Goal: Task Accomplishment & Management: Manage account settings

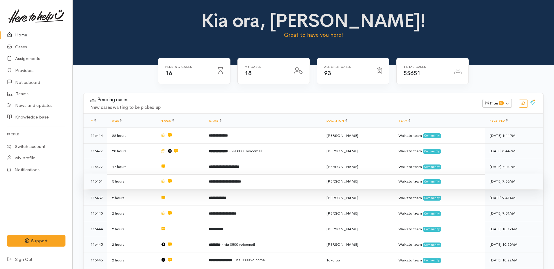
scroll to position [165, 0]
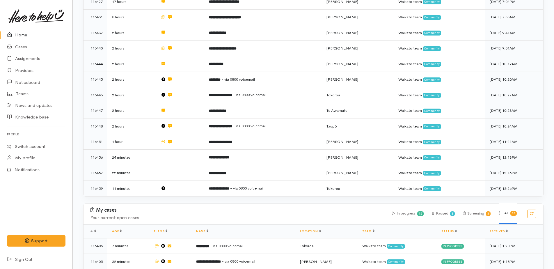
click at [22, 35] on link "Home" at bounding box center [36, 35] width 72 height 12
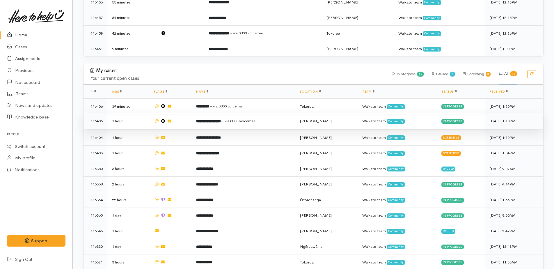
scroll to position [407, 0]
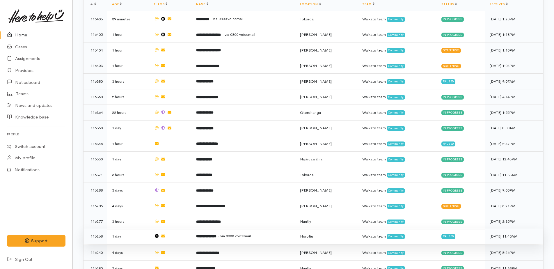
click at [212, 234] on b "**********" at bounding box center [206, 236] width 20 height 4
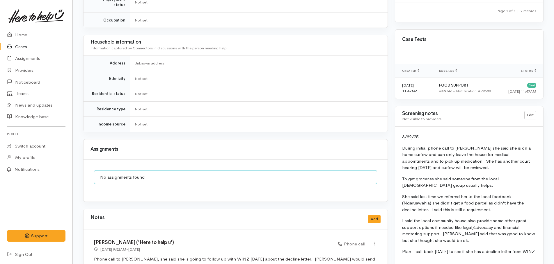
scroll to position [494, 0]
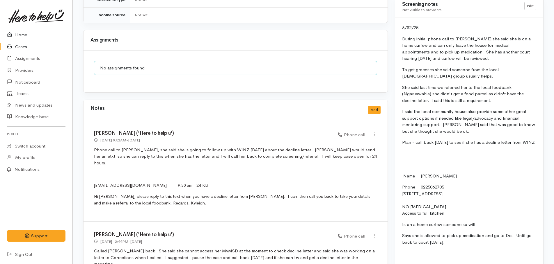
click at [19, 37] on link "Home" at bounding box center [36, 35] width 72 height 12
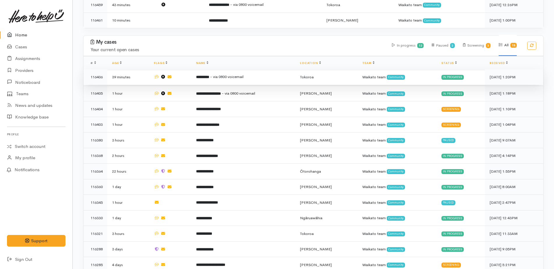
scroll to position [349, 0]
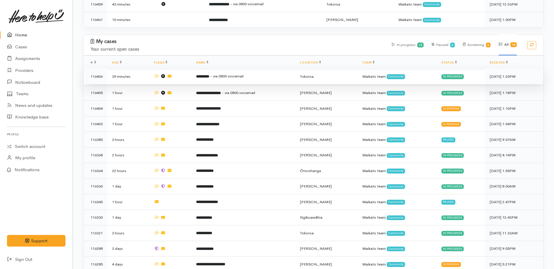
click at [225, 74] on span "- via 0800 voicemail" at bounding box center [226, 76] width 33 height 5
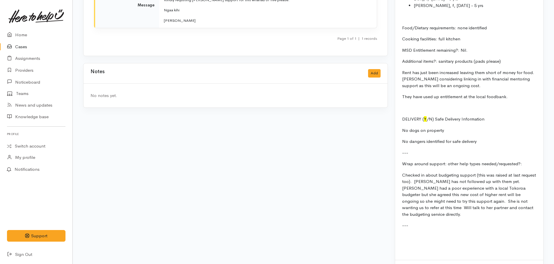
scroll to position [978, 0]
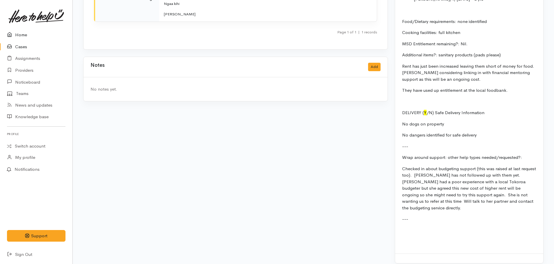
click at [20, 36] on link "Home" at bounding box center [36, 35] width 72 height 12
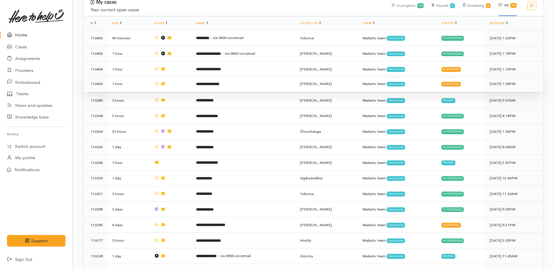
scroll to position [378, 0]
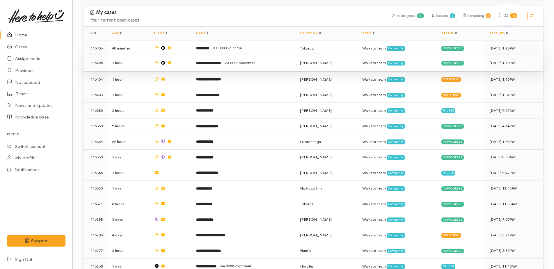
click at [213, 61] on b "**********" at bounding box center [208, 63] width 25 height 4
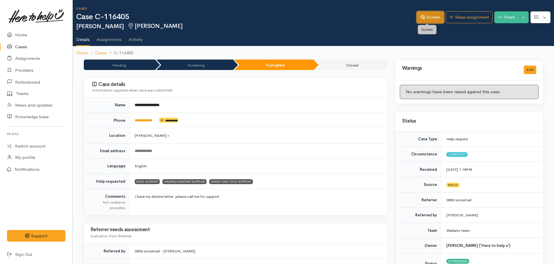
click at [430, 20] on link "Screen" at bounding box center [430, 17] width 27 height 12
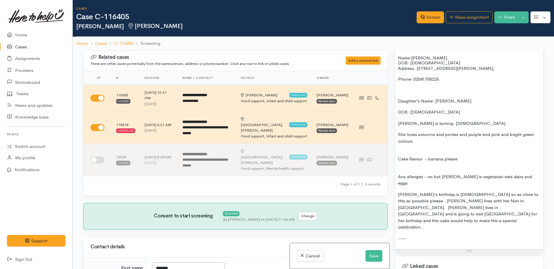
scroll to position [611, 0]
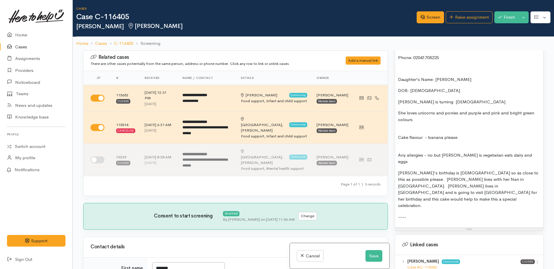
click at [418, 214] on p "----" at bounding box center [469, 217] width 142 height 7
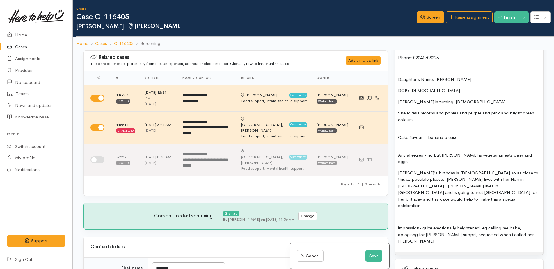
click at [510, 225] on p "impression- quite emotionally heightened, eg calling me babe, aplogisng for nee…" at bounding box center [469, 235] width 142 height 20
click at [524, 225] on p "impression- quite emotionally heightened, eg calling me "babe, aplogisng for ne…" at bounding box center [469, 235] width 142 height 20
click at [455, 225] on p "impression- quite emotionally heightened, eg calling me "babe" apologising for …" at bounding box center [469, 235] width 142 height 20
click at [461, 225] on p "impression- quite emotionally heightened, eg calling me "babe" apologising for …" at bounding box center [469, 235] width 142 height 20
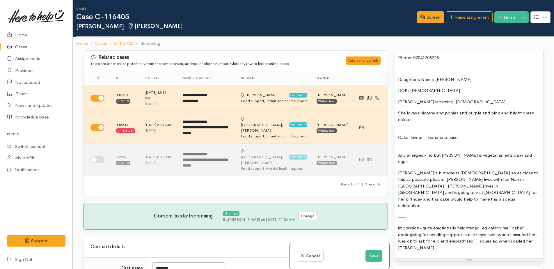
click at [483, 225] on p "impression- quite emotionally heightened, eg calling me "babe" apologising for …" at bounding box center [469, 238] width 142 height 26
click at [431, 225] on p "impression- quite emotionally heightened, eg calling me "babe" apologising for …" at bounding box center [469, 238] width 142 height 26
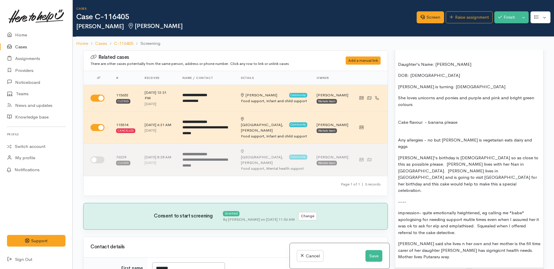
scroll to position [640, 0]
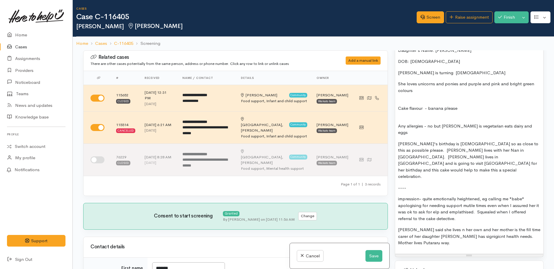
drag, startPoint x: 465, startPoint y: 189, endPoint x: 457, endPoint y: 182, distance: 10.9
click at [457, 195] on p "impression- quite emotionally heightened, eg calling me "babe" apologising for …" at bounding box center [469, 208] width 142 height 26
drag, startPoint x: 457, startPoint y: 181, endPoint x: 449, endPoint y: 173, distance: 11.5
click at [447, 168] on div "FOOD SUPPORT Name: Melissa Paltridge DOB: 17/03/1987 Address: 25C Beatty Street…" at bounding box center [469, 40] width 148 height 426
click at [470, 195] on p "impression- quite emotionally heightened, eg calling me "babe" apologising for …" at bounding box center [469, 208] width 142 height 26
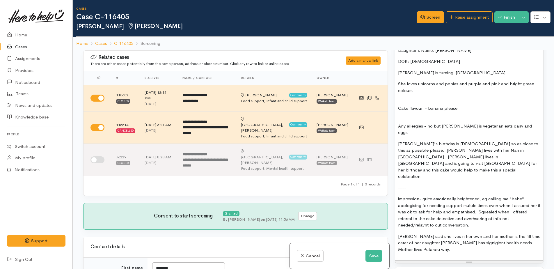
drag, startPoint x: 419, startPoint y: 200, endPoint x: 498, endPoint y: 197, distance: 78.6
click at [510, 196] on p "impression- quite emotionally heightened, eg calling me "babe" apologising for …" at bounding box center [469, 211] width 142 height 33
click at [479, 197] on p "impression- quite emotionally heightened, eg calling me "babe" apologising for …" at bounding box center [469, 211] width 142 height 33
click at [433, 233] on p "Mel said she lives n her own and her mother is the fill time carer of her daugh…" at bounding box center [469, 243] width 142 height 20
click at [475, 199] on p "impression- quite emotionally heightened, eg calling me "babe" apologising for …" at bounding box center [469, 211] width 142 height 33
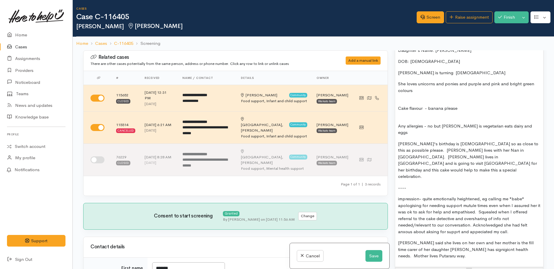
click at [455, 195] on p "impression- quite emotionally heightened, eg calling me "babe" apologising for …" at bounding box center [469, 214] width 142 height 39
click at [424, 239] on p "Mel said she lives on her own and her mother is the fill time carer of her daug…" at bounding box center [469, 249] width 142 height 20
drag, startPoint x: 518, startPoint y: 226, endPoint x: 454, endPoint y: 227, distance: 64.6
click at [454, 227] on div "FOOD SUPPORT Name: Melissa Paltridge DOB: 17/03/1987 Address: 25C Beatty Street…" at bounding box center [469, 47] width 148 height 440
click at [537, 239] on p "Mel said she lives on her own and her mother is the fill time carer of her daug…" at bounding box center [469, 249] width 142 height 20
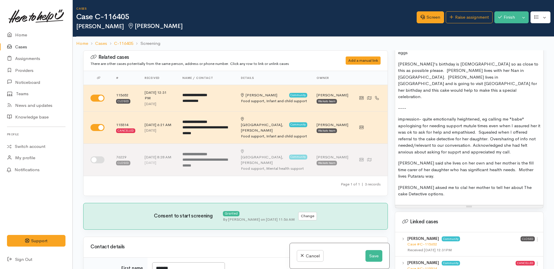
scroll to position [727, 0]
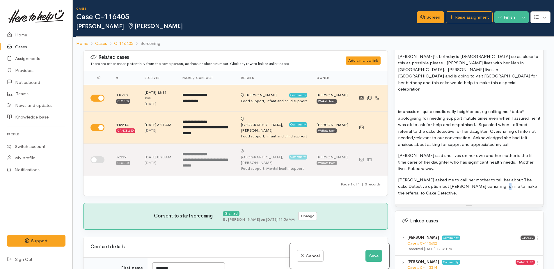
drag, startPoint x: 438, startPoint y: 155, endPoint x: 474, endPoint y: 156, distance: 35.8
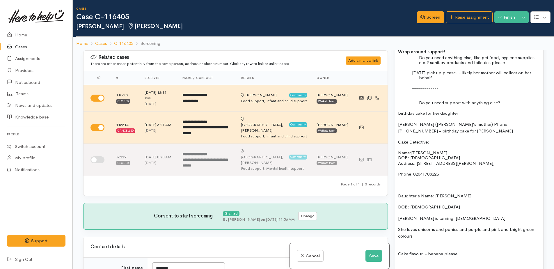
scroll to position [465, 0]
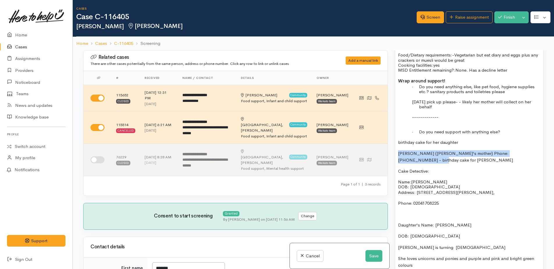
drag, startPoint x: 398, startPoint y: 154, endPoint x: 538, endPoint y: 154, distance: 139.3
click at [538, 154] on p "Sam (Mel's mother) Phone: 027 282 7579 - birthday cake for Avaleigh" at bounding box center [469, 156] width 142 height 13
drag, startPoint x: 502, startPoint y: 156, endPoint x: 445, endPoint y: 157, distance: 56.5
click at [460, 168] on p "Cake Detective:" at bounding box center [469, 171] width 142 height 7
drag, startPoint x: 404, startPoint y: 152, endPoint x: 529, endPoint y: 154, distance: 125.7
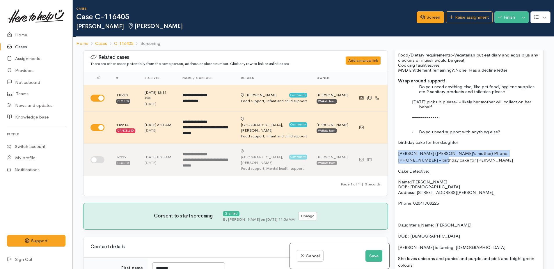
click at [547, 154] on div "Related cases There are other cases potentially from the same person, address o…" at bounding box center [313, 184] width 481 height 269
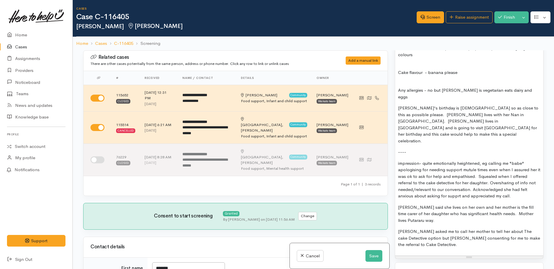
scroll to position [789, 0]
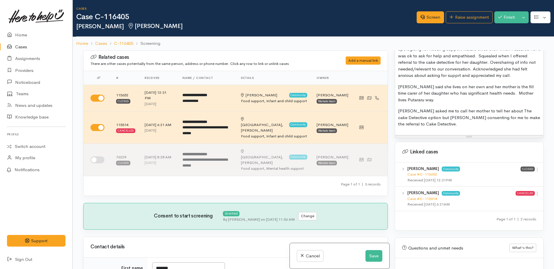
click at [429, 108] on p "Mel asked me to call her mother to tell her about The cake Detective option but…" at bounding box center [469, 118] width 142 height 20
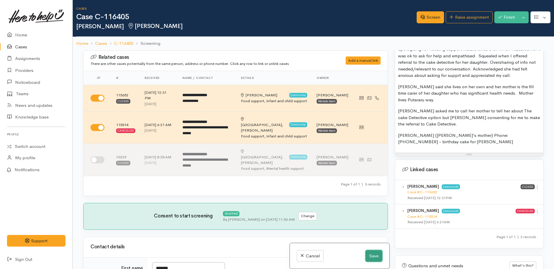
click at [372, 253] on button "Save" at bounding box center [373, 256] width 17 height 12
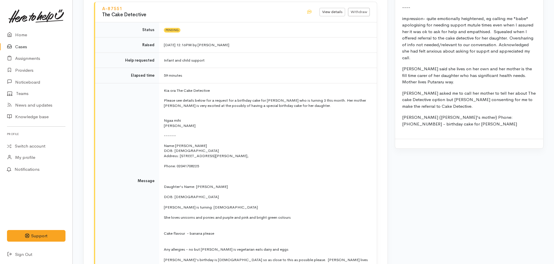
scroll to position [902, 0]
drag, startPoint x: 19, startPoint y: 33, endPoint x: 32, endPoint y: 34, distance: 13.1
click at [19, 33] on link "Home" at bounding box center [36, 35] width 72 height 12
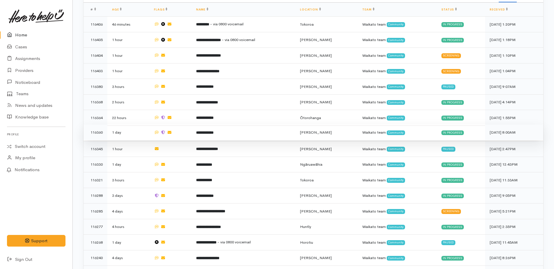
scroll to position [442, 0]
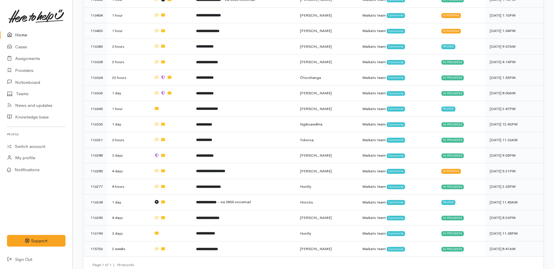
click at [19, 34] on link "Home" at bounding box center [36, 35] width 72 height 12
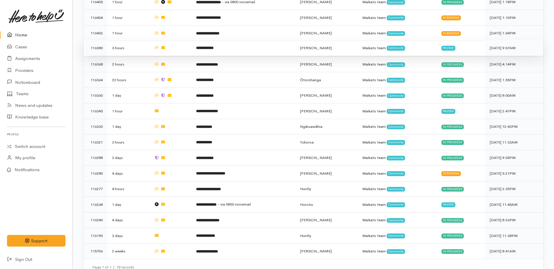
scroll to position [442, 0]
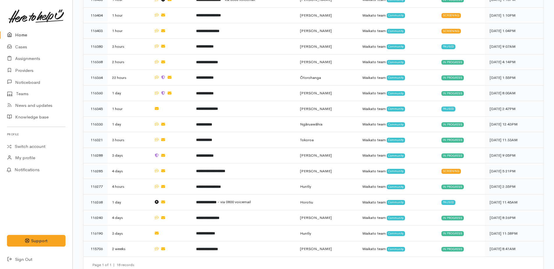
click at [22, 32] on link "Home" at bounding box center [36, 35] width 72 height 12
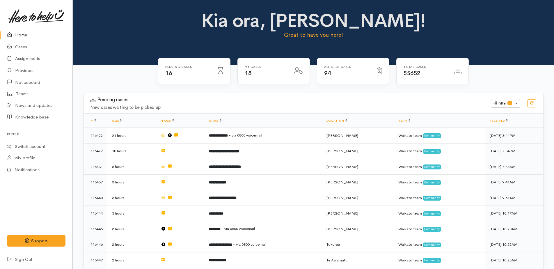
click at [21, 36] on link "Home" at bounding box center [36, 35] width 72 height 12
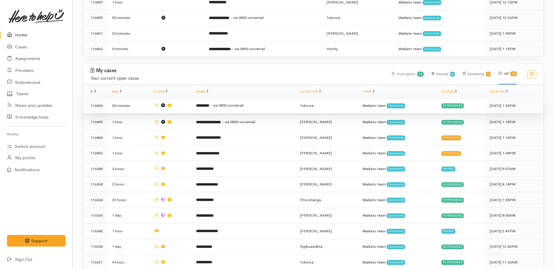
scroll to position [349, 0]
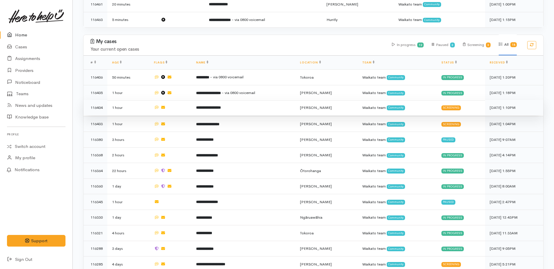
click at [221, 106] on b "**********" at bounding box center [208, 108] width 25 height 4
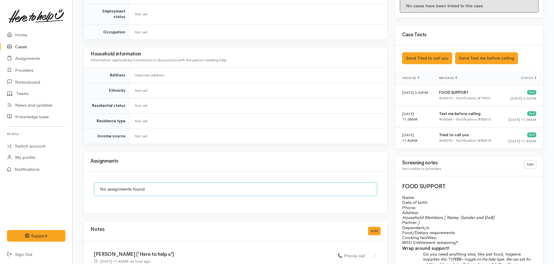
scroll to position [271, 0]
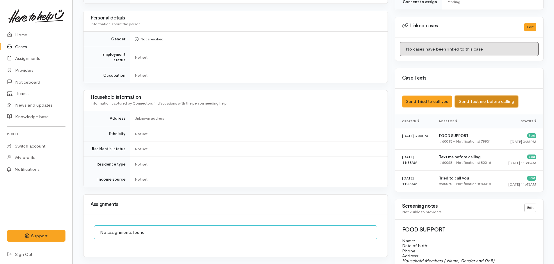
click at [476, 99] on button "Send Text me before calling" at bounding box center [486, 102] width 63 height 12
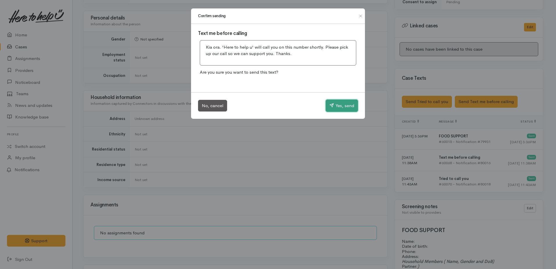
click at [335, 106] on button "Yes, send" at bounding box center [342, 105] width 32 height 12
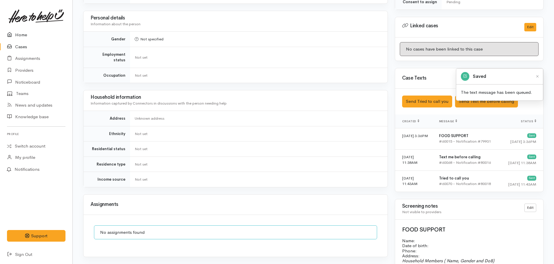
click at [17, 35] on link "Home" at bounding box center [36, 35] width 72 height 12
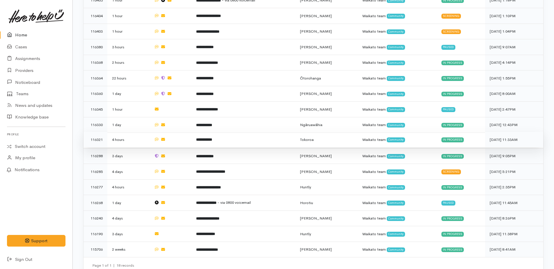
scroll to position [442, 0]
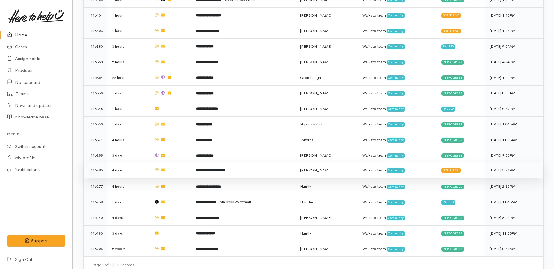
click at [216, 168] on b "**********" at bounding box center [210, 170] width 29 height 4
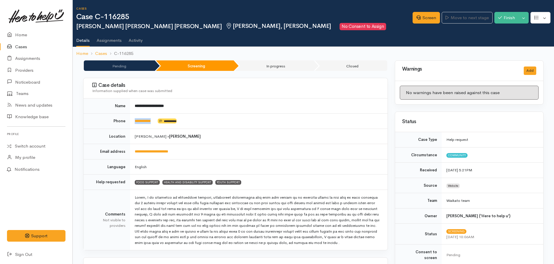
drag, startPoint x: 160, startPoint y: 120, endPoint x: 133, endPoint y: 119, distance: 27.1
click at [133, 119] on td "**********" at bounding box center [258, 121] width 257 height 15
drag, startPoint x: 133, startPoint y: 119, endPoint x: 138, endPoint y: 121, distance: 5.9
copy td "**********"
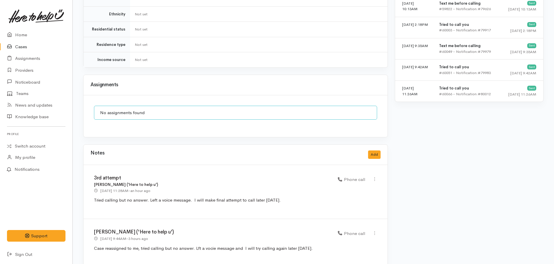
scroll to position [524, 0]
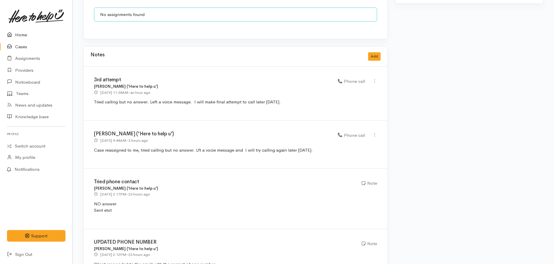
click at [24, 33] on link "Home" at bounding box center [36, 35] width 72 height 12
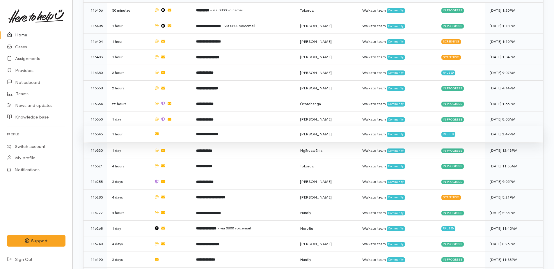
scroll to position [407, 0]
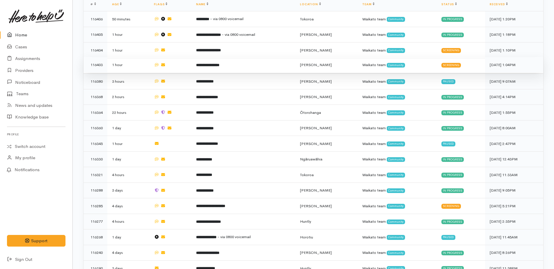
click at [219, 63] on b "**********" at bounding box center [207, 65] width 23 height 4
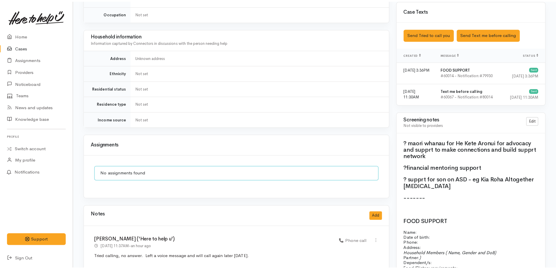
scroll to position [262, 0]
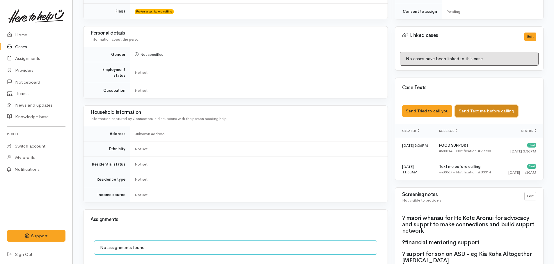
click at [471, 105] on button "Send Text me before calling" at bounding box center [486, 111] width 63 height 12
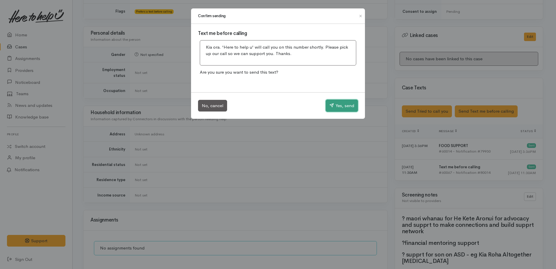
click at [339, 106] on button "Yes, send" at bounding box center [342, 105] width 32 height 12
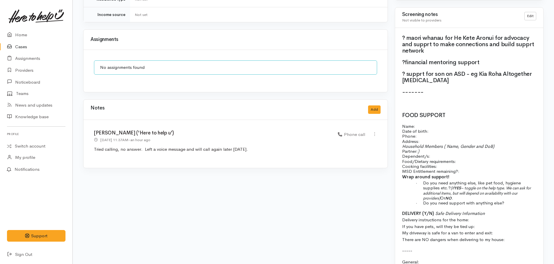
scroll to position [442, 0]
click at [17, 36] on link "Home" at bounding box center [36, 35] width 72 height 12
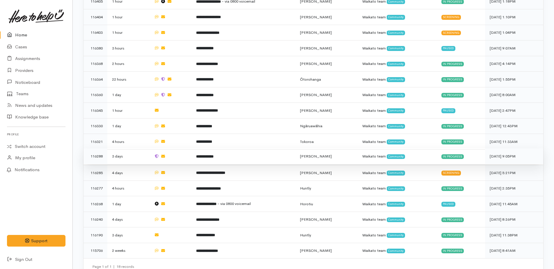
scroll to position [442, 0]
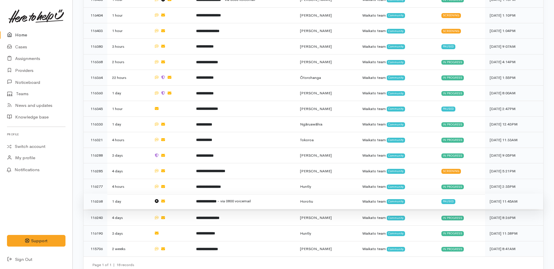
click at [212, 199] on b "**********" at bounding box center [206, 201] width 20 height 4
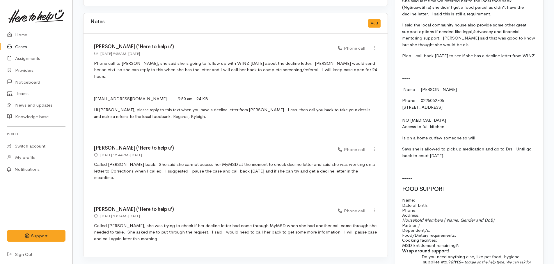
scroll to position [582, 0]
click at [371, 19] on button "Add" at bounding box center [374, 23] width 13 height 8
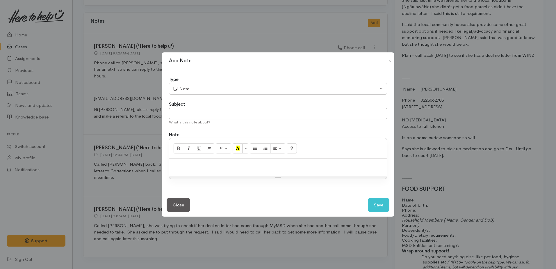
click at [214, 163] on p at bounding box center [278, 164] width 212 height 7
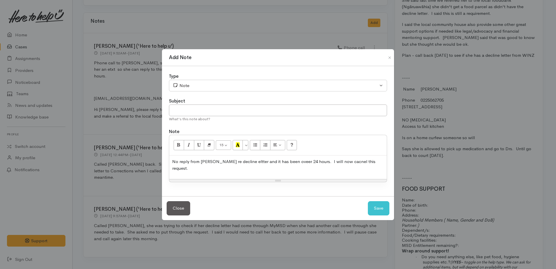
click at [205, 163] on p "No reply from marie re decline eltter and it has been oveer 24 hours. I will no…" at bounding box center [278, 164] width 212 height 13
click at [239, 167] on p "No reply from Marie re decline eltter and it has been oveer 24 hours. I will no…" at bounding box center [278, 164] width 212 height 13
drag, startPoint x: 235, startPoint y: 164, endPoint x: 229, endPoint y: 174, distance: 11.6
click at [229, 175] on div "No reply from Marie re decline eltter and it has been oveer 24 hours. I will no…" at bounding box center [278, 167] width 218 height 24
click at [377, 205] on button "Save" at bounding box center [379, 208] width 22 height 14
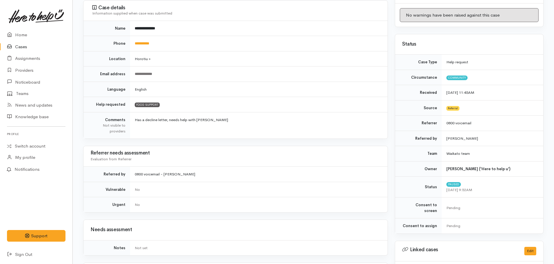
scroll to position [0, 0]
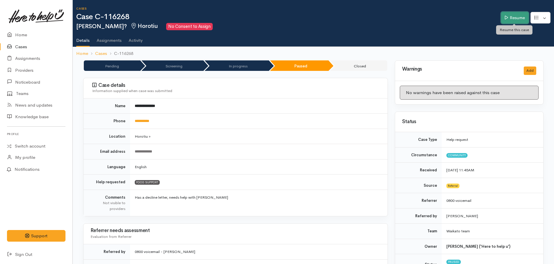
click at [513, 19] on link "Resume" at bounding box center [515, 18] width 28 height 12
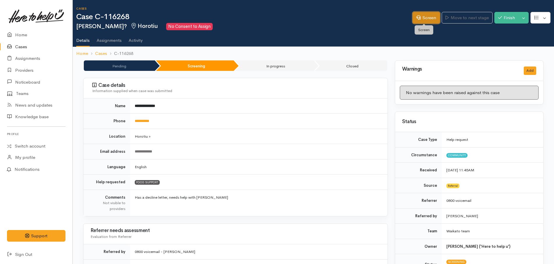
click at [426, 17] on link "Screen" at bounding box center [425, 18] width 27 height 12
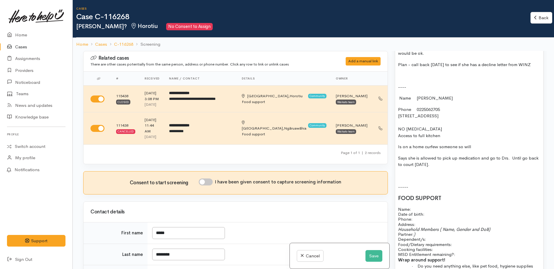
scroll to position [498, 0]
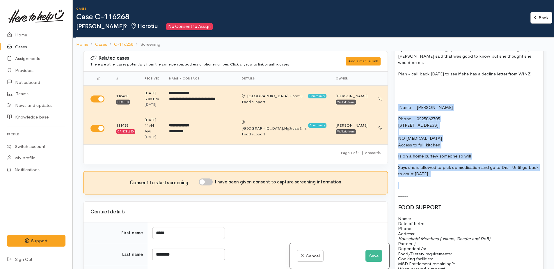
drag, startPoint x: 397, startPoint y: 99, endPoint x: 460, endPoint y: 178, distance: 100.7
click at [456, 174] on div "8/82/25 During initial phone call to Marie she said she is on a home curfew and…" at bounding box center [469, 162] width 148 height 418
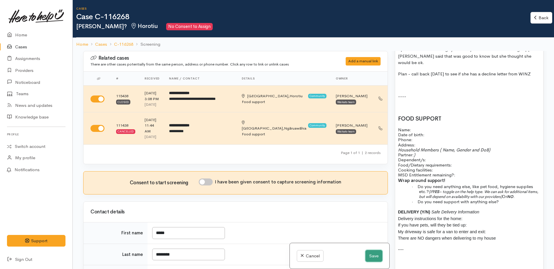
click at [371, 256] on button "Save" at bounding box center [373, 256] width 17 height 12
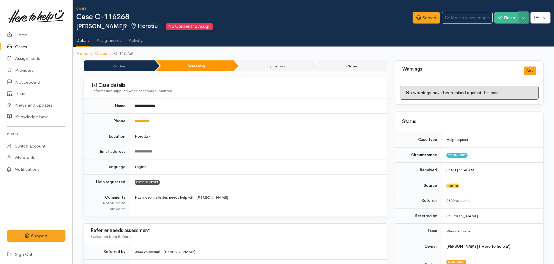
click at [524, 22] on button "Toggle Dropdown" at bounding box center [523, 18] width 10 height 12
click at [501, 42] on link "Cancel" at bounding box center [505, 40] width 46 height 9
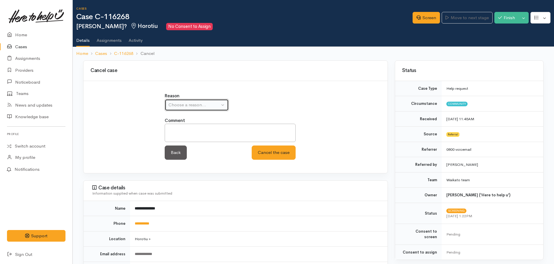
click at [173, 104] on div "Choose a reason..." at bounding box center [193, 105] width 51 height 7
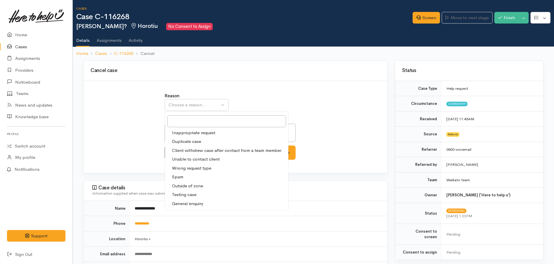
drag, startPoint x: 178, startPoint y: 153, endPoint x: 177, endPoint y: 136, distance: 16.6
click at [178, 152] on span "Client withdrew case after contact from a team member" at bounding box center [226, 150] width 109 height 7
select select "3"
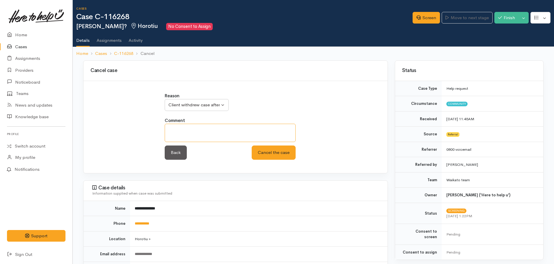
click at [178, 130] on textarea at bounding box center [230, 133] width 131 height 18
type textarea "no reply re decline letter"
click at [266, 158] on button "Cancel the case" at bounding box center [274, 153] width 44 height 14
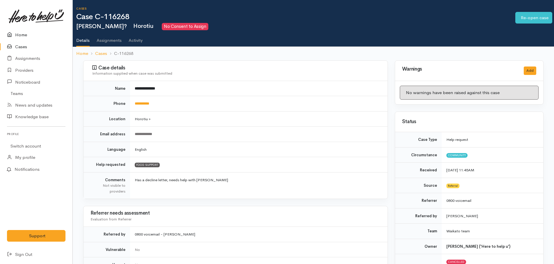
click at [23, 35] on link "Home" at bounding box center [36, 35] width 72 height 12
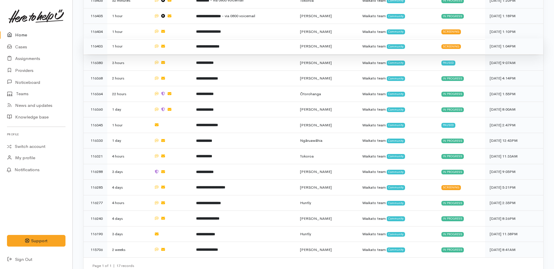
scroll to position [427, 0]
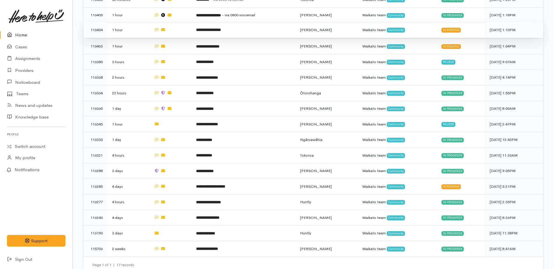
click at [214, 28] on b "**********" at bounding box center [208, 30] width 25 height 4
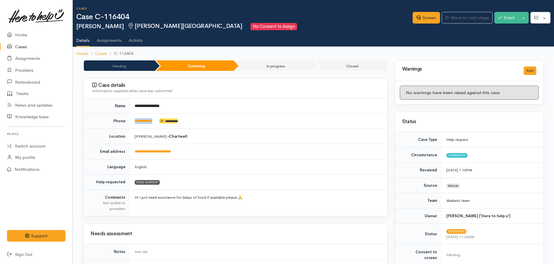
drag, startPoint x: 160, startPoint y: 121, endPoint x: 134, endPoint y: 120, distance: 26.2
click at [134, 120] on td "**********" at bounding box center [258, 121] width 257 height 15
drag, startPoint x: 134, startPoint y: 120, endPoint x: 140, endPoint y: 120, distance: 6.1
copy td "**********"
drag, startPoint x: 418, startPoint y: 20, endPoint x: 413, endPoint y: 25, distance: 6.8
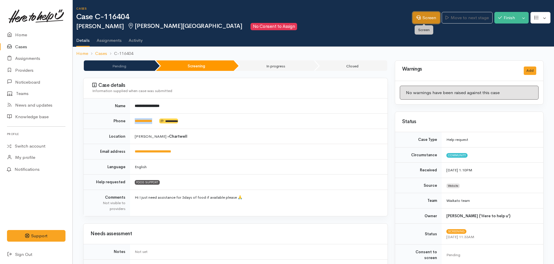
click at [418, 20] on link "Screen" at bounding box center [425, 18] width 27 height 12
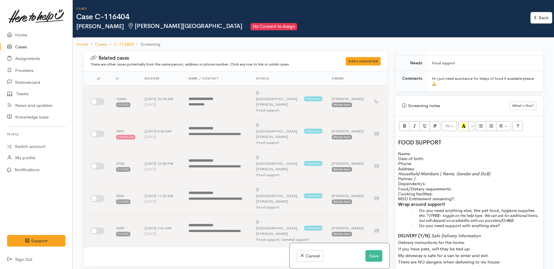
scroll to position [331, 0]
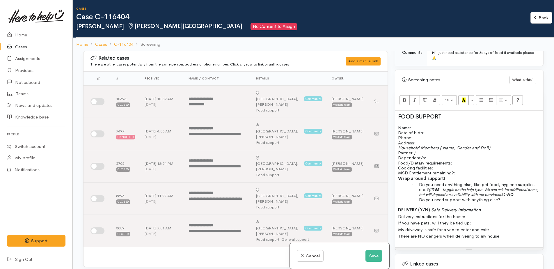
click at [449, 113] on h2 "FOOD SUPPORT" at bounding box center [469, 116] width 142 height 6
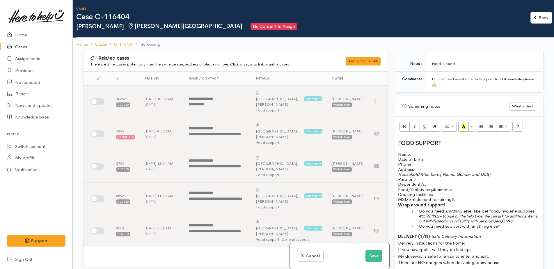
scroll to position [302, 0]
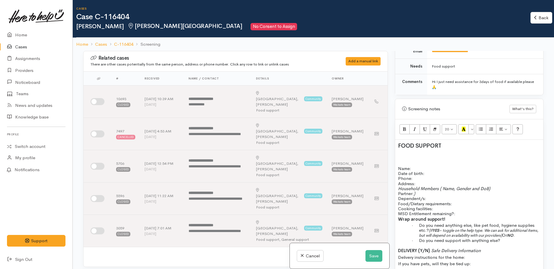
click at [444, 143] on h2 "FOOD SUPPORT" at bounding box center [469, 146] width 142 height 6
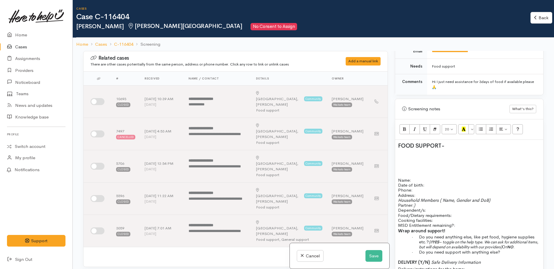
click at [398, 166] on h2 at bounding box center [469, 169] width 142 height 6
click at [458, 143] on h2 "FOOD SUPPORT -" at bounding box center [469, 146] width 142 height 6
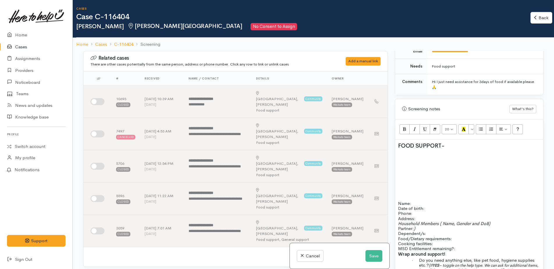
click at [398, 189] on h2 at bounding box center [469, 192] width 142 height 6
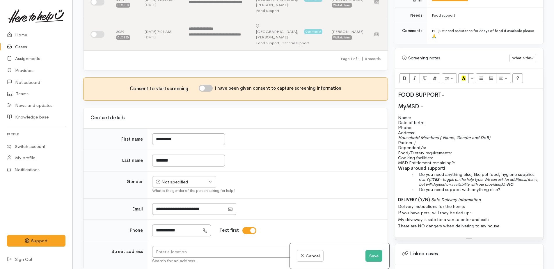
scroll to position [58, 0]
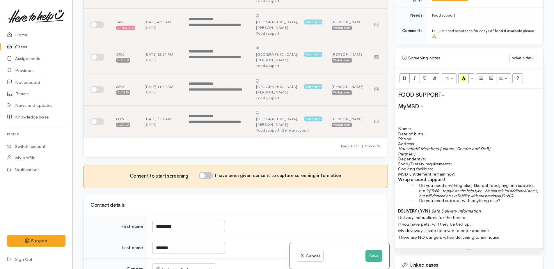
click at [427, 103] on h2 "MyMSD -" at bounding box center [469, 106] width 142 height 6
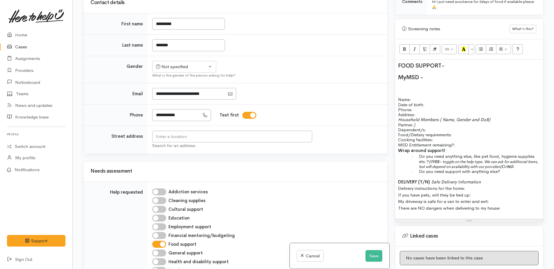
scroll to position [262, 0]
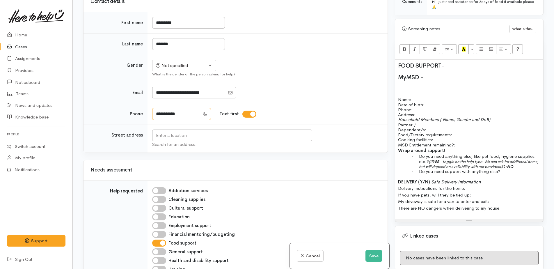
drag, startPoint x: 193, startPoint y: 79, endPoint x: 158, endPoint y: 79, distance: 34.9
click at [158, 108] on input "**********" at bounding box center [175, 114] width 47 height 12
drag, startPoint x: 367, startPoint y: 256, endPoint x: 369, endPoint y: 242, distance: 14.6
click at [367, 255] on button "Save" at bounding box center [373, 256] width 17 height 12
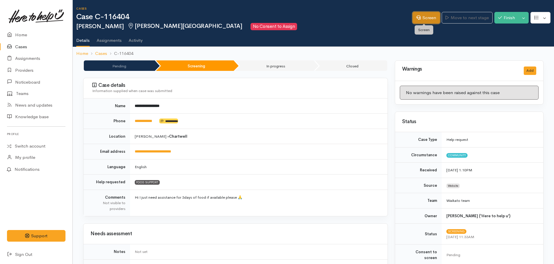
click at [421, 16] on link "Screen" at bounding box center [425, 18] width 27 height 12
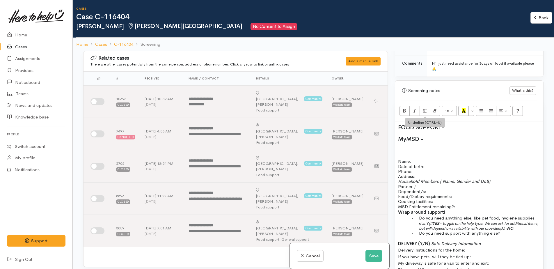
scroll to position [349, 0]
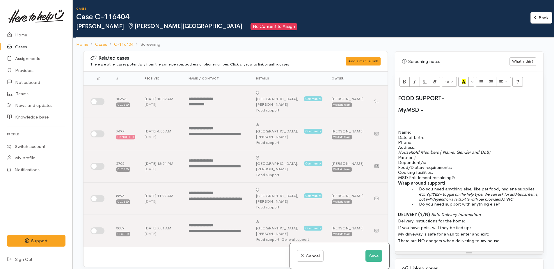
drag, startPoint x: 396, startPoint y: 88, endPoint x: 525, endPoint y: 237, distance: 197.3
click at [525, 237] on div "FOOD SUPPORT - MyMSD - Name: Date of birth: Phone:   Address:   Household Membe…" at bounding box center [469, 171] width 148 height 159
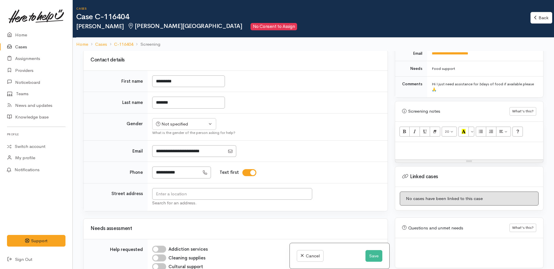
scroll to position [378, 0]
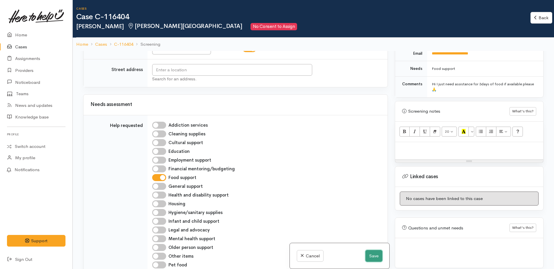
click at [368, 256] on button "Save" at bounding box center [373, 256] width 17 height 12
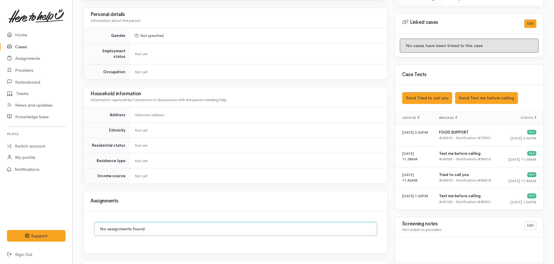
scroll to position [340, 0]
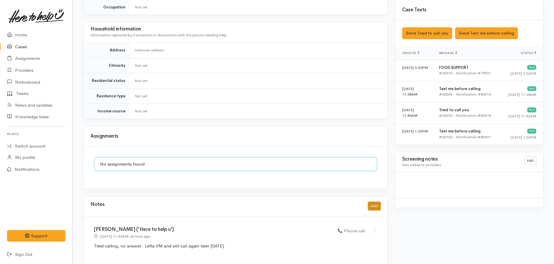
click at [373, 203] on button "Add" at bounding box center [374, 206] width 13 height 8
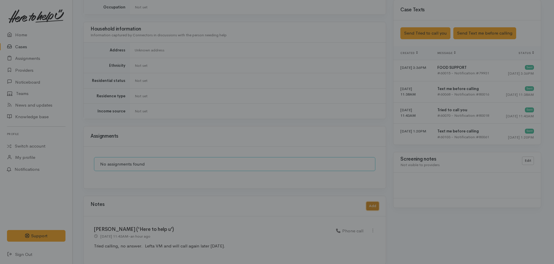
scroll to position [337, 0]
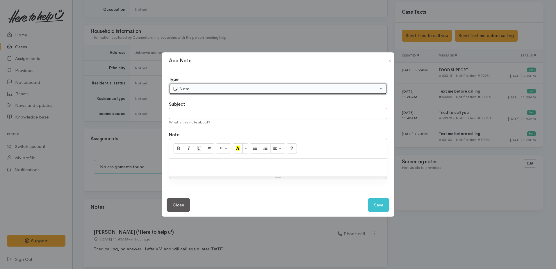
click at [184, 87] on div "Note" at bounding box center [275, 89] width 205 height 7
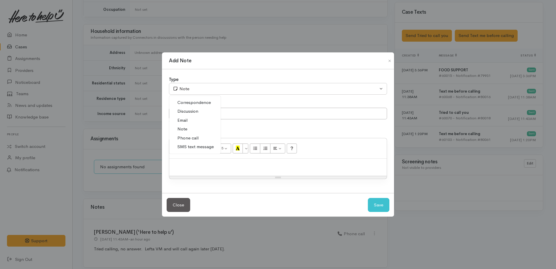
click at [188, 138] on span "Phone call" at bounding box center [187, 138] width 21 height 7
select select "3"
click at [194, 156] on div "15 8 9 10 11 12 14 18 24 36 Background Color Transparent Select #ffff00 Text Co…" at bounding box center [278, 148] width 218 height 20
click at [200, 166] on p at bounding box center [278, 164] width 212 height 7
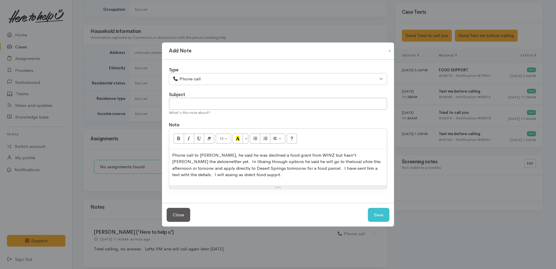
click at [349, 156] on p "Phone call to Shaquielle, he said he was declined a food grant from WINZ but ha…" at bounding box center [278, 165] width 212 height 26
drag, startPoint x: 366, startPoint y: 155, endPoint x: 361, endPoint y: 152, distance: 5.1
drag, startPoint x: 361, startPoint y: 152, endPoint x: 351, endPoint y: 156, distance: 11.2
click at [351, 155] on p "Phone call to Shaquielle, he said he was declined a food grant from WINZ but ha…" at bounding box center [278, 165] width 212 height 26
drag, startPoint x: 376, startPoint y: 158, endPoint x: 350, endPoint y: 147, distance: 28.5
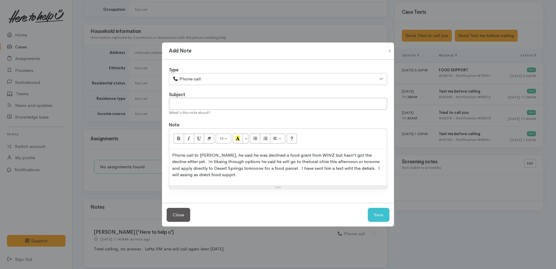
click at [350, 147] on div "15 8 9 10 11 12 14 18 24 36 Background Color Transparent Select #ffff00 Text Co…" at bounding box center [278, 139] width 218 height 20
click at [329, 162] on p "Phone call to Shaquielle, he said he was declined a food grant from WINZ but ha…" at bounding box center [278, 165] width 212 height 26
click at [350, 161] on p "Phone call to Shaquielle, he said he was declined a food grant from WINZ but ha…" at bounding box center [278, 165] width 212 height 26
drag, startPoint x: 329, startPoint y: 162, endPoint x: 329, endPoint y: 157, distance: 4.9
click at [325, 156] on p "Phone call to Shaquielle, he said he was declined a food grant from WINZ but ha…" at bounding box center [278, 165] width 212 height 26
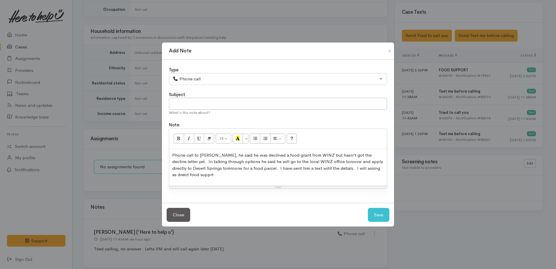
click at [334, 160] on p "Phone call to Shaquielle, he said he was declined a food grant from WINZ but ha…" at bounding box center [278, 165] width 212 height 26
click at [192, 174] on p "Phone call to Shaquielle, he said he was declined a food grant from WINZ but ha…" at bounding box center [278, 165] width 212 height 26
click at [218, 178] on div "Phone call to Shaquielle, he said he was declined a food grant from WINZ but ha…" at bounding box center [278, 167] width 218 height 37
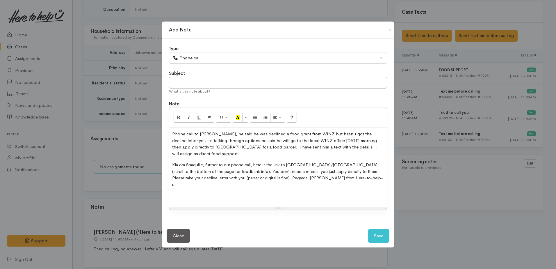
drag, startPoint x: 180, startPoint y: 195, endPoint x: 175, endPoint y: 192, distance: 5.2
click at [179, 195] on p at bounding box center [278, 195] width 212 height 7
click at [171, 167] on div "Phone call to Shaquielle, he said he was declined a food grant from WINZ but ha…" at bounding box center [278, 167] width 218 height 79
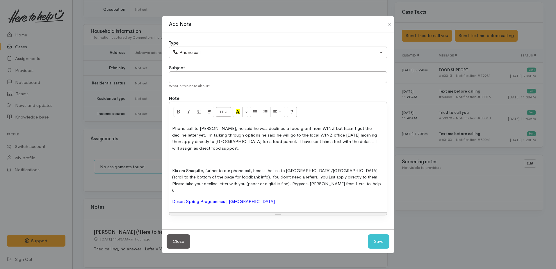
click at [172, 167] on div "Phone call to Shaquielle, he said he was declined a food grant from WINZ but ha…" at bounding box center [278, 167] width 218 height 90
drag, startPoint x: 172, startPoint y: 163, endPoint x: 250, endPoint y: 159, distance: 78.3
click at [172, 162] on p at bounding box center [278, 159] width 212 height 7
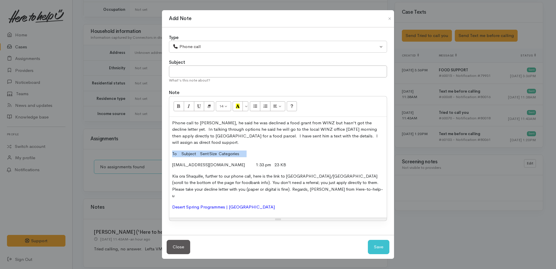
drag, startPoint x: 171, startPoint y: 156, endPoint x: 264, endPoint y: 155, distance: 93.7
click at [264, 155] on div "Phone call to Shaquielle, he said he was declined a food grant from WINZ but ha…" at bounding box center [278, 167] width 218 height 101
click at [381, 240] on button "Save" at bounding box center [379, 247] width 22 height 14
select select "1"
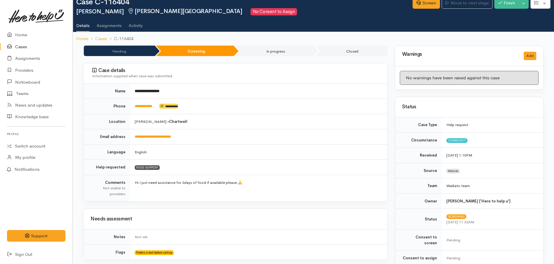
scroll to position [0, 0]
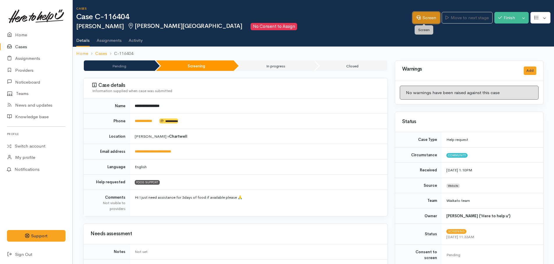
click at [425, 19] on link "Screen" at bounding box center [425, 18] width 27 height 12
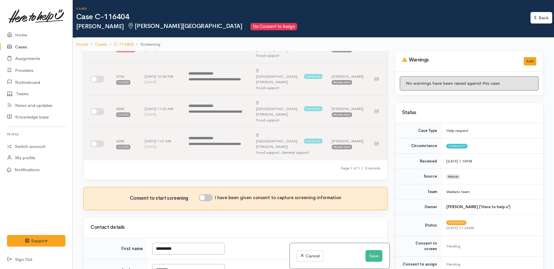
scroll to position [87, 0]
click at [204, 194] on input "I have been given consent to capture screening information" at bounding box center [206, 197] width 14 height 7
checkbox input "true"
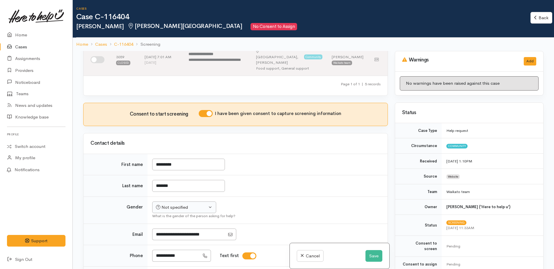
scroll to position [175, 0]
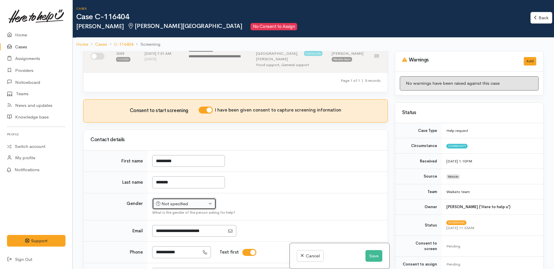
click at [185, 200] on div "Not specified" at bounding box center [181, 203] width 51 height 7
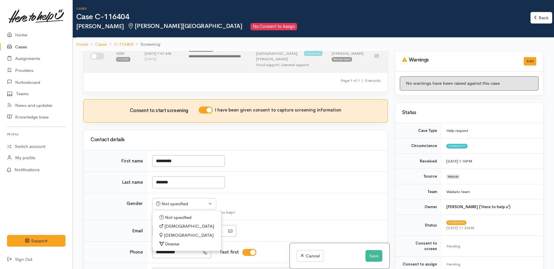
click at [172, 223] on span "[DEMOGRAPHIC_DATA]" at bounding box center [189, 226] width 50 height 7
select select "[DEMOGRAPHIC_DATA]"
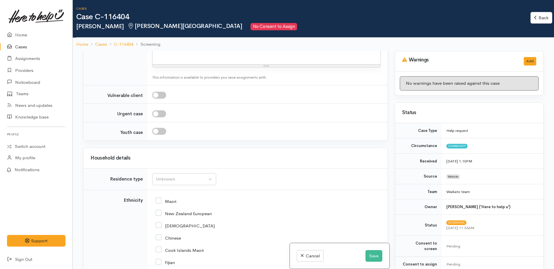
scroll to position [698, 0]
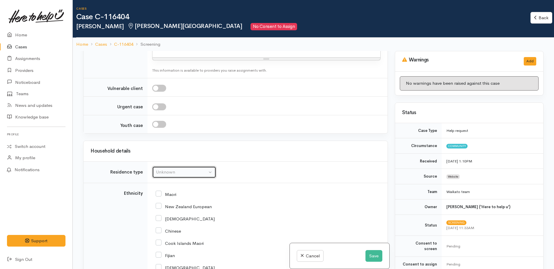
click at [166, 169] on div "Unknown" at bounding box center [181, 172] width 51 height 7
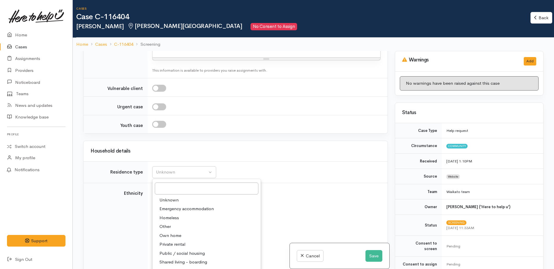
click at [162, 197] on span "Unknown" at bounding box center [168, 200] width 19 height 7
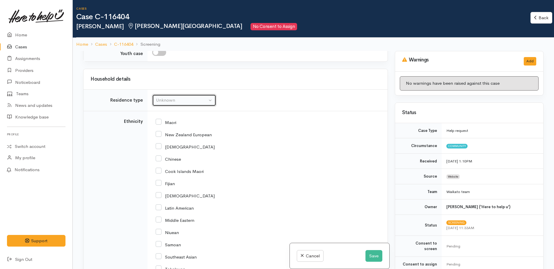
scroll to position [902, 0]
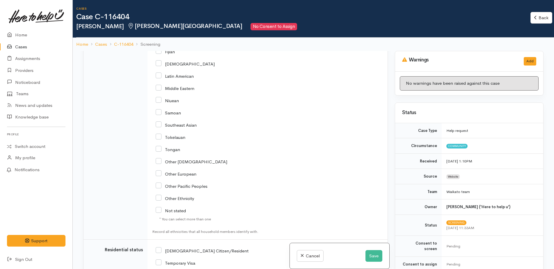
click at [159, 207] on input "Not stated" at bounding box center [171, 209] width 30 height 5
checkbox input "true"
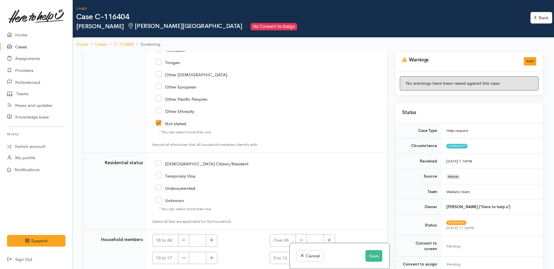
scroll to position [989, 0]
click at [159, 160] on input "[DEMOGRAPHIC_DATA] Citizen/Resident" at bounding box center [202, 162] width 93 height 5
checkbox input "true"
click at [212, 237] on icon "button" at bounding box center [212, 239] width 4 height 4
type input "1"
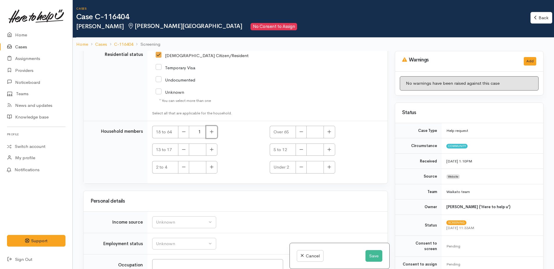
scroll to position [1106, 0]
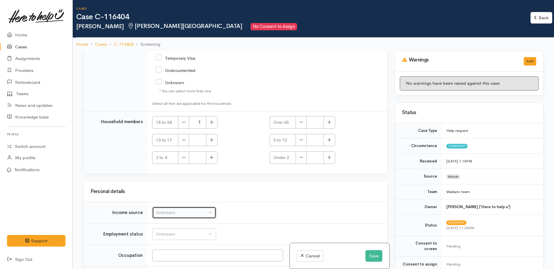
click at [194, 209] on div "Unknown" at bounding box center [181, 212] width 51 height 7
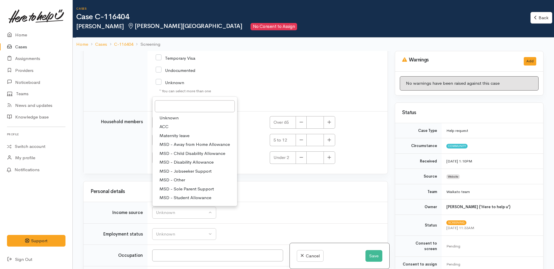
click at [189, 168] on span "MSD - Jobseeker Support" at bounding box center [185, 171] width 52 height 7
select select "4"
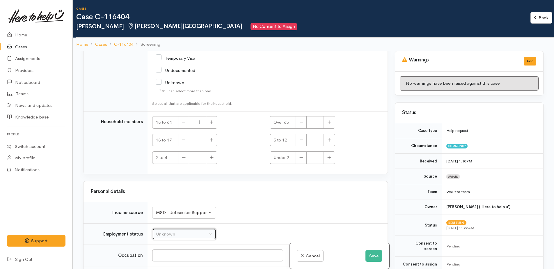
click at [172, 231] on div "Unknown" at bounding box center [181, 234] width 51 height 7
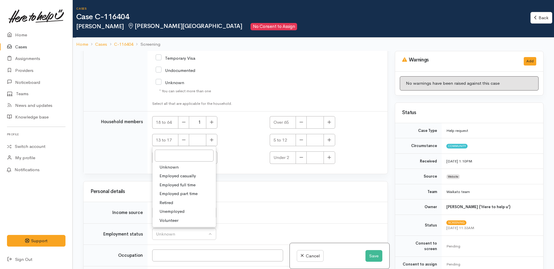
click at [172, 208] on span "Unemployed" at bounding box center [171, 211] width 25 height 7
select select "1"
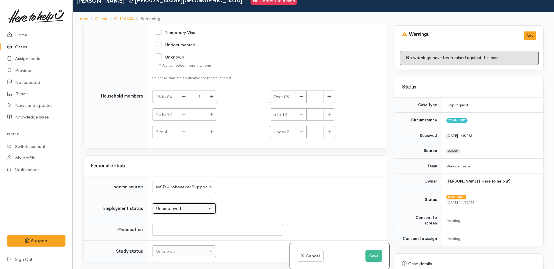
scroll to position [51, 0]
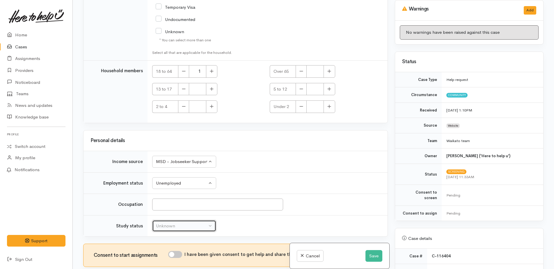
click at [175, 220] on button "Unknown" at bounding box center [184, 226] width 64 height 12
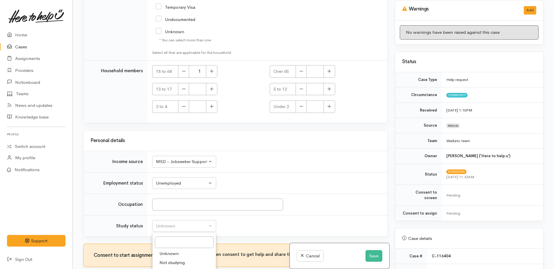
click at [170, 250] on span "Unknown" at bounding box center [168, 253] width 19 height 7
click at [176, 251] on input "I have been given consent to get help and share this information with appropria…" at bounding box center [175, 254] width 14 height 7
checkbox input "true"
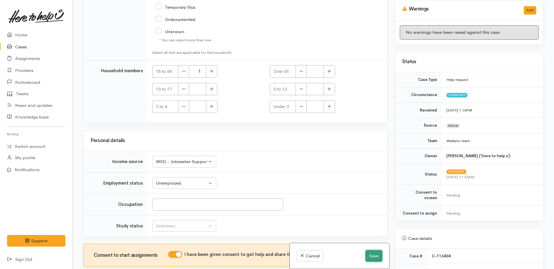
click at [372, 255] on button "Save" at bounding box center [373, 256] width 17 height 12
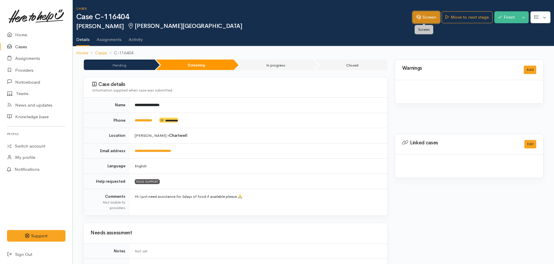
click at [421, 18] on link "Screen" at bounding box center [425, 17] width 27 height 12
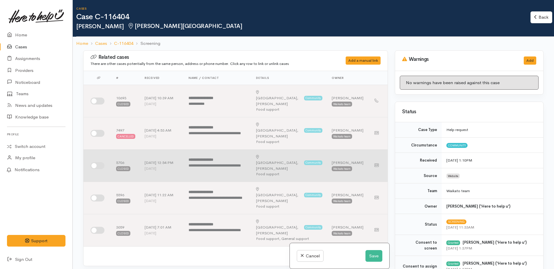
click at [94, 162] on input "checkbox" at bounding box center [97, 165] width 14 height 7
checkbox input "true"
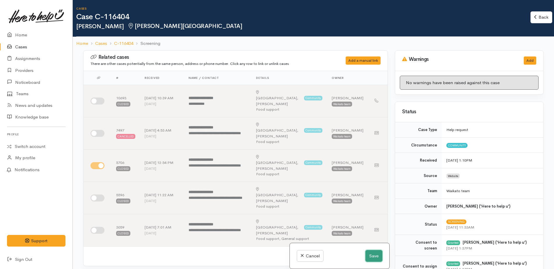
click at [372, 255] on button "Save" at bounding box center [373, 256] width 17 height 12
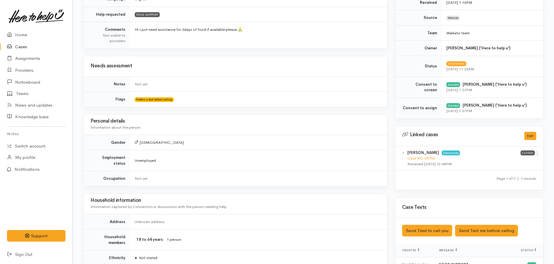
scroll to position [175, 0]
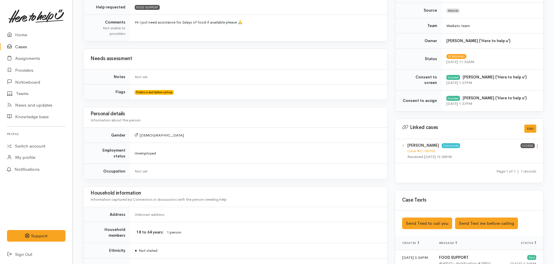
click at [539, 145] on icon at bounding box center [537, 146] width 5 height 5
click at [514, 158] on link "View case" at bounding box center [516, 157] width 46 height 9
click at [536, 145] on icon at bounding box center [537, 146] width 5 height 5
click at [510, 166] on link "Unlink case" at bounding box center [516, 166] width 46 height 9
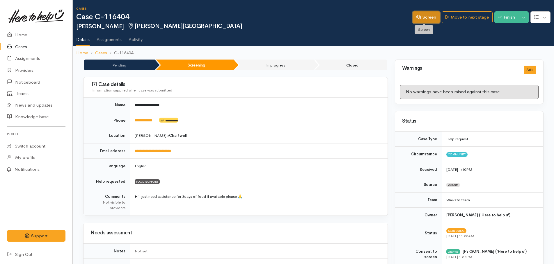
click at [417, 18] on icon at bounding box center [418, 17] width 4 height 4
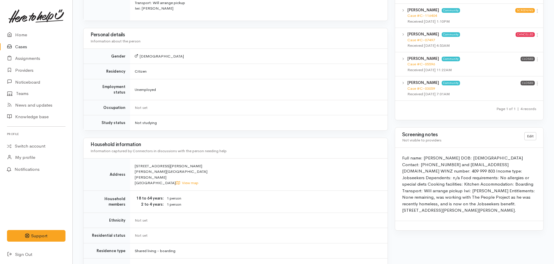
scroll to position [291, 0]
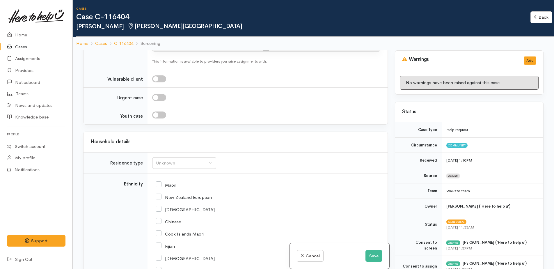
scroll to position [727, 0]
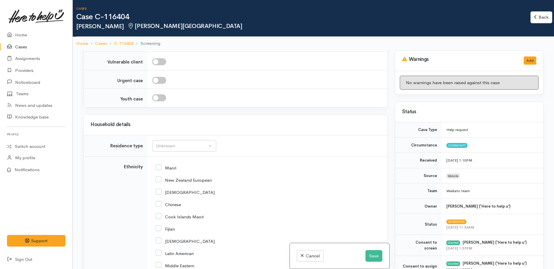
click at [159, 165] on input "Maori" at bounding box center [166, 167] width 21 height 5
checkbox input "true"
click at [367, 252] on button "Save" at bounding box center [373, 256] width 17 height 12
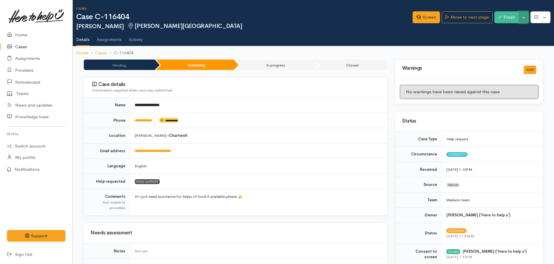
click at [522, 20] on button "Toggle Dropdown" at bounding box center [523, 17] width 10 height 12
click at [496, 31] on link "Pause" at bounding box center [505, 30] width 46 height 9
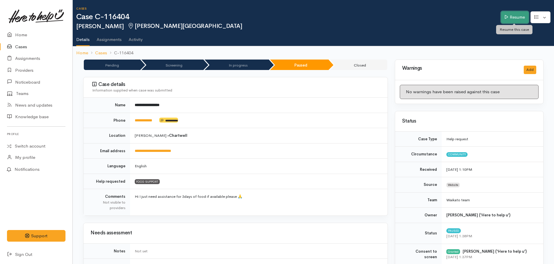
click at [521, 20] on link "Resume" at bounding box center [515, 17] width 28 height 12
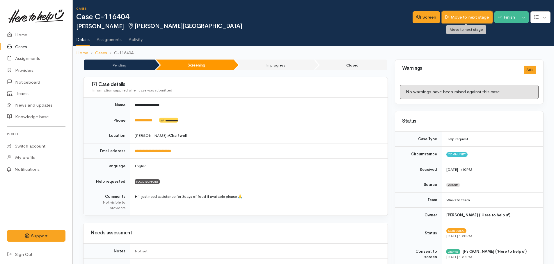
click at [469, 17] on link "Move to next stage" at bounding box center [467, 17] width 51 height 12
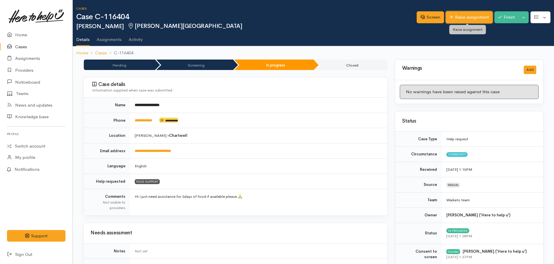
click at [458, 18] on link "Raise assignment" at bounding box center [469, 17] width 47 height 12
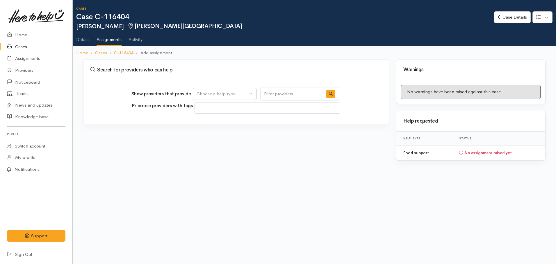
select select
click at [232, 92] on div "Choose a help type..." at bounding box center [222, 94] width 51 height 7
click at [214, 120] on span "Food support" at bounding box center [213, 122] width 27 height 7
select select "3"
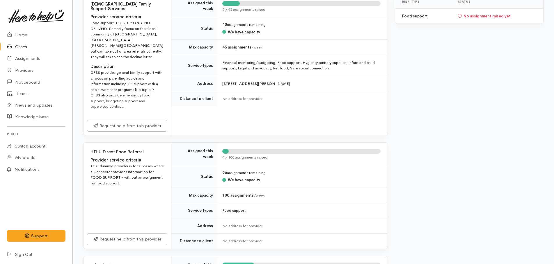
scroll to position [175, 0]
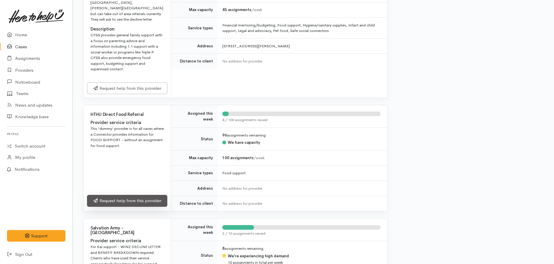
click at [134, 195] on link "Request help from this provider" at bounding box center [127, 201] width 80 height 12
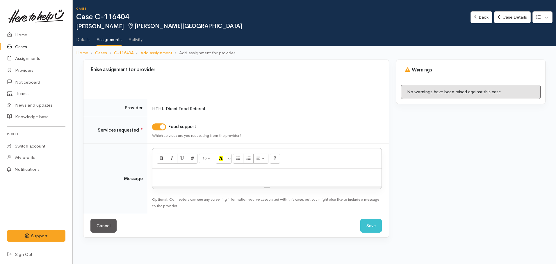
click at [179, 182] on div at bounding box center [266, 177] width 229 height 17
click at [209, 174] on p "will apply directly to DesertSprings" at bounding box center [266, 175] width 223 height 7
click at [370, 223] on button "Save" at bounding box center [371, 226] width 22 height 14
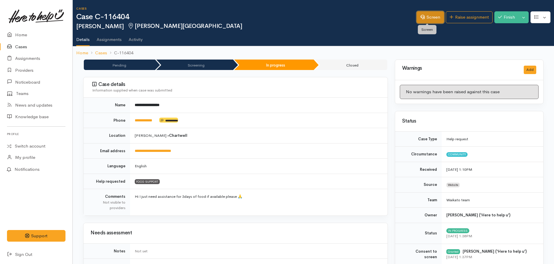
click at [436, 17] on link "Screen" at bounding box center [430, 17] width 27 height 12
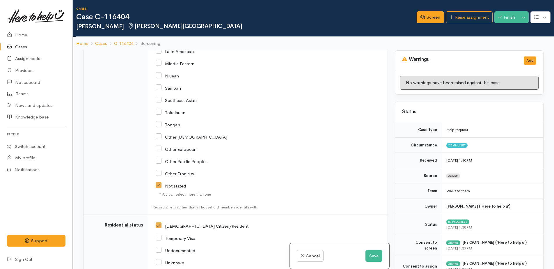
scroll to position [1047, 0]
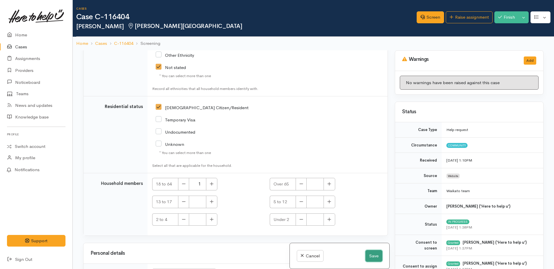
click at [369, 254] on button "Save" at bounding box center [373, 256] width 17 height 12
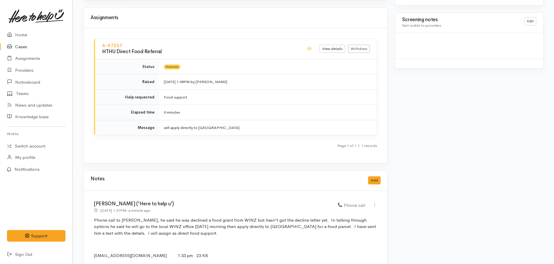
scroll to position [494, 0]
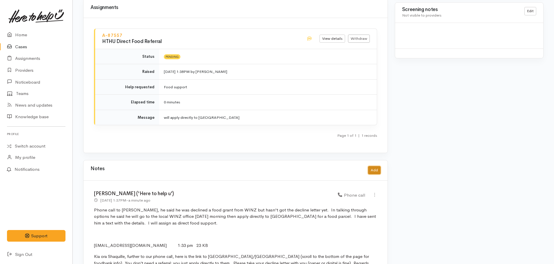
click at [373, 168] on button "Add" at bounding box center [374, 170] width 13 height 8
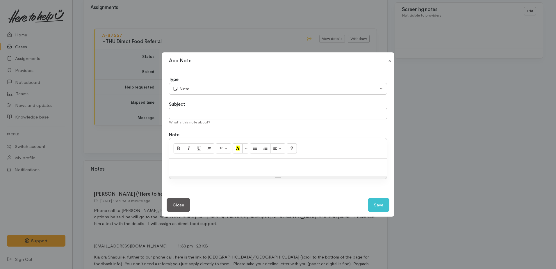
click at [388, 60] on button "Close" at bounding box center [389, 60] width 9 height 7
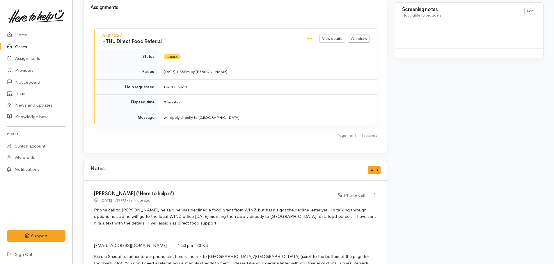
click at [377, 191] on div "Edit Delete" at bounding box center [375, 195] width 12 height 8
drag, startPoint x: 376, startPoint y: 190, endPoint x: 370, endPoint y: 194, distance: 6.5
click at [375, 193] on icon at bounding box center [374, 195] width 5 height 5
click at [342, 202] on link "Edit" at bounding box center [354, 206] width 46 height 9
select select "3"
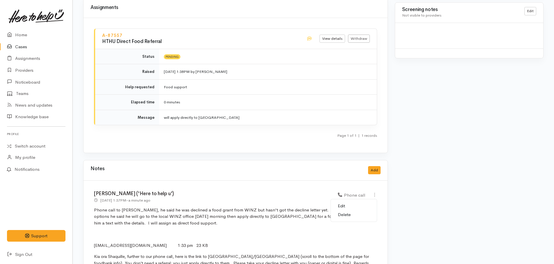
select select "3"
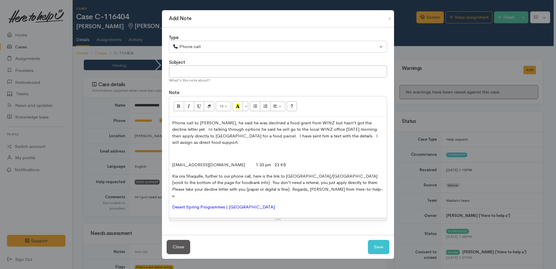
click at [220, 145] on p "Phone call to Shaquielle, he said he was declined a food grant from WINZ but ha…" at bounding box center [278, 133] width 212 height 26
click at [233, 145] on p "Phone call to Shaquielle, he said he was declined a food grant from WINZ but ha…" at bounding box center [278, 133] width 212 height 26
click at [383, 247] on button "Save" at bounding box center [379, 247] width 22 height 14
select select "1"
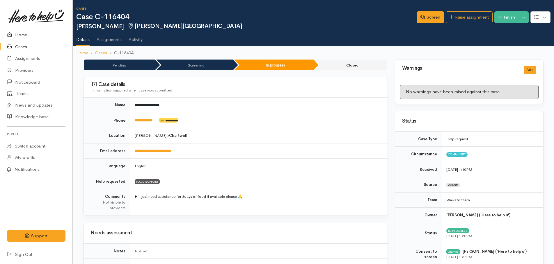
drag, startPoint x: 23, startPoint y: 35, endPoint x: 20, endPoint y: 33, distance: 3.9
click at [22, 35] on link "Home" at bounding box center [36, 35] width 72 height 12
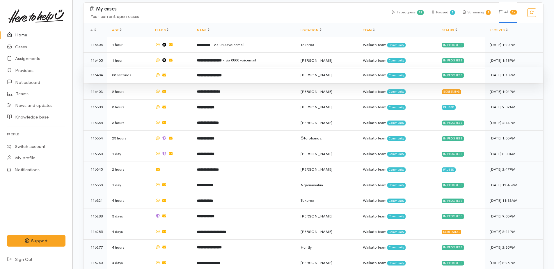
scroll to position [407, 0]
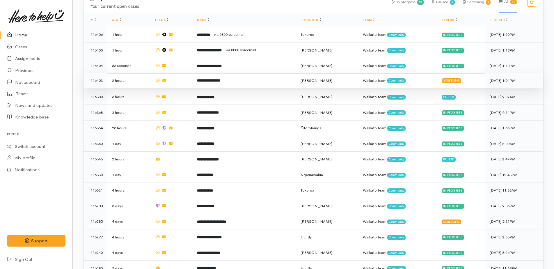
click at [220, 79] on b "**********" at bounding box center [208, 81] width 23 height 4
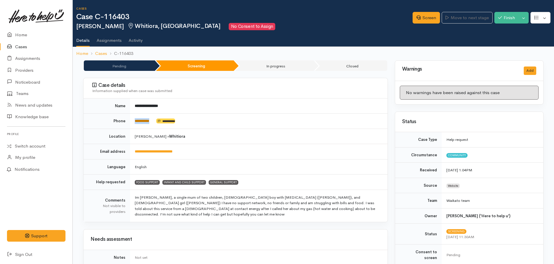
drag, startPoint x: 155, startPoint y: 118, endPoint x: 135, endPoint y: 120, distance: 20.1
click at [135, 120] on td "**********" at bounding box center [258, 121] width 257 height 15
drag, startPoint x: 135, startPoint y: 120, endPoint x: 140, endPoint y: 121, distance: 5.1
copy td "*********"
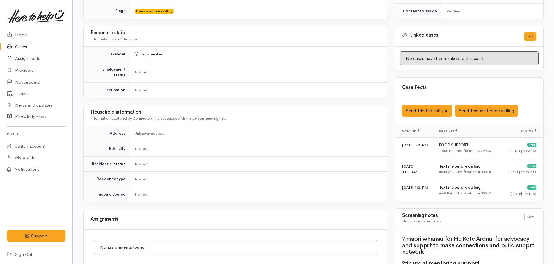
scroll to position [262, 0]
click at [427, 106] on button "Send Tried to call you" at bounding box center [427, 111] width 50 height 12
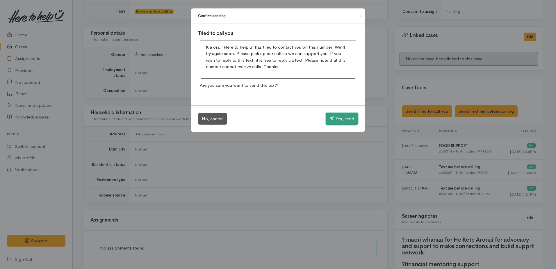
click at [334, 120] on button "Yes, send" at bounding box center [342, 119] width 32 height 12
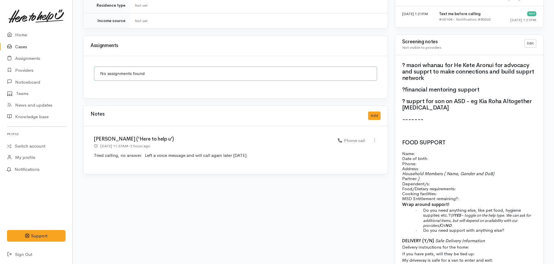
scroll to position [436, 0]
drag, startPoint x: 90, startPoint y: 141, endPoint x: 242, endPoint y: 140, distance: 151.8
click at [242, 140] on div "Kyleigh Pike ('Here to help u') 12 Aug 2025 11:37AM - 2 hours ago Phone call" at bounding box center [235, 150] width 304 height 48
drag, startPoint x: 242, startPoint y: 140, endPoint x: 234, endPoint y: 143, distance: 8.8
copy p "Tried calling, no answer. Left a voice message and will call again later today"
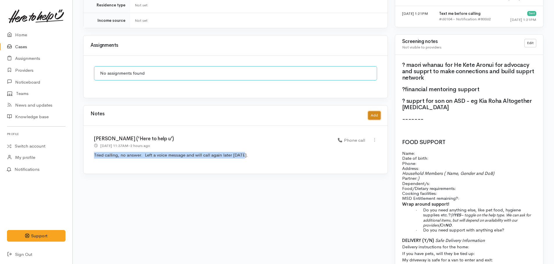
click at [368, 111] on button "Add" at bounding box center [374, 115] width 13 height 8
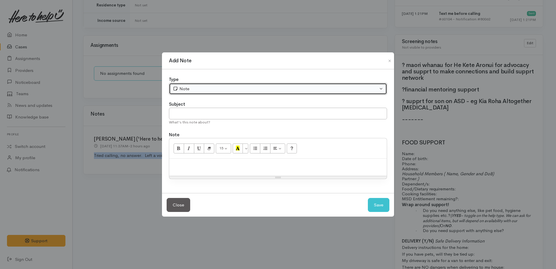
drag, startPoint x: 185, startPoint y: 84, endPoint x: 183, endPoint y: 94, distance: 9.5
click at [185, 85] on button "Note" at bounding box center [278, 89] width 218 height 12
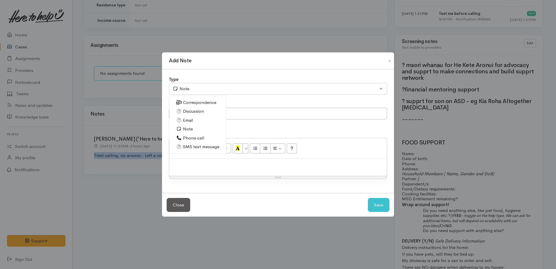
drag, startPoint x: 188, startPoint y: 137, endPoint x: 188, endPoint y: 126, distance: 11.3
click at [188, 136] on span "Phone call" at bounding box center [193, 138] width 21 height 7
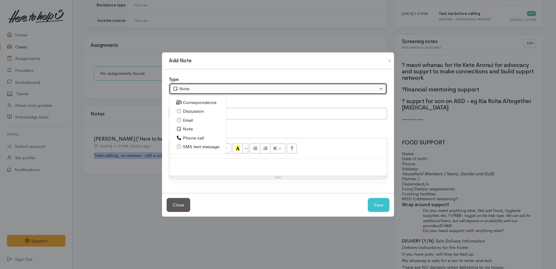
select select "3"
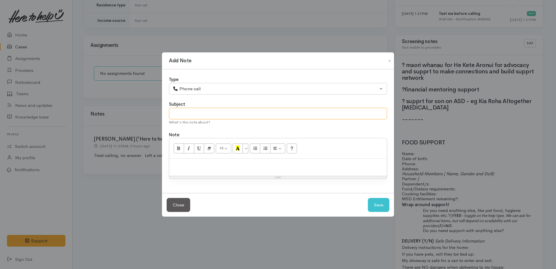
click at [185, 113] on input "text" at bounding box center [278, 114] width 218 height 12
type input "2nd attempt"
click at [198, 163] on p at bounding box center [278, 164] width 212 height 7
paste div
click at [197, 166] on span "Tried calling, no answer. Left a voice message and will call again later today" at bounding box center [248, 165] width 152 height 6
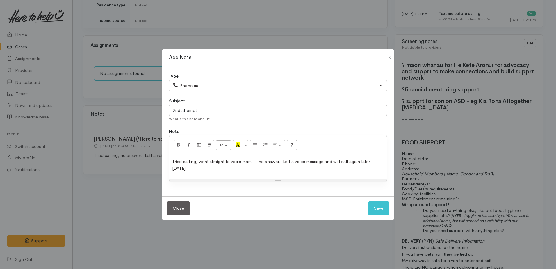
click at [283, 164] on span "Tried calling, went straight to vocie mamil. no answer. Left a voice message an…" at bounding box center [271, 165] width 198 height 12
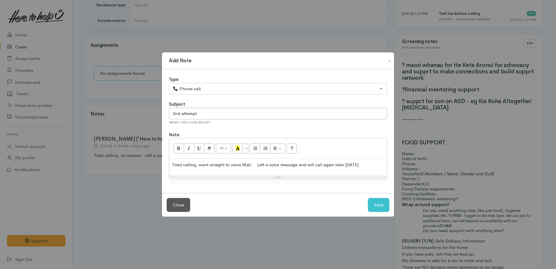
click at [359, 163] on p "Tried calling, went straight to voice Mail.. Left a voice message and will call…" at bounding box center [278, 164] width 212 height 7
click at [382, 206] on button "Save" at bounding box center [379, 205] width 22 height 14
select select "1"
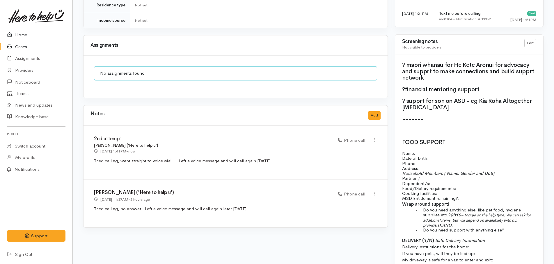
click at [19, 35] on link "Home" at bounding box center [36, 35] width 72 height 12
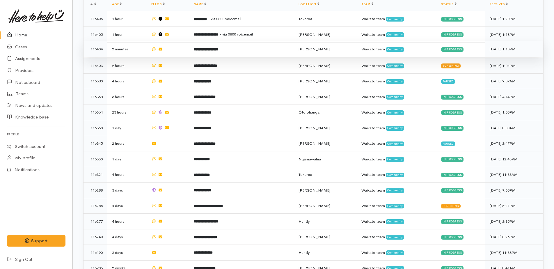
scroll to position [413, 0]
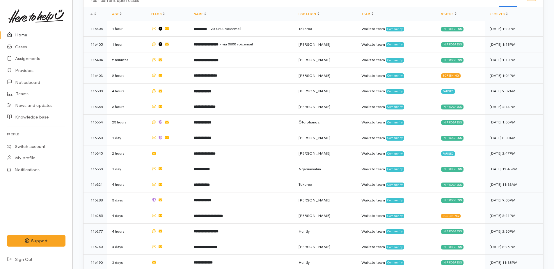
click at [24, 35] on link "Home" at bounding box center [36, 35] width 72 height 12
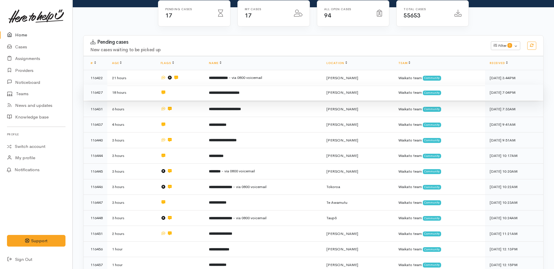
scroll to position [58, 0]
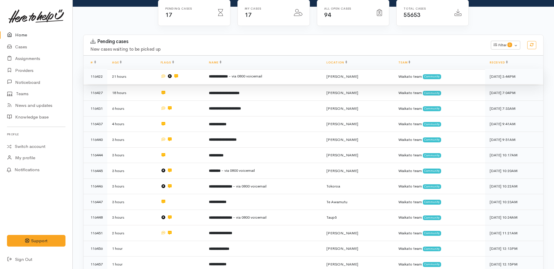
click at [220, 74] on b "**********" at bounding box center [218, 76] width 19 height 4
click at [254, 76] on span "- via 0800 voicemail" at bounding box center [245, 76] width 33 height 5
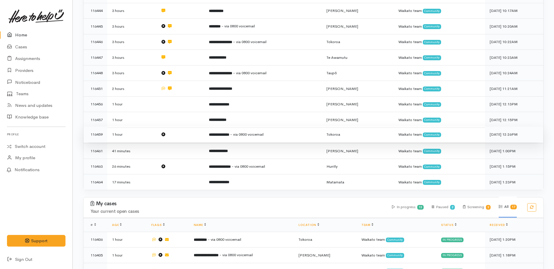
scroll to position [204, 0]
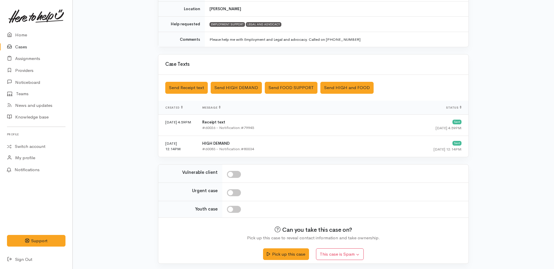
scroll to position [148, 0]
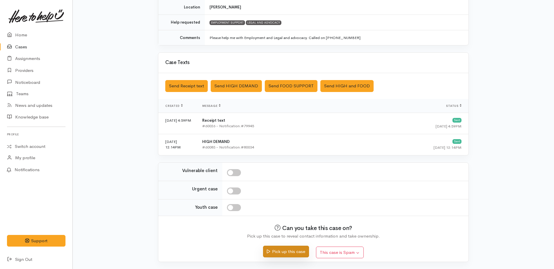
click at [283, 250] on button "Pick up this case" at bounding box center [286, 251] width 46 height 12
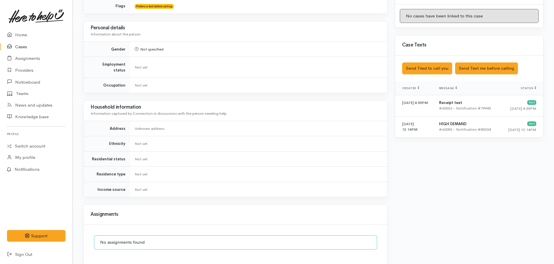
scroll to position [246, 0]
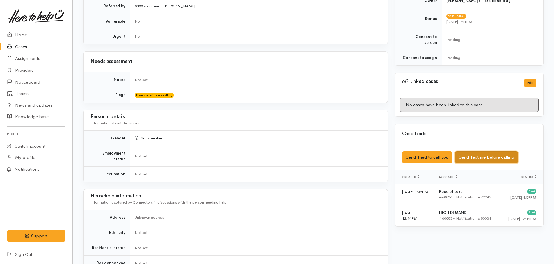
click at [489, 153] on button "Send Text me before calling" at bounding box center [486, 158] width 63 height 12
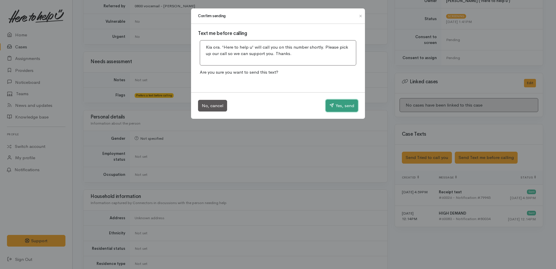
click at [342, 106] on button "Yes, send" at bounding box center [342, 105] width 32 height 12
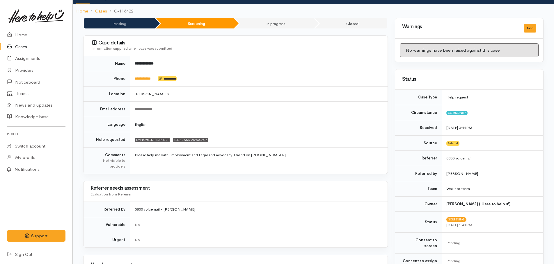
scroll to position [0, 0]
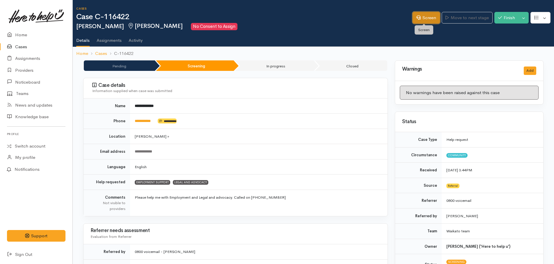
click at [423, 19] on link "Screen" at bounding box center [425, 18] width 27 height 12
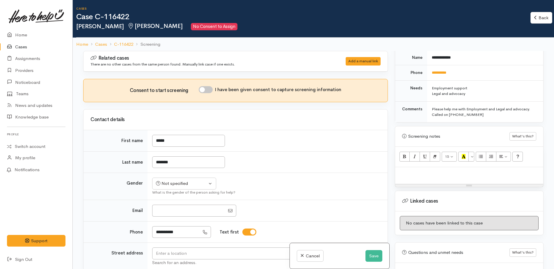
scroll to position [320, 0]
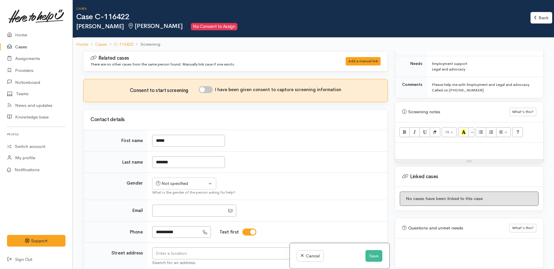
click at [423, 146] on div at bounding box center [469, 151] width 148 height 17
paste div
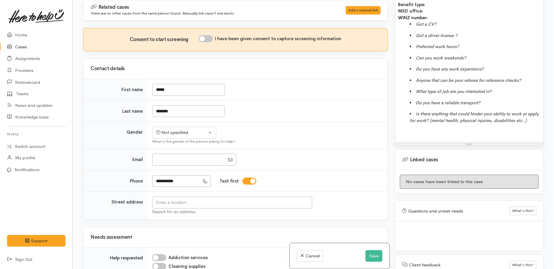
scroll to position [472, 0]
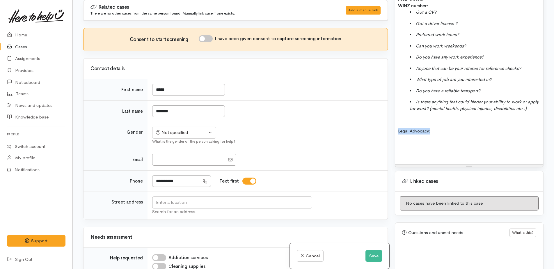
drag, startPoint x: 395, startPoint y: 131, endPoint x: 436, endPoint y: 134, distance: 40.9
click at [435, 134] on div "EMPLOYMENT SUPPORT: Name: Date of birth: Phone: Benefit type: MSD office: WINZ …" at bounding box center [469, 51] width 148 height 225
click at [419, 148] on div "EMPLOYMENT SUPPORT: Name: Date of birth: Phone: Benefit type: MSD office: WINZ …" at bounding box center [469, 51] width 148 height 225
click at [372, 259] on button "Save" at bounding box center [373, 256] width 17 height 12
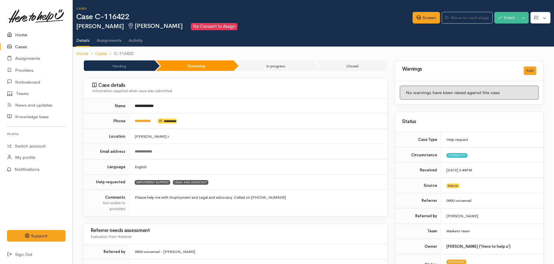
click at [20, 33] on link "Home" at bounding box center [36, 35] width 72 height 12
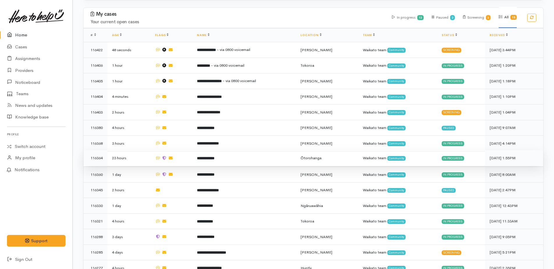
scroll to position [378, 0]
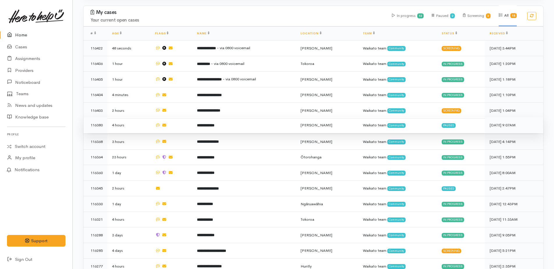
click at [214, 123] on b "**********" at bounding box center [205, 125] width 17 height 4
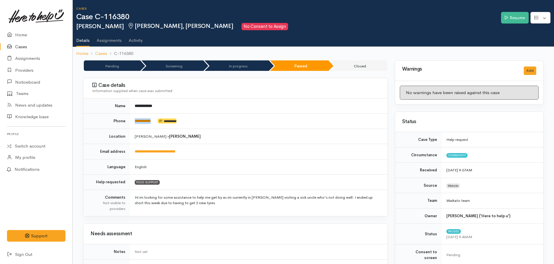
drag, startPoint x: 157, startPoint y: 121, endPoint x: 135, endPoint y: 119, distance: 21.6
click at [135, 119] on td "**********" at bounding box center [258, 121] width 257 height 15
drag, startPoint x: 135, startPoint y: 119, endPoint x: 138, endPoint y: 120, distance: 3.5
copy td "**********"
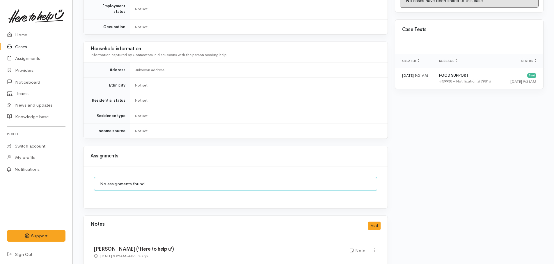
scroll to position [378, 0]
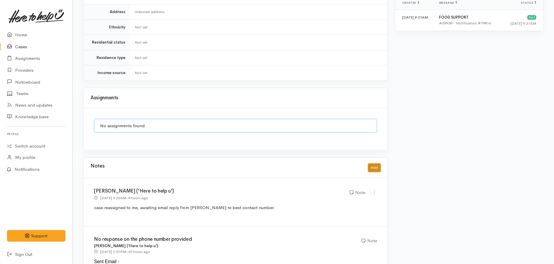
click at [373, 164] on button "Add" at bounding box center [374, 168] width 13 height 8
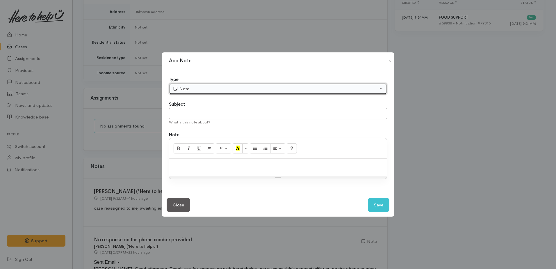
click at [197, 90] on div "Note" at bounding box center [275, 89] width 205 height 7
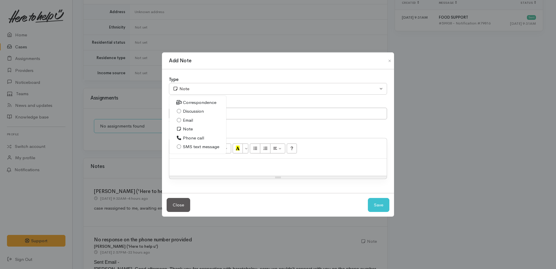
click at [188, 138] on span "Phone call" at bounding box center [193, 138] width 21 height 7
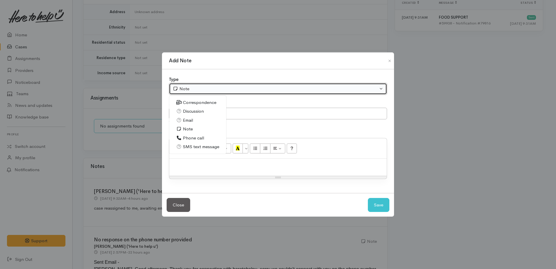
select select "3"
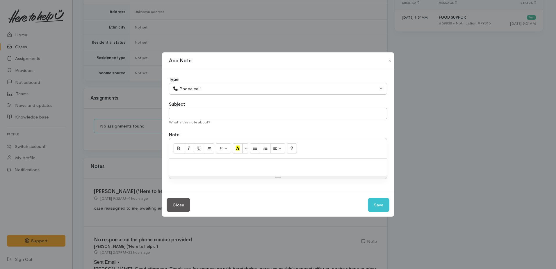
click at [191, 166] on p at bounding box center [278, 164] width 212 height 7
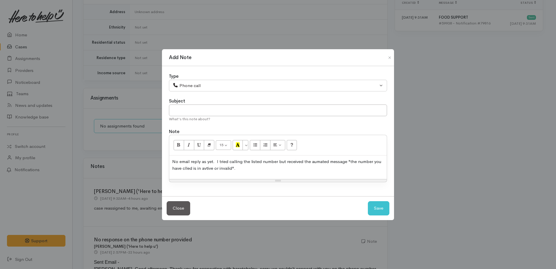
drag, startPoint x: 316, startPoint y: 163, endPoint x: 367, endPoint y: 175, distance: 51.9
click at [368, 175] on div "No email reply as yet. I tried calling the listed number but received the aumat…" at bounding box center [278, 167] width 218 height 24
click at [214, 168] on p "No email reply as yet. I tried calling the listed number but received the autim…" at bounding box center [278, 164] width 212 height 13
click at [213, 168] on p "No email reply as yet. I tried calling the listed number but received the autim…" at bounding box center [278, 164] width 212 height 13
click at [255, 170] on p "No email reply as yet. I tried calling the listed number but received the autim…" at bounding box center [278, 164] width 212 height 13
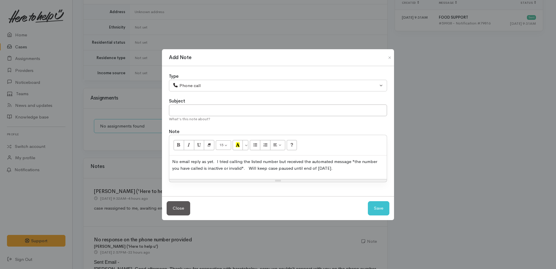
click at [335, 170] on p "No email reply as yet. I tried calling the listed number but received the autom…" at bounding box center [278, 164] width 212 height 13
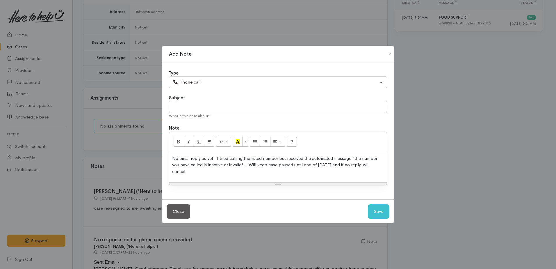
click at [202, 159] on p "No email reply as yet. I tried calling the listed number but received the autom…" at bounding box center [278, 165] width 212 height 20
click at [387, 215] on button "Save" at bounding box center [379, 211] width 22 height 14
select select "1"
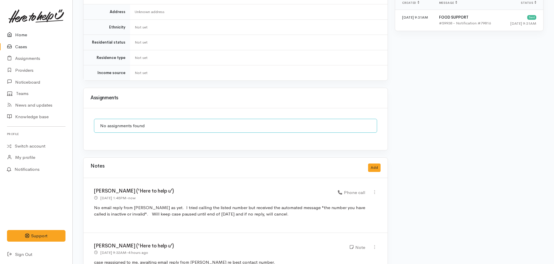
click at [25, 34] on link "Home" at bounding box center [36, 35] width 72 height 12
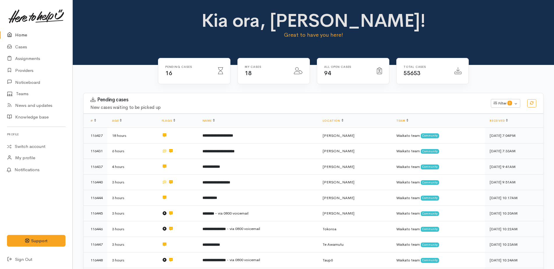
click at [20, 35] on link "Home" at bounding box center [36, 35] width 72 height 12
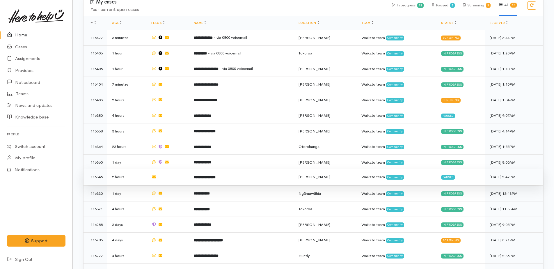
scroll to position [355, 0]
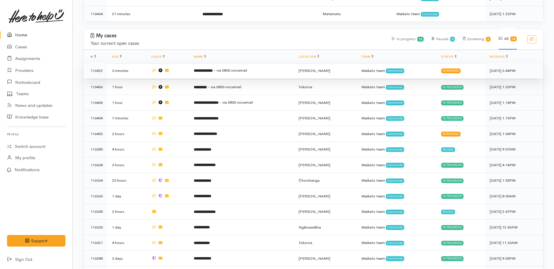
click at [213, 69] on b "**********" at bounding box center [203, 71] width 19 height 4
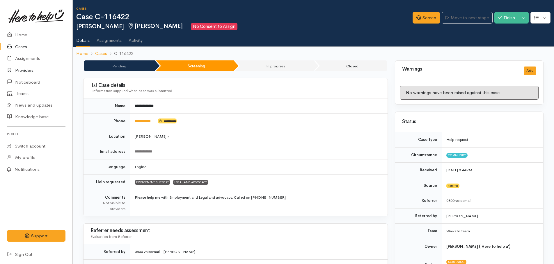
click at [28, 70] on link "Providers" at bounding box center [36, 71] width 72 height 12
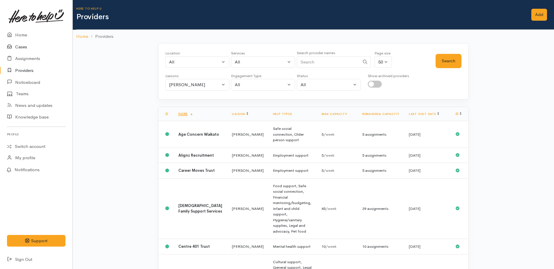
click at [17, 47] on link "Cases" at bounding box center [36, 47] width 72 height 12
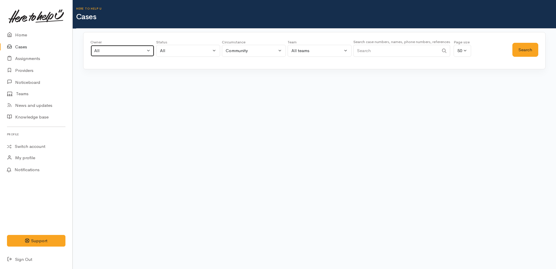
click at [118, 56] on button "All" at bounding box center [122, 51] width 64 height 12
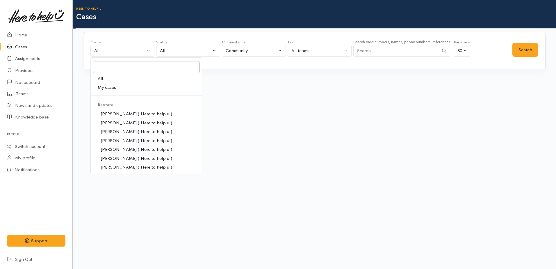
click at [112, 88] on span "My cases" at bounding box center [107, 87] width 18 height 7
select select "1759"
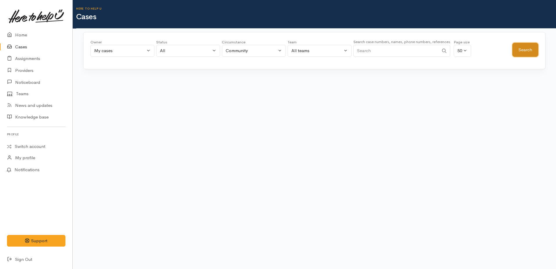
click at [524, 54] on button "Search" at bounding box center [526, 50] width 26 height 14
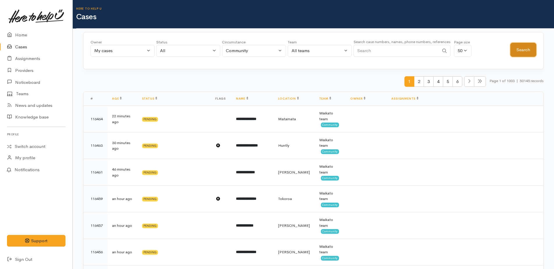
click at [521, 53] on button "Search" at bounding box center [523, 50] width 26 height 14
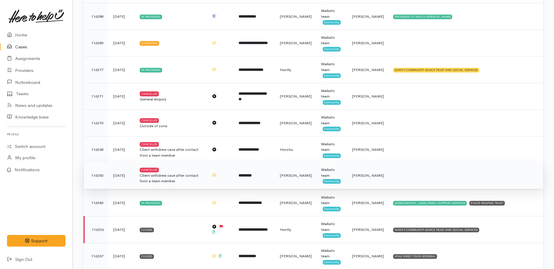
scroll to position [436, 0]
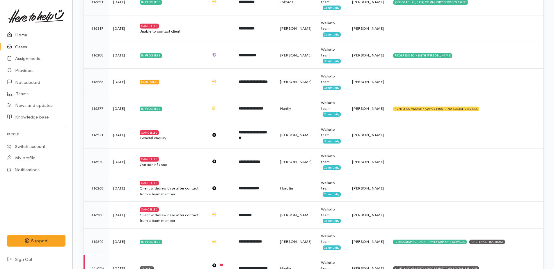
click at [19, 35] on link "Home" at bounding box center [36, 35] width 72 height 12
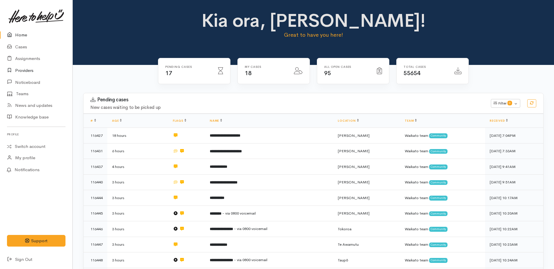
click at [22, 71] on link "Providers" at bounding box center [36, 71] width 72 height 12
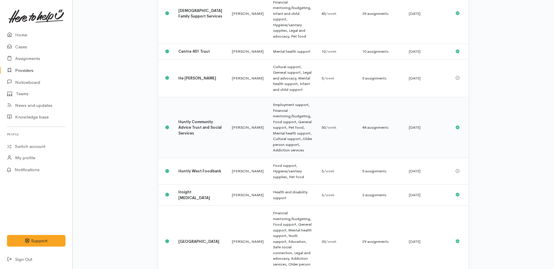
scroll to position [204, 0]
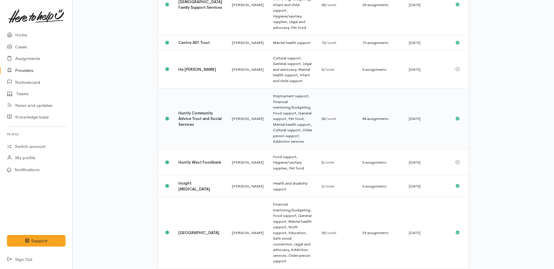
click at [372, 116] on div "44 assignments" at bounding box center [380, 119] width 37 height 6
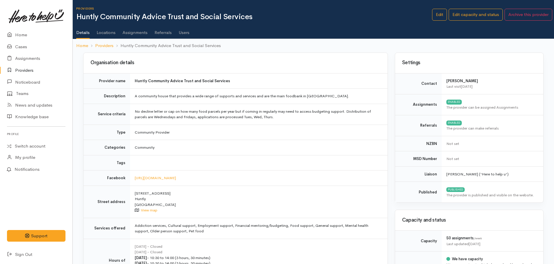
click at [133, 33] on link "Assignments" at bounding box center [134, 30] width 25 height 16
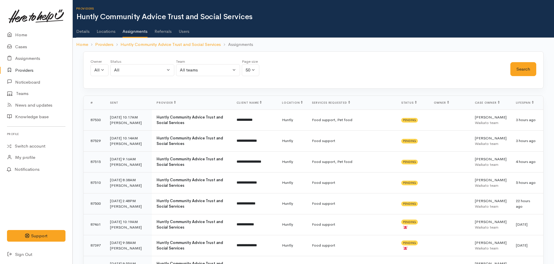
click at [80, 32] on link "Details" at bounding box center [82, 29] width 13 height 16
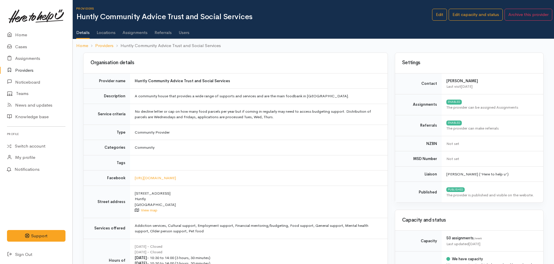
click at [81, 32] on link "Details" at bounding box center [82, 30] width 13 height 17
click at [20, 35] on link "Home" at bounding box center [36, 35] width 72 height 12
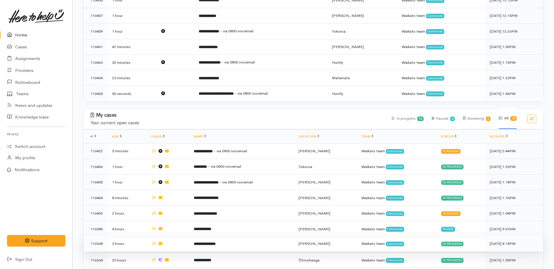
scroll to position [407, 0]
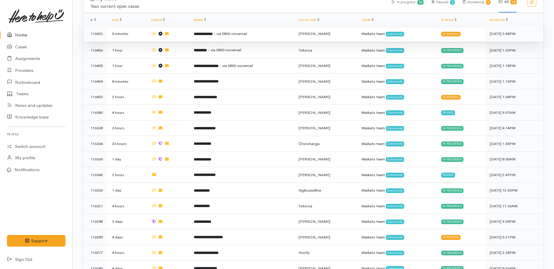
click at [200, 32] on b "**********" at bounding box center [203, 34] width 19 height 4
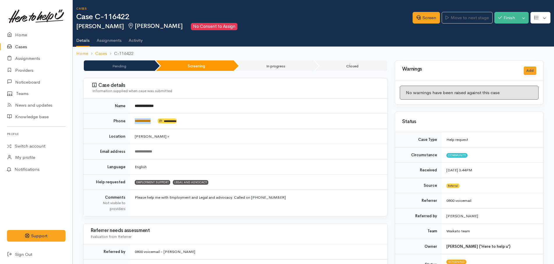
drag, startPoint x: 156, startPoint y: 120, endPoint x: 139, endPoint y: 120, distance: 17.5
click at [139, 120] on td "**********" at bounding box center [258, 121] width 257 height 15
drag, startPoint x: 139, startPoint y: 120, endPoint x: 142, endPoint y: 122, distance: 3.3
drag, startPoint x: 142, startPoint y: 122, endPoint x: 218, endPoint y: 121, distance: 76.2
click at [229, 120] on td "**********" at bounding box center [258, 121] width 257 height 15
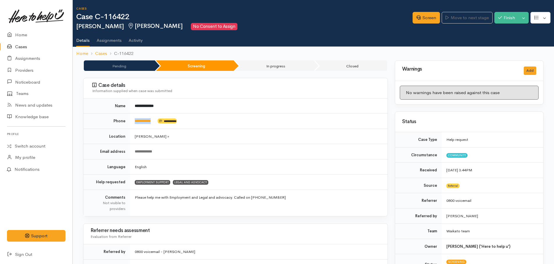
drag, startPoint x: 156, startPoint y: 120, endPoint x: 129, endPoint y: 118, distance: 27.1
click at [129, 118] on tr "**********" at bounding box center [235, 121] width 304 height 15
drag, startPoint x: 129, startPoint y: 118, endPoint x: 141, endPoint y: 120, distance: 12.0
copy tr "**********"
click at [420, 19] on link "Screen" at bounding box center [425, 18] width 27 height 12
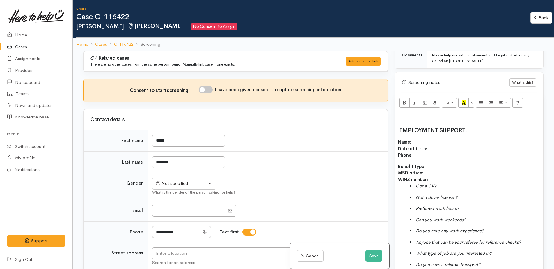
scroll to position [378, 0]
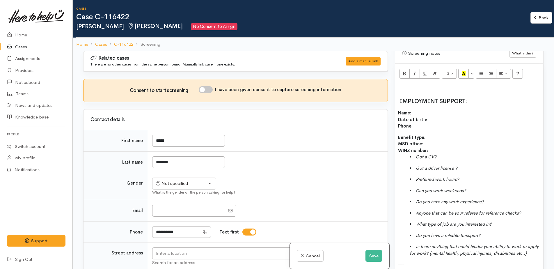
click at [404, 87] on p at bounding box center [469, 90] width 142 height 7
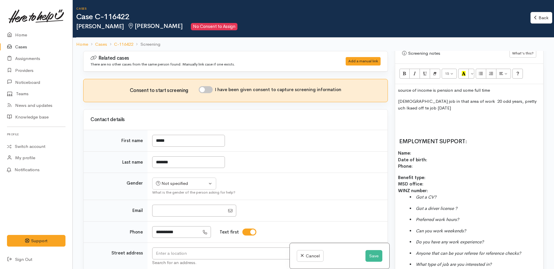
click at [524, 98] on span "full time job in that area of work 20 odd years, pretty uch lkaed off te job ye…" at bounding box center [467, 104] width 138 height 12
click at [460, 104] on p "full time job in that area of work 20 odd years, pretty much walked off te job …" at bounding box center [469, 104] width 142 height 13
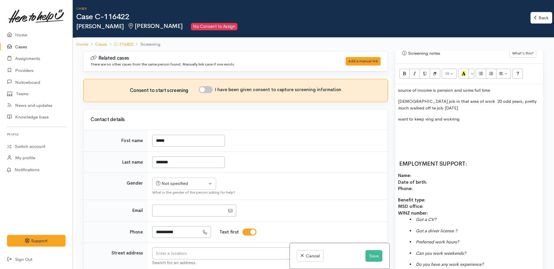
click at [435, 116] on span "want to keep ving and wokring" at bounding box center [428, 119] width 61 height 6
click at [468, 116] on p "want to keep moving and working" at bounding box center [469, 119] width 142 height 7
click at [472, 116] on p "want to keep moving and working" at bounding box center [469, 119] width 142 height 7
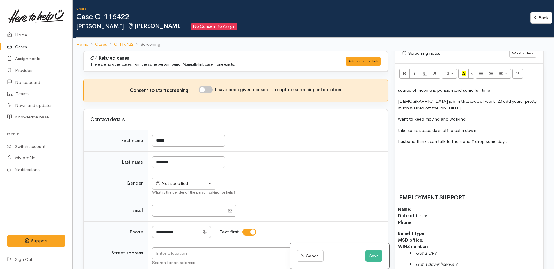
click at [507, 138] on p "husband thinks can talk to them and ? drop some days" at bounding box center [469, 141] width 142 height 7
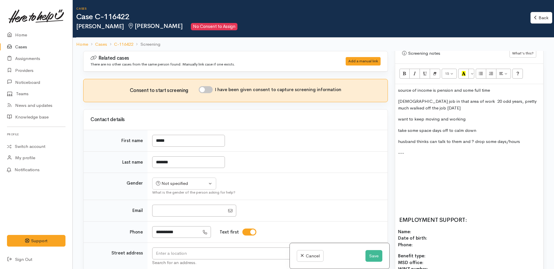
click at [526, 138] on p "husband thinks can talk to them and ? drop some days/hours" at bounding box center [469, 141] width 142 height 7
click at [474, 150] on span "some other workers going sonw that lone" at bounding box center [439, 153] width 82 height 6
click at [486, 150] on p "some other workers going sonw that line" at bounding box center [469, 153] width 142 height 7
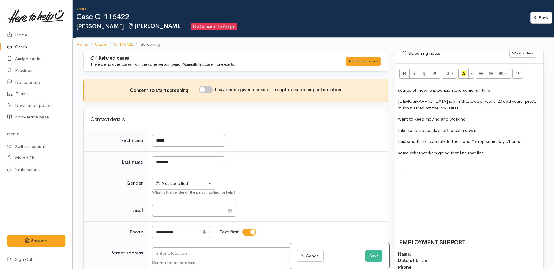
click at [488, 150] on p "some other workers going that line that line" at bounding box center [469, 153] width 142 height 7
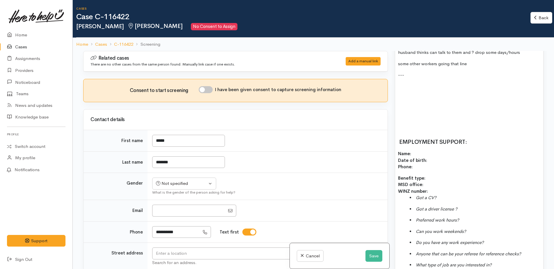
scroll to position [465, 0]
click at [401, 85] on p at bounding box center [469, 88] width 142 height 7
click at [406, 110] on div "source of income is pension and some full time full time job in that area of wo…" at bounding box center [469, 174] width 148 height 355
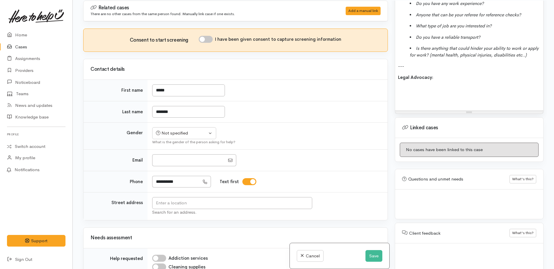
scroll to position [51, 0]
click at [444, 79] on p "Legal Advocacy:" at bounding box center [469, 77] width 142 height 7
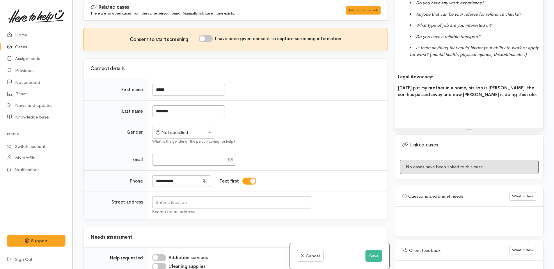
click at [509, 97] on p "two years ago put my brother in a home, his son is EPOA the son has passed away…" at bounding box center [469, 91] width 142 height 13
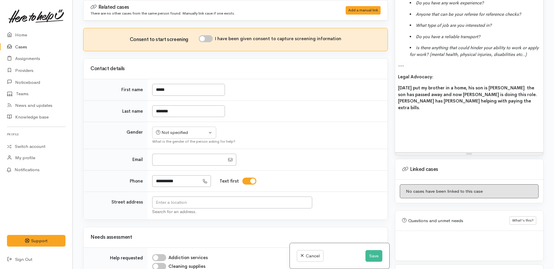
click at [401, 116] on p at bounding box center [469, 118] width 142 height 7
click at [372, 259] on button "Save" at bounding box center [373, 256] width 17 height 12
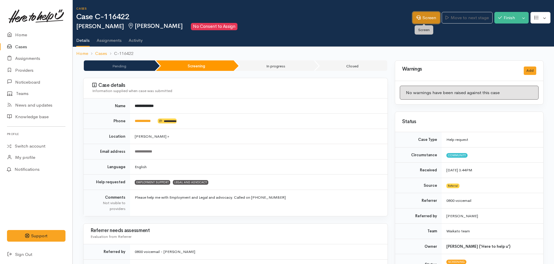
drag, startPoint x: 420, startPoint y: 20, endPoint x: 410, endPoint y: 26, distance: 12.4
click at [420, 20] on link "Screen" at bounding box center [425, 18] width 27 height 12
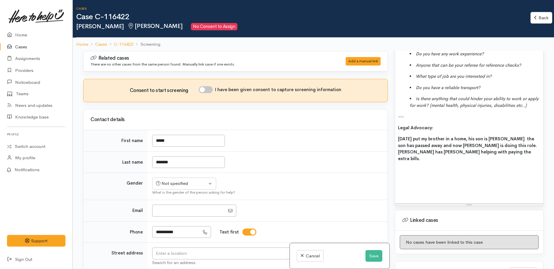
scroll to position [654, 0]
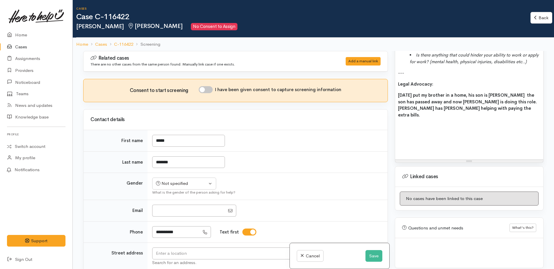
click at [403, 123] on p at bounding box center [469, 126] width 142 height 7
drag, startPoint x: 416, startPoint y: 122, endPoint x: 493, endPoint y: 118, distance: 77.2
click at [493, 123] on p "Cost prohibitive - so intinal appointment" at bounding box center [469, 126] width 142 height 7
drag, startPoint x: 445, startPoint y: 118, endPoint x: 504, endPoint y: 112, distance: 58.6
click at [504, 112] on p "[DATE] put my brother in a home, his son is [PERSON_NAME] the son has passed aw…" at bounding box center [469, 105] width 142 height 26
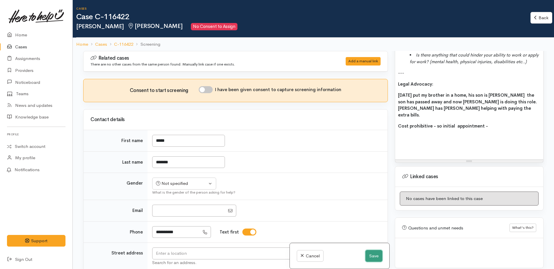
click at [370, 256] on button "Save" at bounding box center [373, 256] width 17 height 12
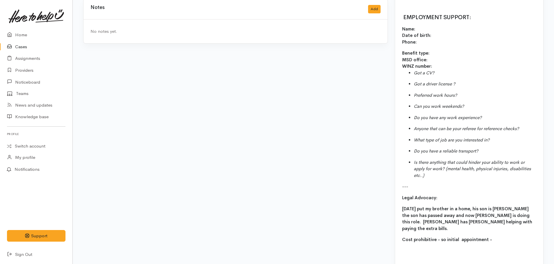
scroll to position [629, 0]
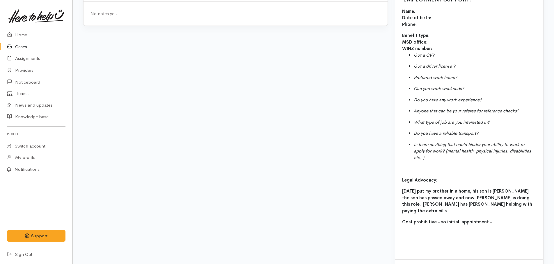
click at [446, 177] on p "Legal Advocacy:" at bounding box center [469, 180] width 134 height 7
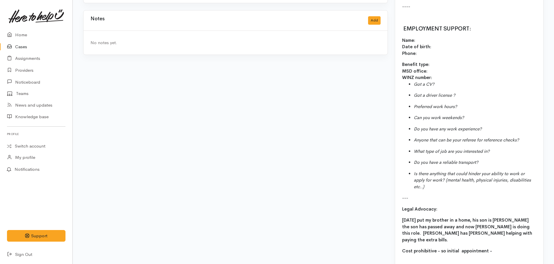
scroll to position [483, 0]
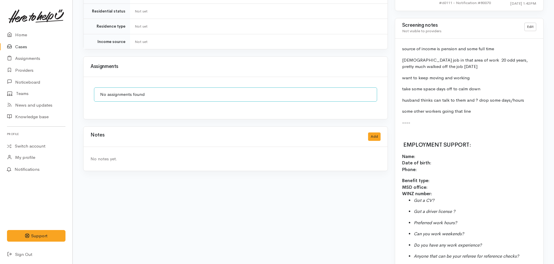
click at [494, 108] on p "some other workers going that line" at bounding box center [469, 111] width 134 height 7
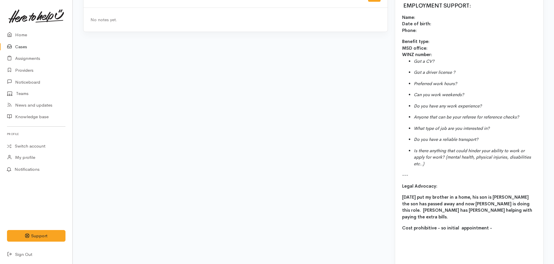
scroll to position [629, 0]
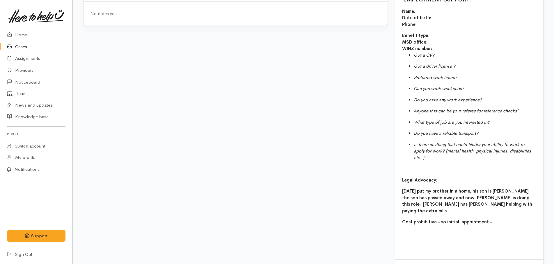
drag, startPoint x: 434, startPoint y: 165, endPoint x: 437, endPoint y: 165, distance: 3.5
click at [436, 166] on p "---" at bounding box center [469, 169] width 134 height 7
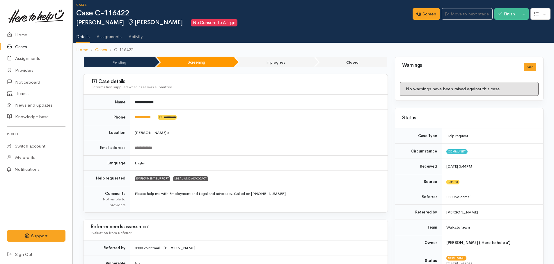
scroll to position [0, 0]
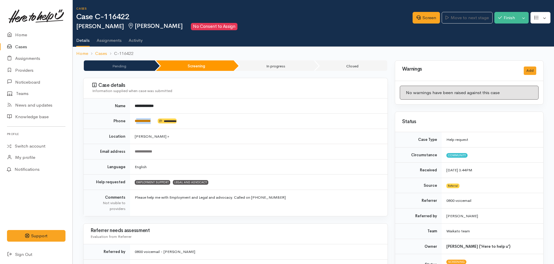
drag, startPoint x: 158, startPoint y: 119, endPoint x: 140, endPoint y: 121, distance: 17.9
click at [140, 121] on td "**********" at bounding box center [258, 121] width 257 height 15
drag, startPoint x: 140, startPoint y: 121, endPoint x: 201, endPoint y: 120, distance: 60.5
click at [214, 120] on td "**********" at bounding box center [258, 121] width 257 height 15
drag, startPoint x: 156, startPoint y: 121, endPoint x: 138, endPoint y: 119, distance: 18.4
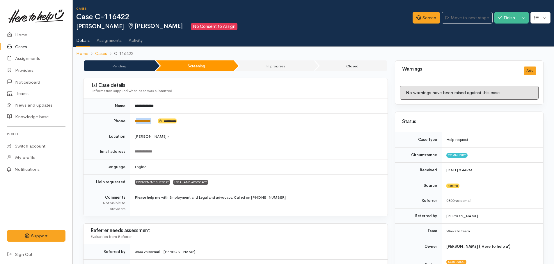
click at [138, 119] on td "**********" at bounding box center [258, 121] width 257 height 15
drag, startPoint x: 138, startPoint y: 119, endPoint x: 141, endPoint y: 121, distance: 3.6
copy link "*********"
click at [422, 17] on link "Screen" at bounding box center [425, 18] width 27 height 12
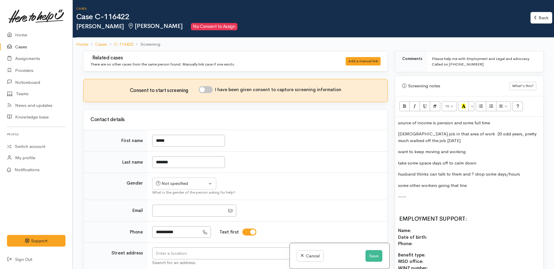
scroll to position [353, 0]
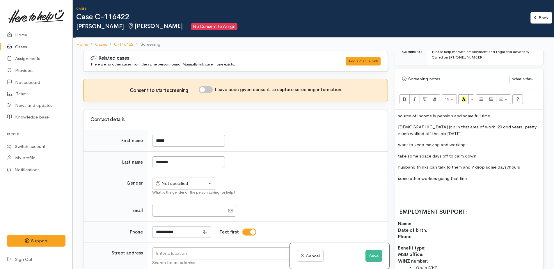
click at [400, 113] on span "source of income is pension and some full time" at bounding box center [444, 116] width 92 height 6
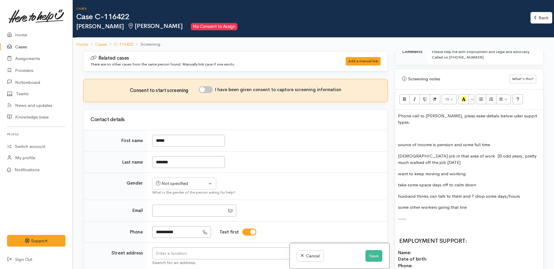
scroll to position [87, 0]
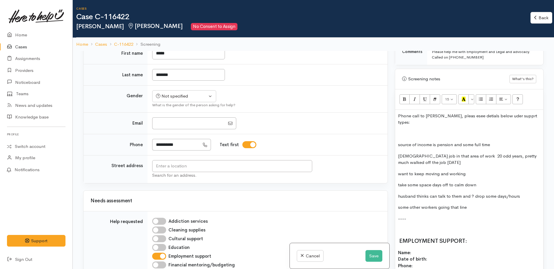
click at [470, 238] on h2 "EMPLOYMENT SUPPORT:" at bounding box center [469, 241] width 142 height 6
drag, startPoint x: 395, startPoint y: 129, endPoint x: 460, endPoint y: 189, distance: 88.5
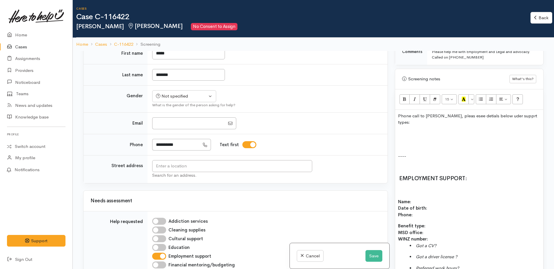
click at [398, 187] on h2 at bounding box center [469, 190] width 142 height 6
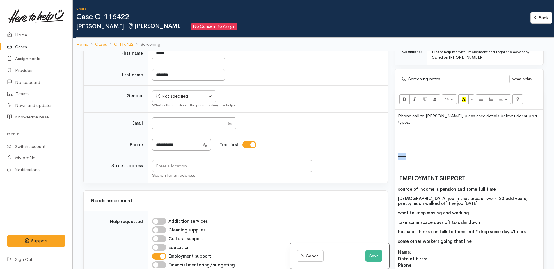
drag, startPoint x: 396, startPoint y: 144, endPoint x: 431, endPoint y: 142, distance: 35.2
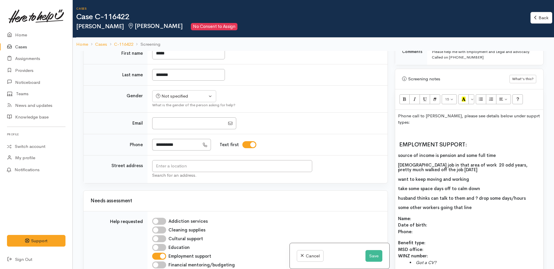
click at [508, 113] on span "Phone call to sara, please see details below under supprt types:" at bounding box center [469, 119] width 142 height 12
click at [398, 152] on span "source of income is pension and some full time" at bounding box center [447, 155] width 98 height 6
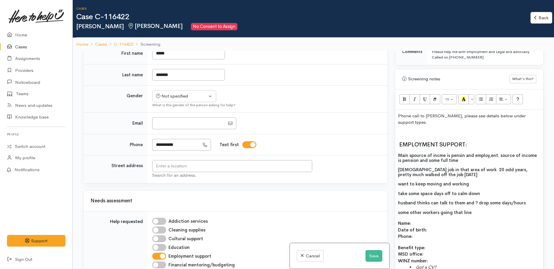
drag, startPoint x: 479, startPoint y: 143, endPoint x: 499, endPoint y: 140, distance: 19.6
click at [500, 152] on span "Main spource of incme is pensin and employ,ent. source of income is pension and…" at bounding box center [467, 157] width 139 height 10
drag, startPoint x: 504, startPoint y: 142, endPoint x: 508, endPoint y: 150, distance: 8.7
click at [507, 153] on p "Main source of income is pension and employment. source of income is pension an…" at bounding box center [469, 158] width 142 height 10
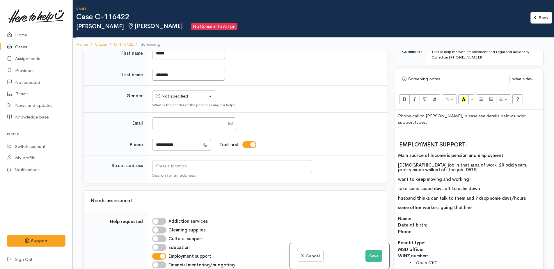
click at [476, 152] on span "Main source of income is pension and employment." at bounding box center [451, 155] width 106 height 6
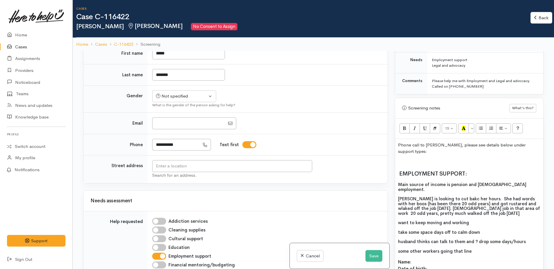
scroll to position [353, 0]
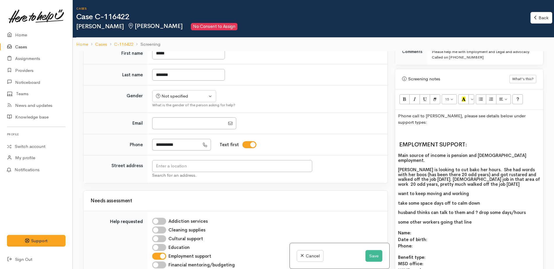
drag, startPoint x: 484, startPoint y: 158, endPoint x: 455, endPoint y: 232, distance: 79.6
click at [455, 232] on p "Name: Date of birth: Phone:" at bounding box center [469, 239] width 142 height 20
click at [493, 167] on span "Sarah is looking to cut bakc her hours. She had words with her boos (has been t…" at bounding box center [469, 177] width 142 height 20
click at [425, 167] on span "Sarah is looking to cut bakc her hours. She had words with her boos (has been t…" at bounding box center [469, 177] width 142 height 20
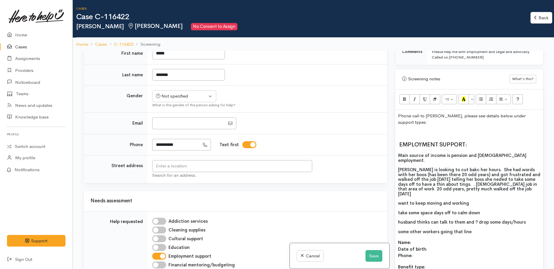
drag, startPoint x: 448, startPoint y: 151, endPoint x: 446, endPoint y: 154, distance: 3.6
click at [448, 168] on span "Sarah is looking to cut back her hours. She had words with her boos (has been t…" at bounding box center [469, 182] width 142 height 30
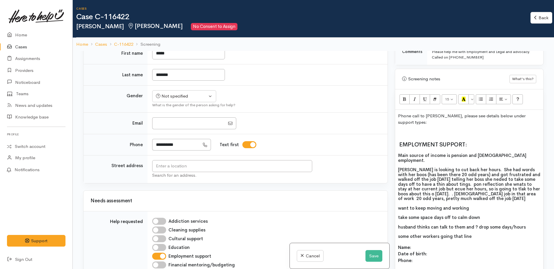
click at [408, 178] on span "Sarah is looking to cut back her hours. She had words with her boos (has been t…" at bounding box center [469, 184] width 142 height 34
click at [408, 177] on span "Sarah is looking to cut back her hours. She had words with her boos (has been t…" at bounding box center [469, 184] width 142 height 34
drag, startPoint x: 452, startPoint y: 166, endPoint x: 521, endPoint y: 194, distance: 74.3
click at [521, 194] on span "Main source of income is pension and full-time employment. Sarah is looking to …" at bounding box center [469, 196] width 142 height 86
click at [519, 172] on span "Sarah is looking to cut back her hours. She had words with her boos (has been t…" at bounding box center [469, 184] width 142 height 34
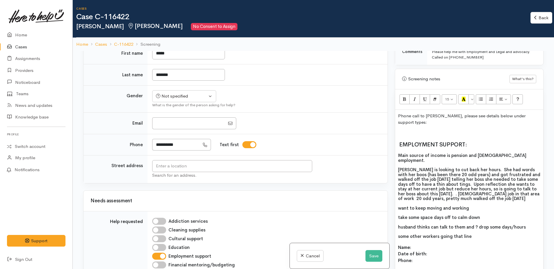
click at [450, 175] on span "Sarah is looking to cut back her hours. She had words with her boos (has been t…" at bounding box center [469, 184] width 142 height 34
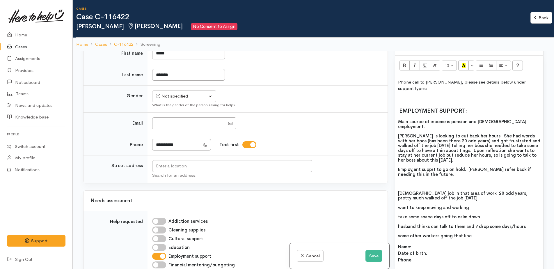
scroll to position [440, 0]
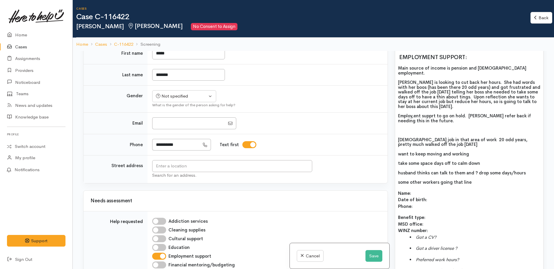
drag, startPoint x: 397, startPoint y: 120, endPoint x: 491, endPoint y: 165, distance: 104.1
click at [490, 165] on div "Phone call to sara, please see details below under support types: EMPLOYMENT SU…" at bounding box center [469, 226] width 148 height 409
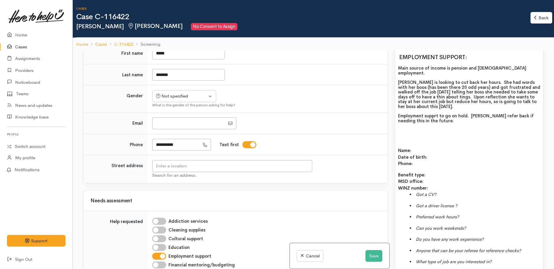
click at [435, 113] on span "Employment supprt to go on hold. sarah willl refer back if needing this in the …" at bounding box center [466, 118] width 136 height 10
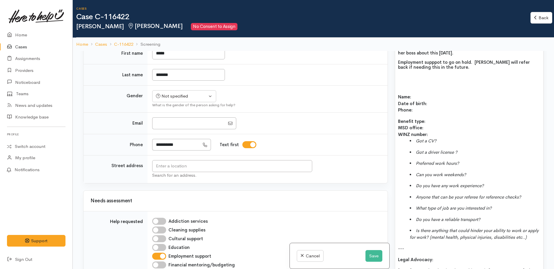
scroll to position [498, 0]
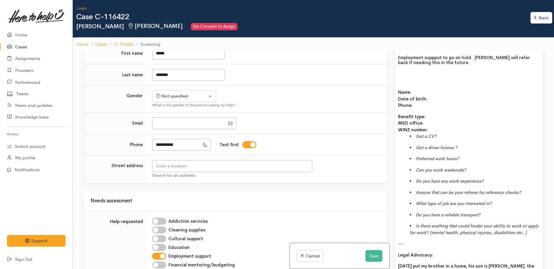
drag, startPoint x: 398, startPoint y: 74, endPoint x: 480, endPoint y: 230, distance: 176.0
click at [479, 230] on div "Phone call to sara, please see details below under support types: EMPLOYMENT SU…" at bounding box center [469, 147] width 148 height 366
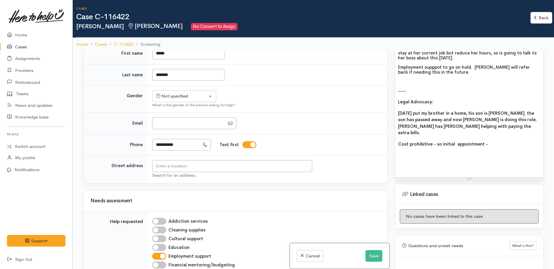
scroll to position [498, 0]
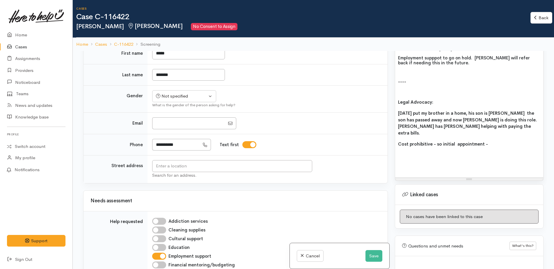
click at [399, 110] on b "two years ago put my brother in a home, his son is EPOA the son has passed away…" at bounding box center [468, 122] width 140 height 25
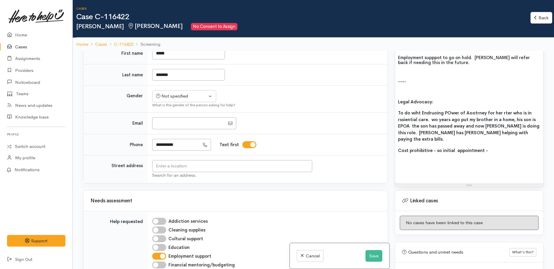
click at [415, 110] on b "To do wiht Endruoing POwer of Aootrney for her rter who is in rssiential care. …" at bounding box center [468, 126] width 141 height 32
drag, startPoint x: 414, startPoint y: 99, endPoint x: 446, endPoint y: 79, distance: 38.0
click at [462, 88] on p at bounding box center [469, 90] width 142 height 5
drag, startPoint x: 464, startPoint y: 97, endPoint x: 477, endPoint y: 90, distance: 15.4
click at [481, 99] on p "Legal Advocacy:" at bounding box center [469, 102] width 142 height 7
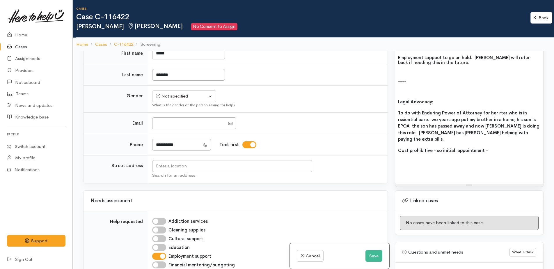
drag, startPoint x: 497, startPoint y: 95, endPoint x: 477, endPoint y: 82, distance: 24.6
click at [452, 88] on p at bounding box center [469, 90] width 142 height 5
click at [434, 110] on b "To do with Enduring Power of Attorney for her brother who is in residential car…" at bounding box center [468, 126] width 141 height 32
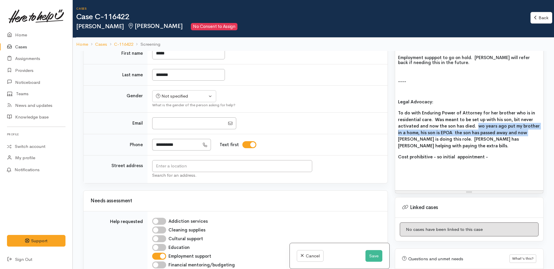
drag, startPoint x: 474, startPoint y: 108, endPoint x: 520, endPoint y: 116, distance: 46.6
click at [520, 116] on b "To do with Enduring Power of Attorney for her brother who is in residential car…" at bounding box center [469, 129] width 142 height 38
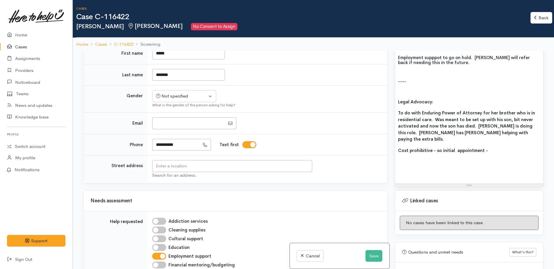
drag, startPoint x: 486, startPoint y: 110, endPoint x: 490, endPoint y: 110, distance: 3.5
click at [488, 110] on b "To do with Enduring Power of Attorney for her brother who is in residential car…" at bounding box center [466, 126] width 137 height 32
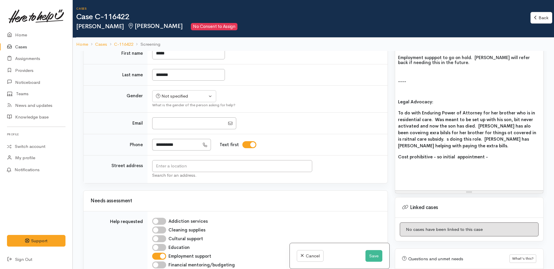
click at [517, 115] on b "To do with Enduring Power of Attorney for her brother who is in residential car…" at bounding box center [467, 129] width 138 height 38
drag, startPoint x: 417, startPoint y: 122, endPoint x: 424, endPoint y: 126, distance: 8.5
click at [424, 126] on p "To do with Enduring Power of Attorney for her brother who is in residential car…" at bounding box center [469, 129] width 142 height 39
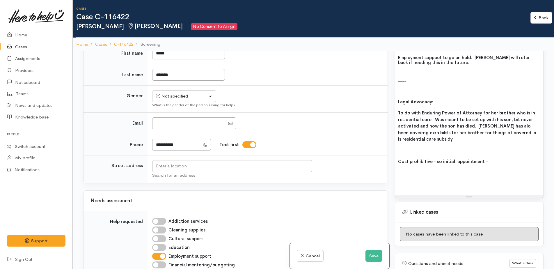
click at [486, 159] on b "Cost prohibitive - so initial appointment -" at bounding box center [443, 162] width 90 height 6
click at [399, 147] on p at bounding box center [469, 150] width 142 height 7
click at [408, 147] on p at bounding box center [469, 150] width 142 height 7
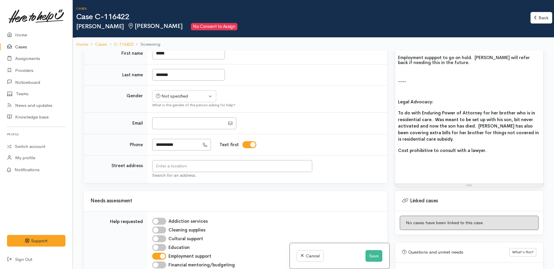
click at [497, 147] on p "Cost prohibitive to consult with a lawyer." at bounding box center [469, 150] width 142 height 7
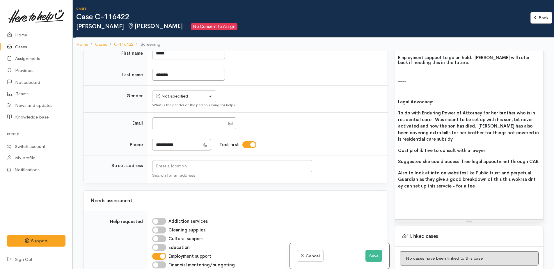
drag, startPoint x: 511, startPoint y: 163, endPoint x: 409, endPoint y: 177, distance: 103.0
click at [409, 194] on p at bounding box center [469, 197] width 142 height 7
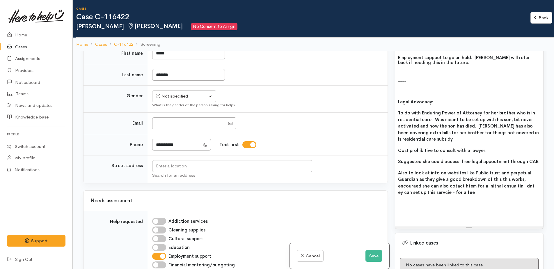
drag, startPoint x: 508, startPoint y: 168, endPoint x: 494, endPoint y: 179, distance: 17.8
click at [485, 200] on p at bounding box center [469, 203] width 142 height 7
click at [523, 170] on b "Also to look at info on websites like Public trust and perpetual Guardian as th…" at bounding box center [469, 182] width 142 height 25
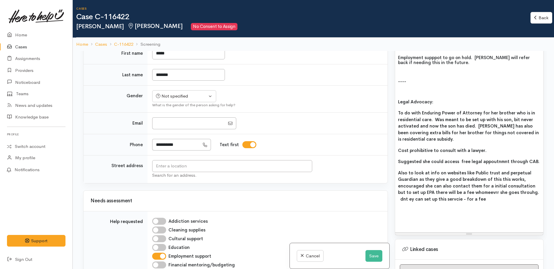
drag, startPoint x: 514, startPoint y: 177, endPoint x: 488, endPoint y: 185, distance: 27.6
click at [482, 187] on div "Phone call to sara, please see details below under support types: EMPLOYMENT SU…" at bounding box center [469, 98] width 148 height 268
drag, startPoint x: 525, startPoint y: 176, endPoint x: 526, endPoint y: 186, distance: 9.4
click at [526, 186] on div "Phone call to sara, please see details below under support types: EMPLOYMENT SU…" at bounding box center [469, 98] width 148 height 268
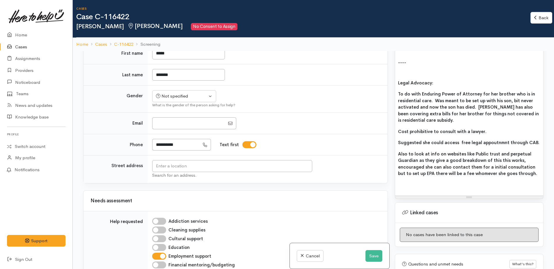
scroll to position [527, 0]
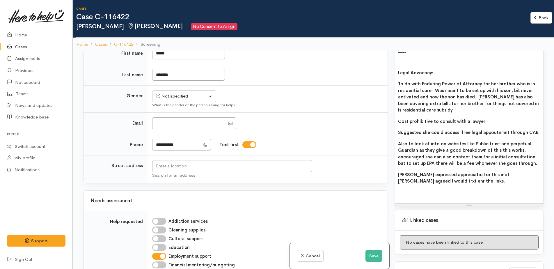
click at [493, 172] on b "Sarah expressed appreciatio for this inof. Alos agreed I would trxt ehr the lin…" at bounding box center [455, 178] width 114 height 12
click at [405, 172] on b "Sarah expressed appreciation for this info. Also agreed I would erxt her the li…" at bounding box center [462, 178] width 128 height 12
click at [373, 255] on button "Save" at bounding box center [373, 256] width 17 height 12
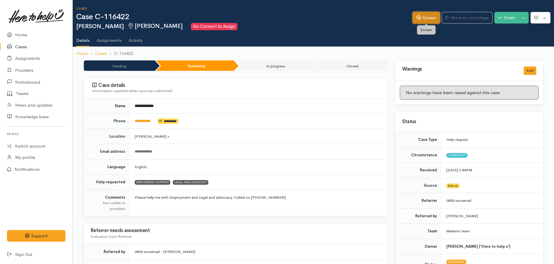
click at [427, 18] on link "Screen" at bounding box center [425, 18] width 27 height 12
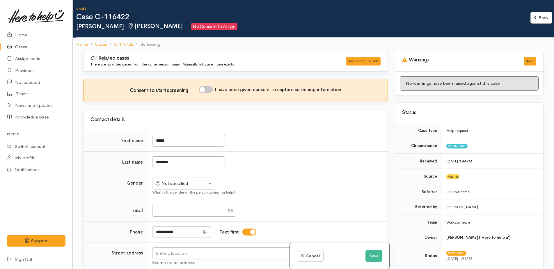
click at [205, 88] on input "I have been given consent to capture screening information" at bounding box center [206, 89] width 14 height 7
checkbox input "true"
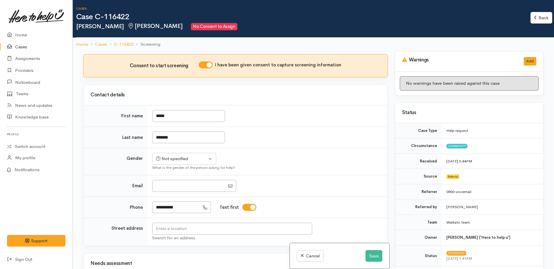
scroll to position [58, 0]
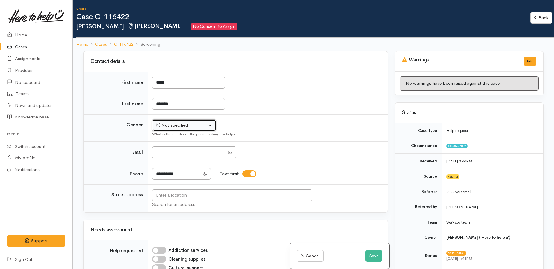
click at [180, 122] on div "Not specified" at bounding box center [181, 125] width 51 height 7
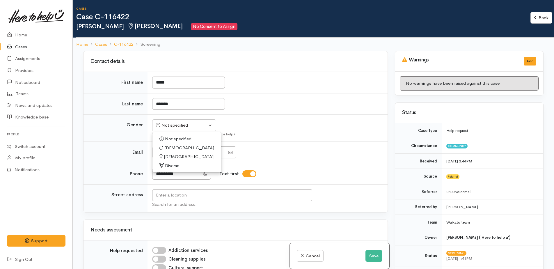
click at [172, 157] on span "[DEMOGRAPHIC_DATA]" at bounding box center [189, 156] width 50 height 7
select select "[DEMOGRAPHIC_DATA]"
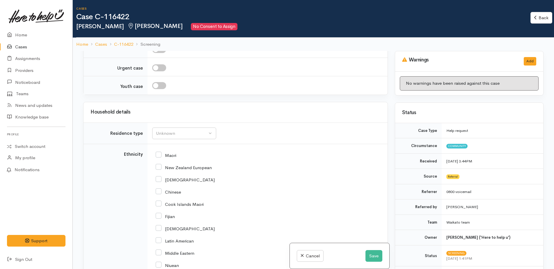
scroll to position [553, 0]
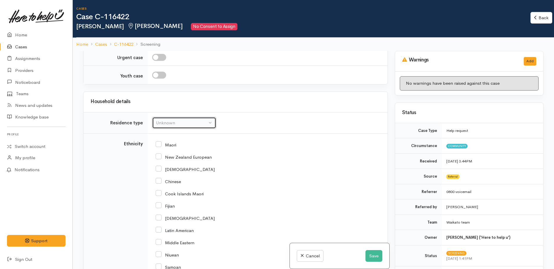
click at [166, 124] on div "Unknown" at bounding box center [181, 123] width 51 height 7
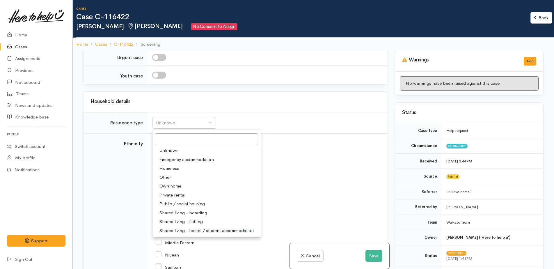
click at [167, 152] on span "Unknown" at bounding box center [168, 150] width 19 height 7
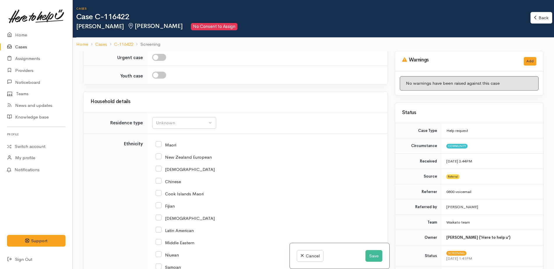
click at [159, 144] on input "Maori" at bounding box center [166, 144] width 21 height 5
checkbox input "true"
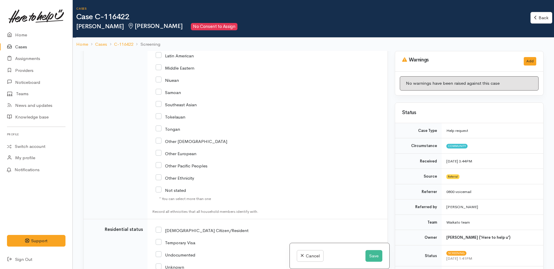
scroll to position [814, 0]
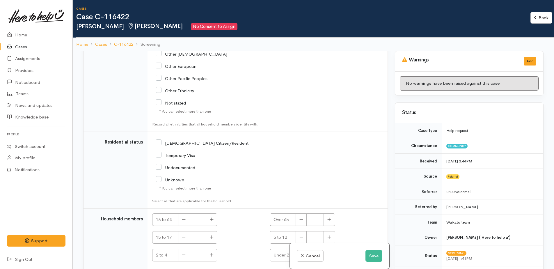
click at [162, 142] on input "[DEMOGRAPHIC_DATA] Citizen/Resident" at bounding box center [202, 142] width 93 height 5
checkbox input "true"
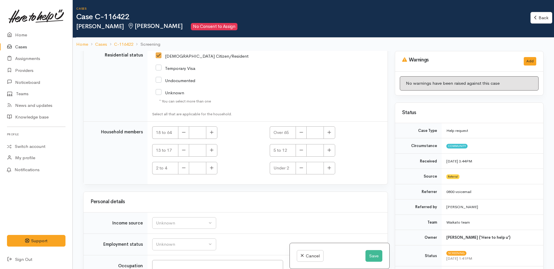
scroll to position [902, 0]
click at [330, 131] on icon "button" at bounding box center [329, 132] width 4 height 4
type input "1"
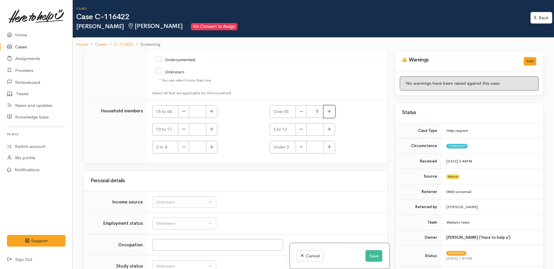
scroll to position [946, 0]
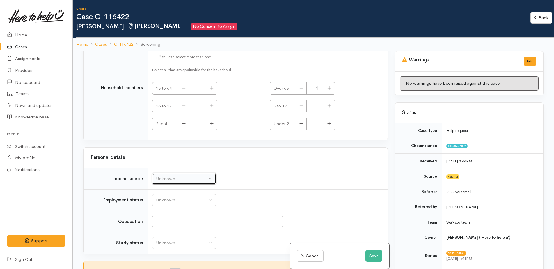
click at [186, 177] on div "Unknown" at bounding box center [181, 178] width 51 height 7
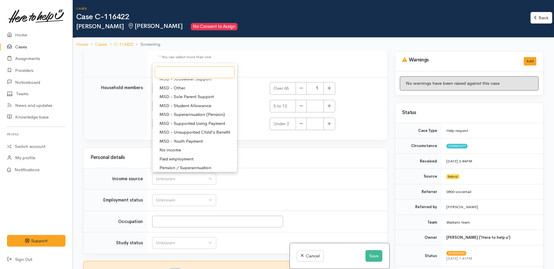
scroll to position [87, 0]
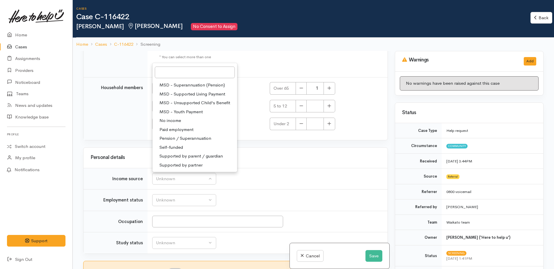
click at [180, 129] on span "Paid employment" at bounding box center [176, 129] width 34 height 7
select select "1"
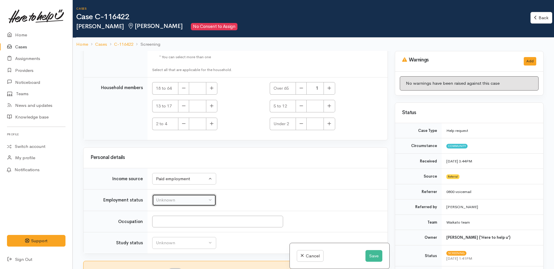
click at [184, 203] on div "Unknown" at bounding box center [181, 200] width 51 height 7
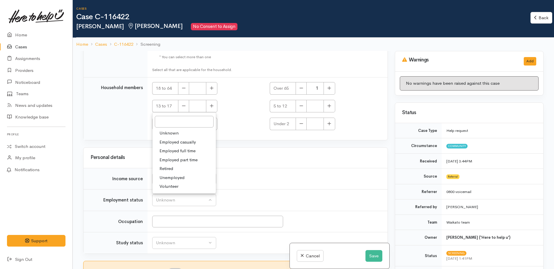
drag, startPoint x: 176, startPoint y: 152, endPoint x: 174, endPoint y: 171, distance: 19.6
click at [176, 152] on span "Employed full time" at bounding box center [177, 150] width 36 height 7
select select "3"
click at [167, 218] on input "Occupation" at bounding box center [217, 222] width 131 height 12
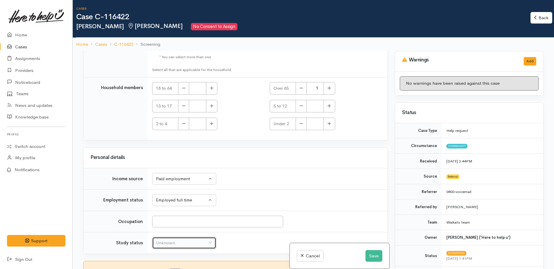
click at [170, 243] on div "Unknown" at bounding box center [181, 242] width 51 height 7
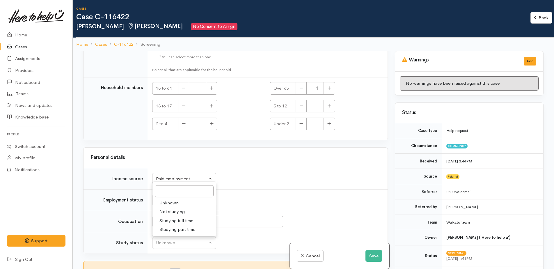
click at [170, 210] on span "Not studying" at bounding box center [171, 211] width 25 height 7
select select "1"
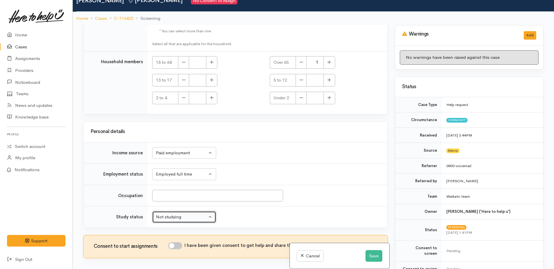
scroll to position [51, 0]
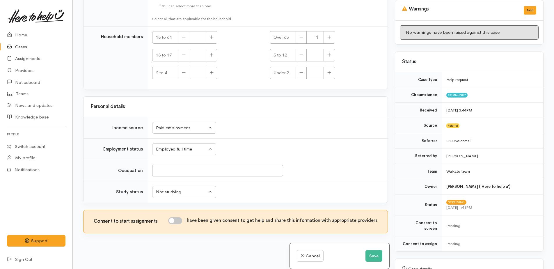
click at [176, 220] on input "I have been given consent to get help and share this information with appropria…" at bounding box center [175, 220] width 14 height 7
checkbox input "true"
click at [372, 255] on button "Save" at bounding box center [373, 256] width 17 height 12
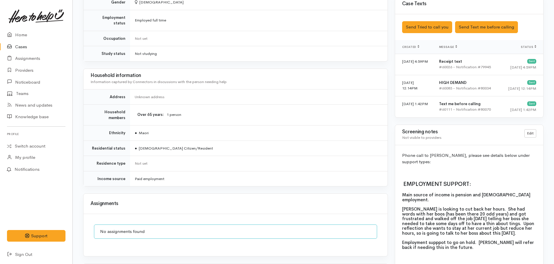
scroll to position [494, 0]
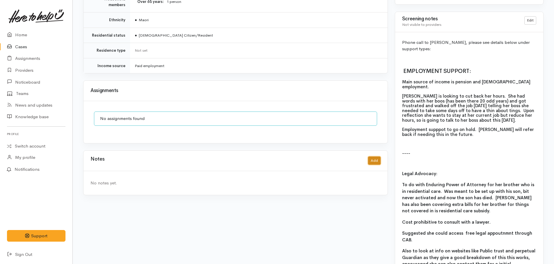
click at [371, 157] on button "Add" at bounding box center [374, 161] width 13 height 8
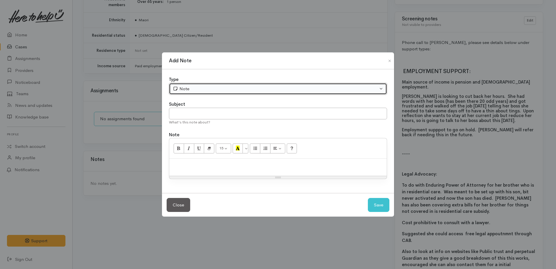
click at [202, 89] on div "Note" at bounding box center [275, 89] width 205 height 7
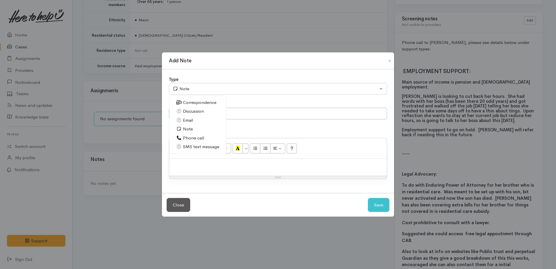
click at [188, 137] on span "Phone call" at bounding box center [193, 138] width 21 height 7
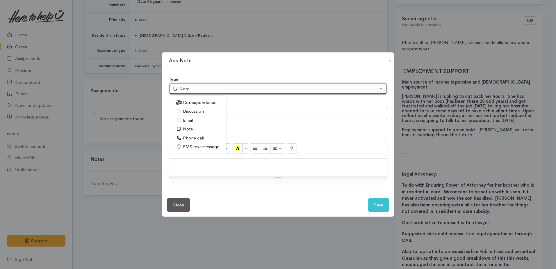
select select "3"
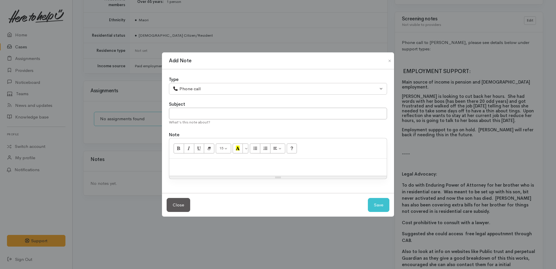
click at [189, 165] on p at bounding box center [278, 164] width 212 height 7
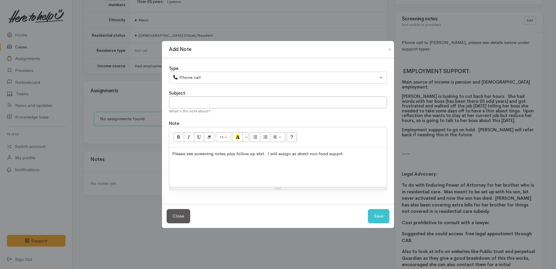
click at [336, 155] on p "Please see screening notes plus follow up etxt. I will assign as direct non foo…" at bounding box center [278, 153] width 212 height 7
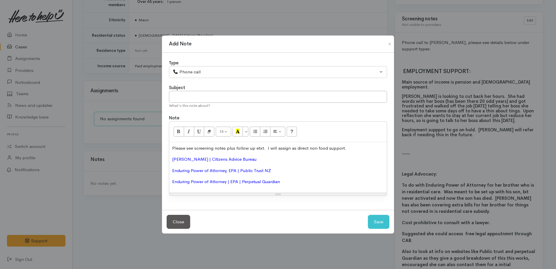
click at [301, 182] on p "Enduring Power of Attorney | EPA | Perpetual Guardian" at bounding box center [278, 181] width 212 height 7
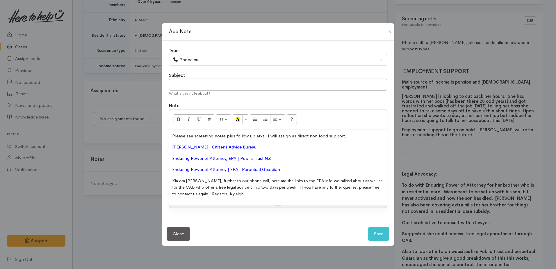
click at [173, 144] on span "CAB Hamilton | Citizens Advice Bureau" at bounding box center [214, 147] width 84 height 6
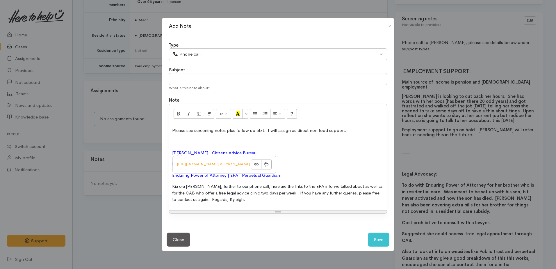
drag, startPoint x: 177, startPoint y: 141, endPoint x: 184, endPoint y: 138, distance: 8.2
click at [177, 140] on p at bounding box center [278, 141] width 212 height 7
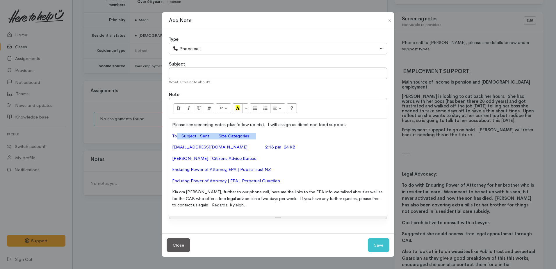
drag, startPoint x: 188, startPoint y: 136, endPoint x: 274, endPoint y: 137, distance: 86.1
click at [274, 137] on p "To Subject Sent Size Categories" at bounding box center [278, 136] width 212 height 7
click at [375, 241] on button "Save" at bounding box center [379, 245] width 22 height 14
select select "1"
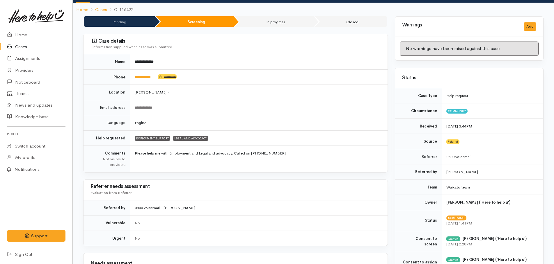
scroll to position [0, 0]
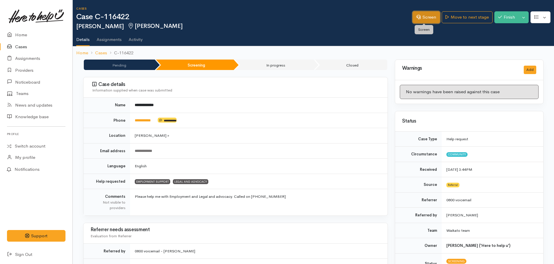
click at [418, 19] on icon at bounding box center [418, 17] width 4 height 4
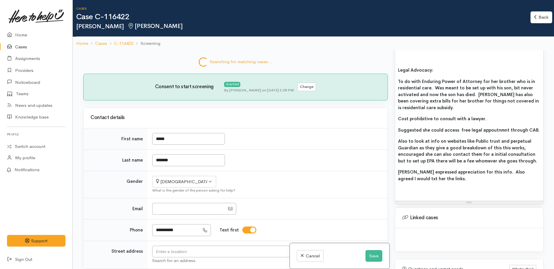
scroll to position [538, 0]
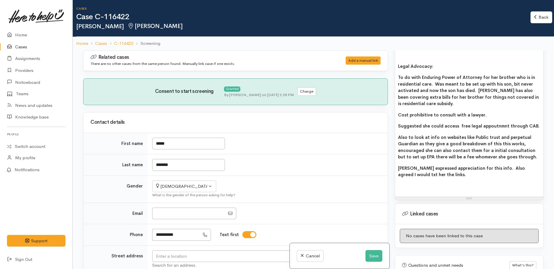
click at [436, 165] on p "[PERSON_NAME] expressed appreciation for this info. Also agreed I would txt her…" at bounding box center [469, 171] width 142 height 13
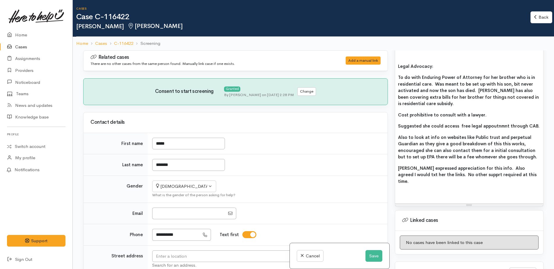
click at [426, 165] on b "[PERSON_NAME] expressed appreciation for this info. Also agreed I would txt her…" at bounding box center [467, 174] width 138 height 19
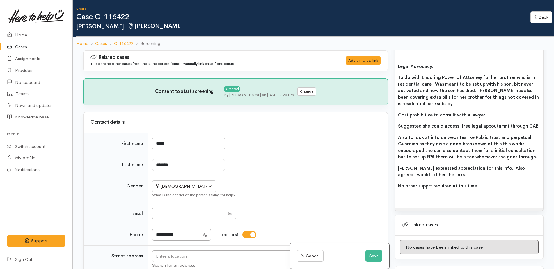
click at [426, 183] on b "No other supprt required at this time." at bounding box center [438, 186] width 80 height 6
click at [377, 257] on button "Save" at bounding box center [373, 256] width 17 height 12
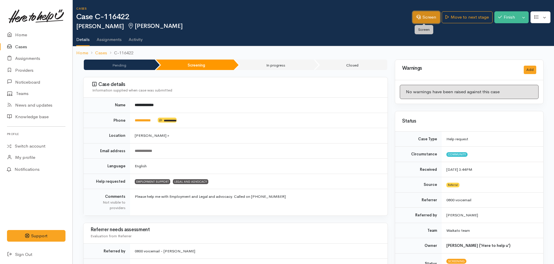
click at [419, 20] on link "Screen" at bounding box center [425, 17] width 27 height 12
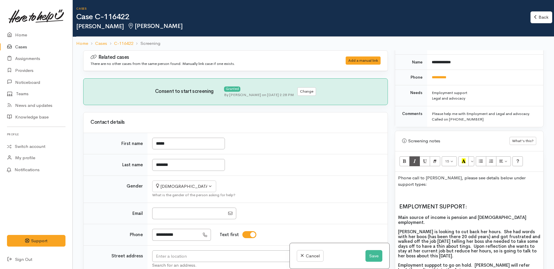
scroll to position [349, 0]
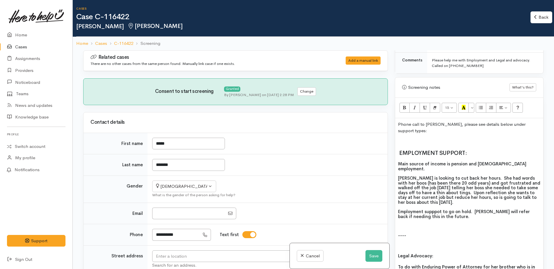
click at [427, 124] on span "Phone call to sara, please see details below under support types:" at bounding box center [461, 127] width 127 height 12
click at [535, 175] on span "Sarah is looking to cut back her hours. She had words with her boos (has been t…" at bounding box center [469, 190] width 142 height 30
click at [419, 181] on span "Sarah is looking to cut back her hours. She had words with her boss (has been t…" at bounding box center [469, 190] width 142 height 30
click at [437, 179] on span "Sarah is looking to cut back her hours. She had words with her boss (has been t…" at bounding box center [469, 190] width 142 height 30
click at [459, 209] on span "Employment supppot to go on hold. Sarah will refer back if needing this in the …" at bounding box center [464, 214] width 132 height 10
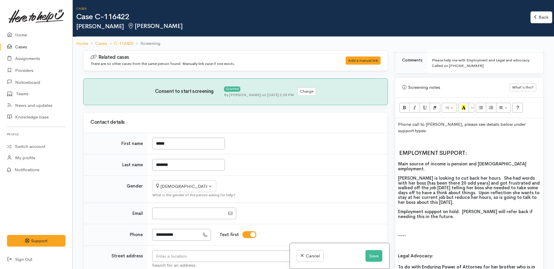
click at [458, 209] on span "Employment supppot on hold. Sarah will refer back if needing this in the future." at bounding box center [465, 214] width 135 height 10
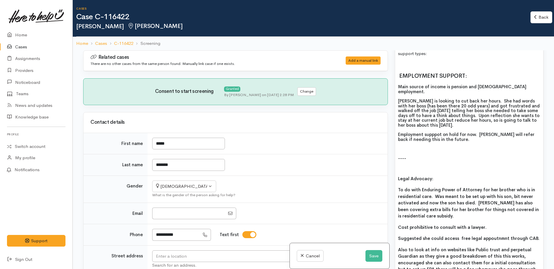
scroll to position [436, 0]
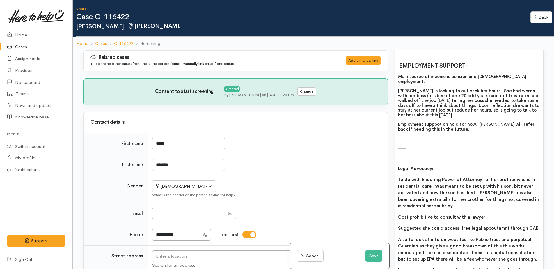
click at [514, 177] on b "To do with Enduring Power of Attorney for her brother who is in residential car…" at bounding box center [468, 193] width 141 height 32
drag, startPoint x: 491, startPoint y: 219, endPoint x: 467, endPoint y: 199, distance: 31.4
click at [460, 199] on div "Phone call to Sara, please see details below under support types: EMPLOYMENT SU…" at bounding box center [469, 170] width 148 height 279
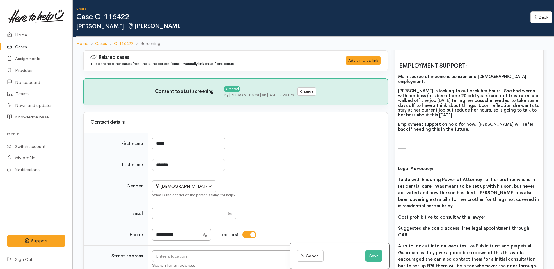
click at [488, 243] on b "Also to look at info on websites like Public trust and perpetual Guardian as th…" at bounding box center [467, 255] width 139 height 25
click at [509, 243] on b "Also to look at info on websites like Public Trust and perpetual Guardian as th…" at bounding box center [467, 255] width 139 height 25
click at [488, 243] on b "Also to look at info on websites like Public Trust and Perpetual Guardian as th…" at bounding box center [467, 255] width 139 height 25
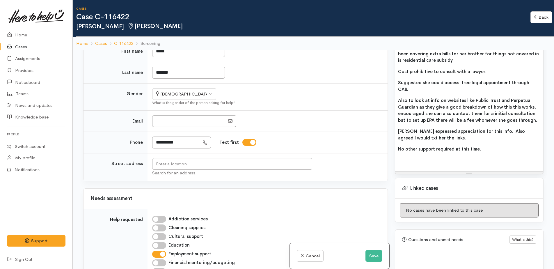
scroll to position [0, 0]
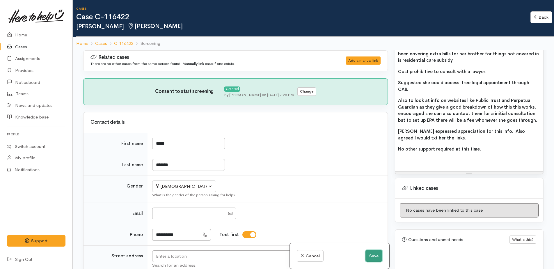
click at [369, 257] on button "Save" at bounding box center [373, 256] width 17 height 12
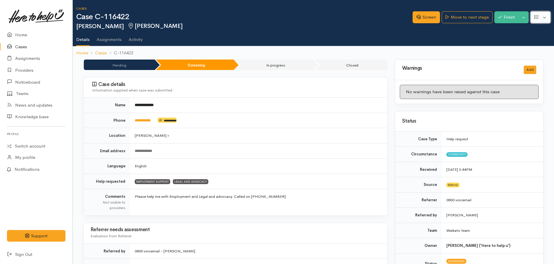
click at [537, 20] on button "button" at bounding box center [540, 17] width 20 height 12
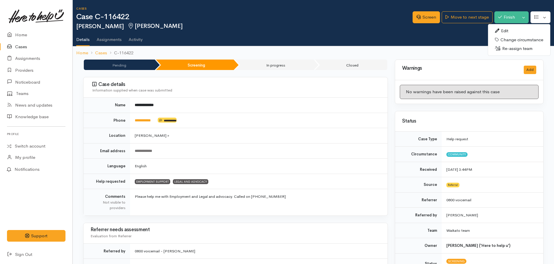
click at [505, 31] on link "Edit" at bounding box center [519, 30] width 62 height 9
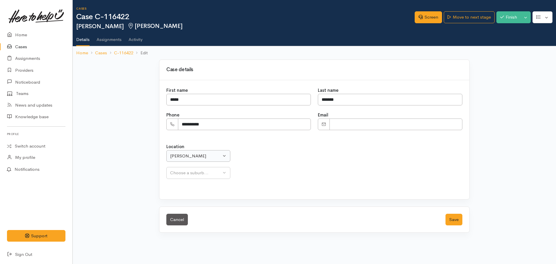
select select
click at [188, 160] on button "[PERSON_NAME]" at bounding box center [198, 156] width 64 height 12
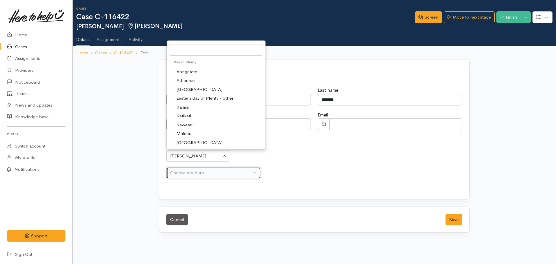
click at [193, 172] on div "Choose a suburb..." at bounding box center [211, 173] width 82 height 7
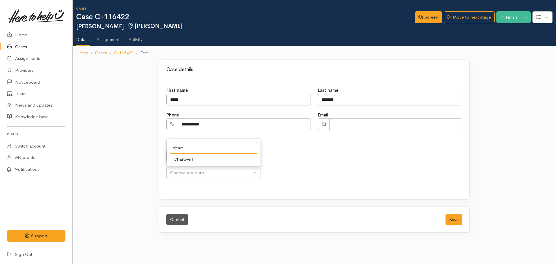
type input "chart"
click at [186, 160] on span "Chartwell" at bounding box center [183, 159] width 19 height 7
select select "5"
click at [457, 220] on button "Save" at bounding box center [454, 220] width 17 height 12
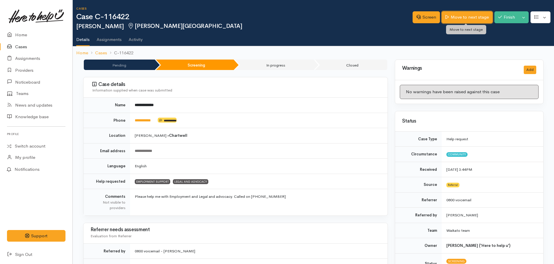
click at [463, 18] on link "Move to next stage" at bounding box center [467, 17] width 51 height 12
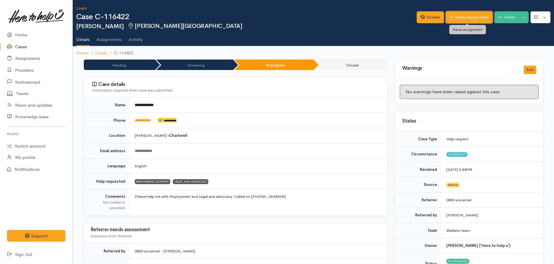
click at [459, 18] on link "Raise assignment" at bounding box center [469, 17] width 47 height 12
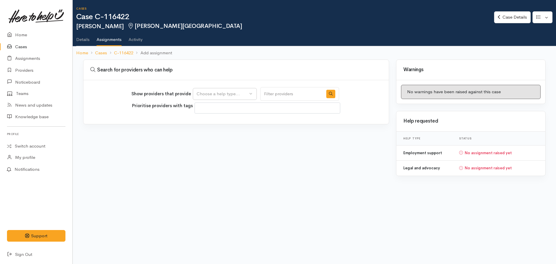
select select
click at [207, 99] on button "Choose a help type..." at bounding box center [225, 94] width 64 height 12
click at [205, 129] on span "Legal and advocacy" at bounding box center [219, 130] width 39 height 7
select select "27"
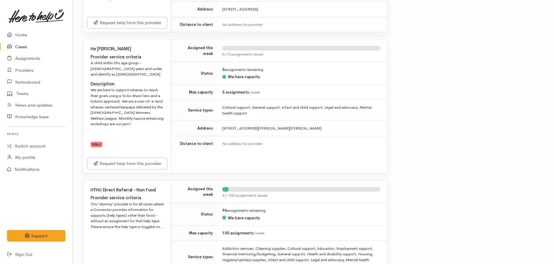
scroll to position [756, 0]
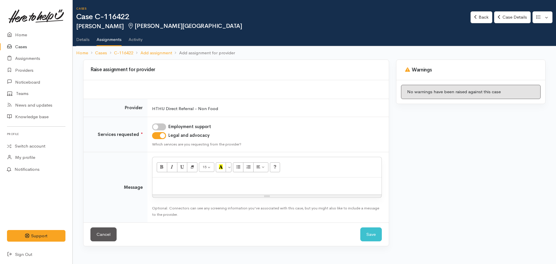
click at [178, 186] on p at bounding box center [266, 184] width 223 height 7
click at [173, 185] on p "direct inf provded regarding enduirng power of aootney" at bounding box center [266, 184] width 223 height 7
click at [193, 184] on p "direct info provded regarding enduirng power of aootney" at bounding box center [266, 184] width 223 height 7
click at [216, 184] on p "direct info provided regarding enduirng power of aootney" at bounding box center [266, 184] width 223 height 7
click at [298, 186] on p "direct info provided regarding options for enduirng power of aootney" at bounding box center [266, 184] width 223 height 7
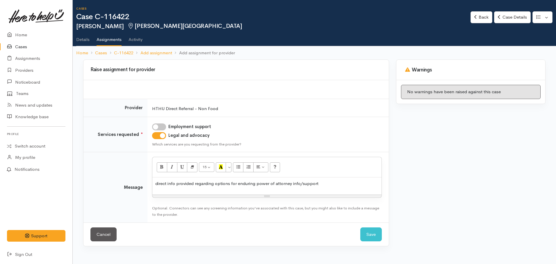
click at [230, 183] on p "direct info provided regarding options for enduring power of attorney info/supp…" at bounding box center [266, 184] width 223 height 7
click at [216, 183] on p "direct info provided regarding options for enduring power of attorney info/supp…" at bounding box center [266, 184] width 223 height 7
click at [324, 184] on p "direct info provided regarding info/options for enduring power of attorney info…" at bounding box center [266, 184] width 223 height 7
click at [328, 185] on p "direct info provided regarding info/options for enduring power of attorney info…" at bounding box center [266, 184] width 223 height 7
click at [308, 185] on p "direct info provided regarding info/options for enduring power of attorney" at bounding box center [266, 184] width 223 height 7
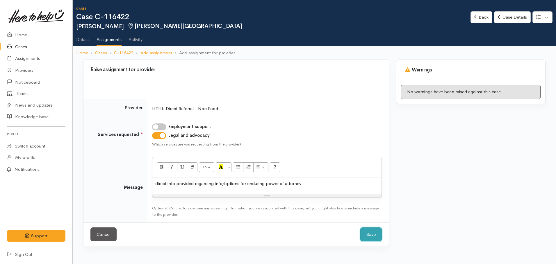
click at [372, 232] on button "Save" at bounding box center [371, 235] width 22 height 14
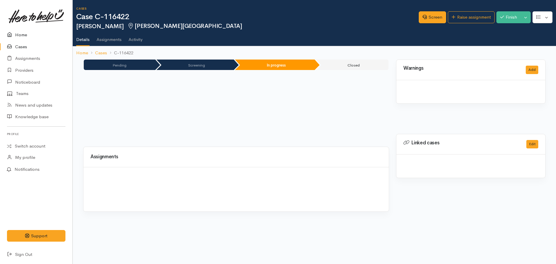
click at [18, 35] on link "Home" at bounding box center [36, 35] width 72 height 12
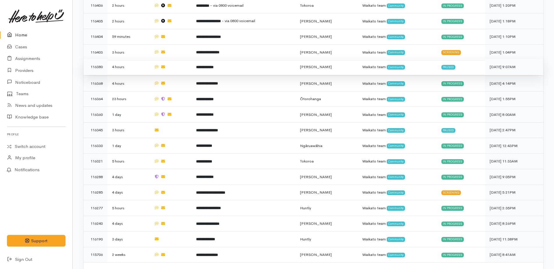
scroll to position [442, 0]
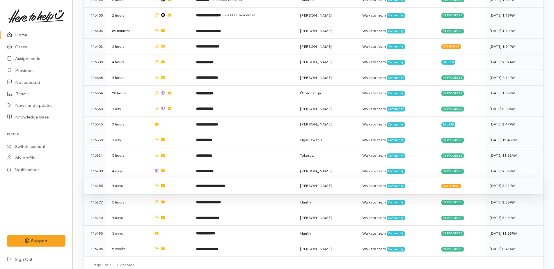
click at [223, 184] on b "**********" at bounding box center [210, 186] width 29 height 4
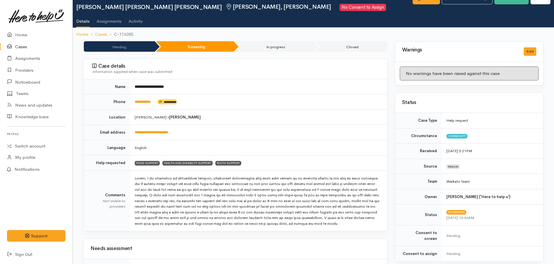
scroll to position [29, 0]
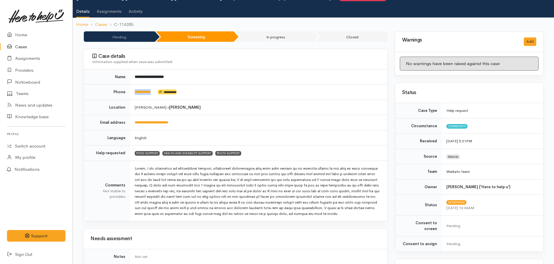
drag, startPoint x: 157, startPoint y: 91, endPoint x: 133, endPoint y: 91, distance: 24.1
click at [133, 91] on td "**********" at bounding box center [258, 92] width 257 height 15
drag, startPoint x: 133, startPoint y: 91, endPoint x: 137, endPoint y: 92, distance: 4.5
copy td "**********"
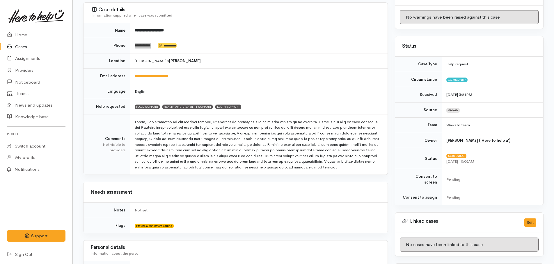
scroll to position [0, 0]
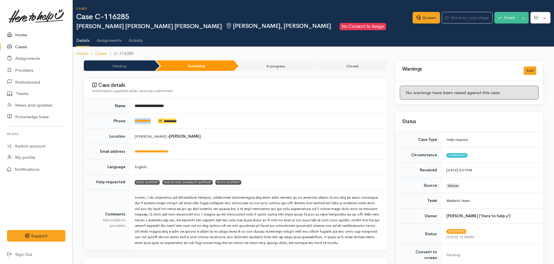
click at [22, 36] on link "Home" at bounding box center [36, 35] width 72 height 12
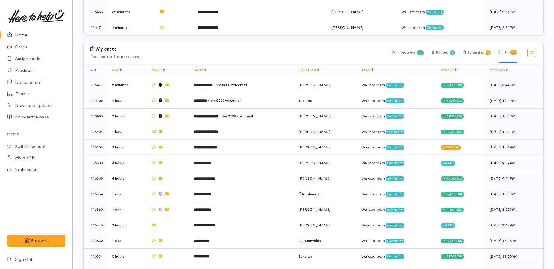
scroll to position [349, 0]
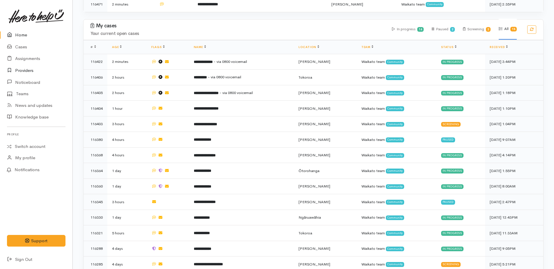
click at [27, 71] on link "Providers" at bounding box center [36, 71] width 72 height 12
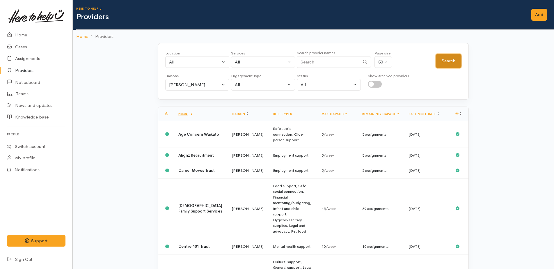
click at [449, 65] on button "Search" at bounding box center [448, 61] width 26 height 14
click at [22, 72] on link "Providers" at bounding box center [36, 71] width 72 height 12
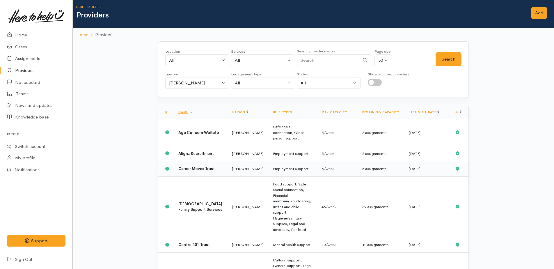
scroll to position [116, 0]
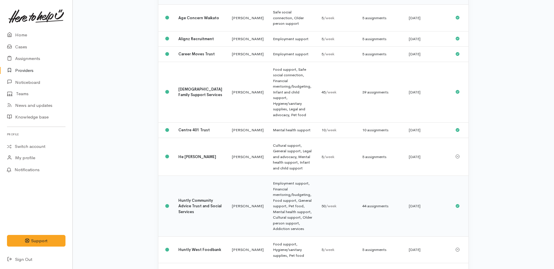
click at [276, 176] on td "Employment support, Financial mentoring/budgeting, Food support, General suppor…" at bounding box center [292, 206] width 49 height 61
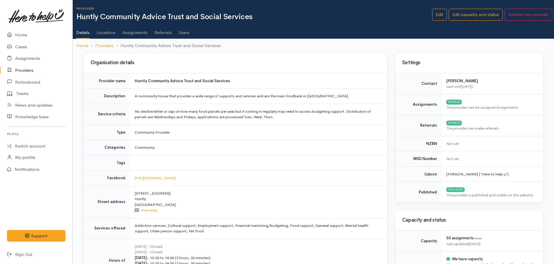
click at [134, 35] on link "Assignments" at bounding box center [134, 30] width 25 height 16
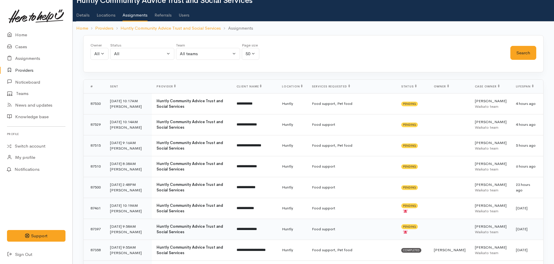
scroll to position [29, 0]
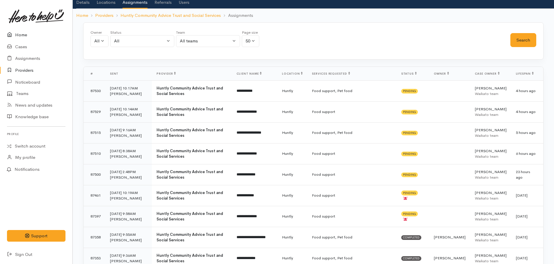
click at [25, 35] on link "Home" at bounding box center [36, 35] width 72 height 12
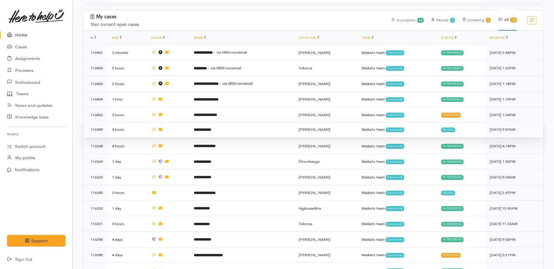
scroll to position [297, 0]
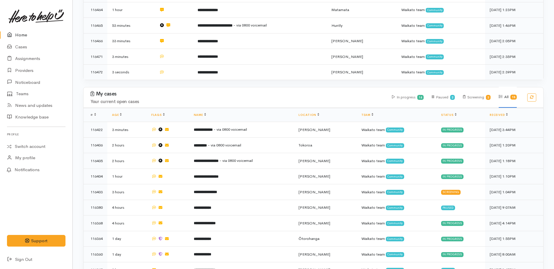
click at [18, 34] on link "Home" at bounding box center [36, 35] width 72 height 12
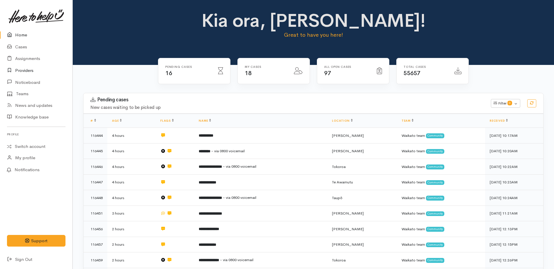
click at [26, 69] on link "Providers" at bounding box center [36, 71] width 72 height 12
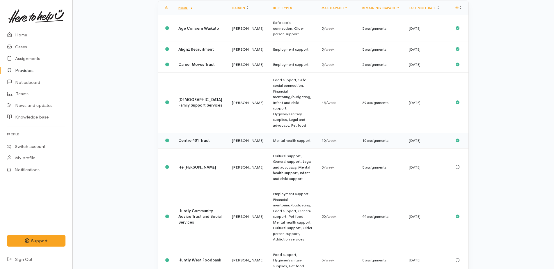
scroll to position [116, 0]
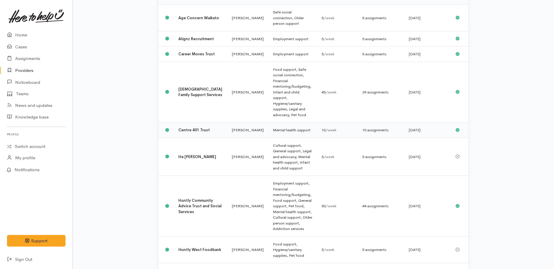
click at [198, 127] on b "Centre 401 Trust" at bounding box center [193, 129] width 31 height 5
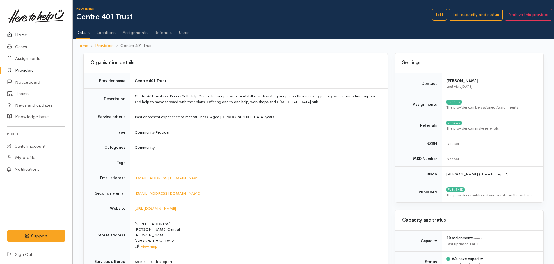
click at [17, 35] on link "Home" at bounding box center [36, 35] width 72 height 12
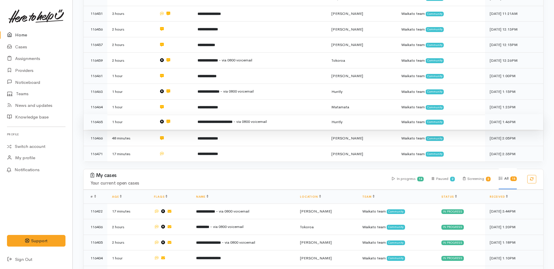
scroll to position [204, 0]
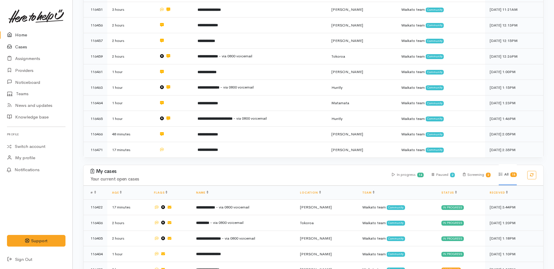
click at [18, 48] on link "Cases" at bounding box center [36, 47] width 72 height 12
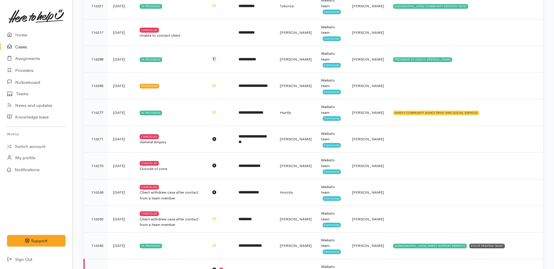
scroll to position [436, 0]
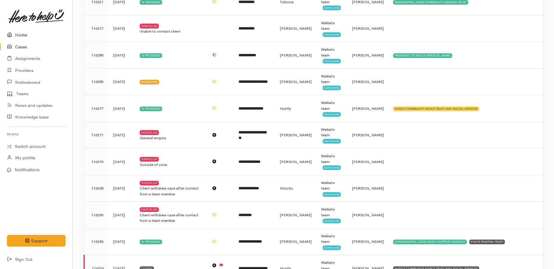
click at [17, 35] on link "Home" at bounding box center [36, 35] width 72 height 12
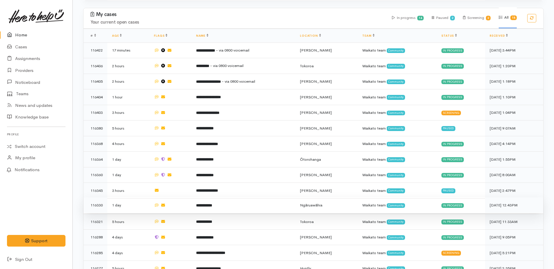
scroll to position [427, 0]
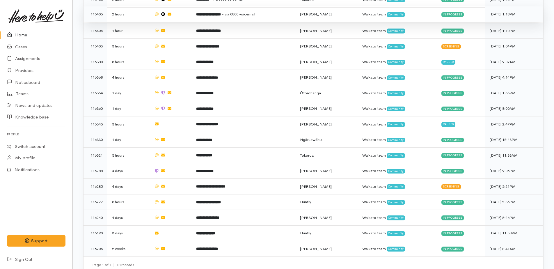
click at [210, 13] on b "**********" at bounding box center [208, 15] width 25 height 4
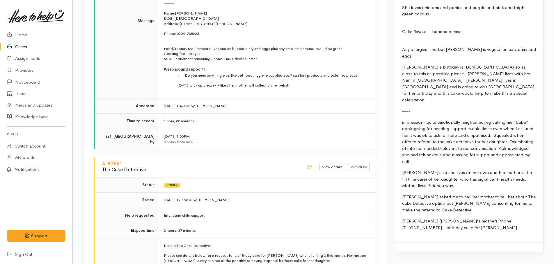
scroll to position [814, 0]
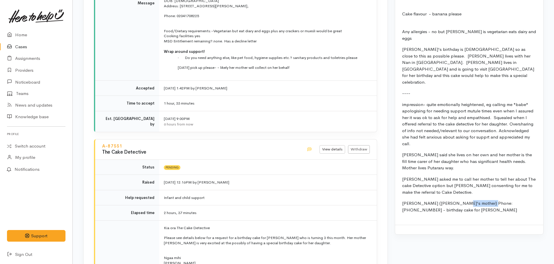
drag, startPoint x: 485, startPoint y: 177, endPoint x: 457, endPoint y: 178, distance: 27.4
click at [457, 200] on p "[PERSON_NAME] ([PERSON_NAME]'s mother) Phone: [PHONE_NUMBER] - birthday cake fo…" at bounding box center [469, 206] width 134 height 13
copy p "027 282 7579"
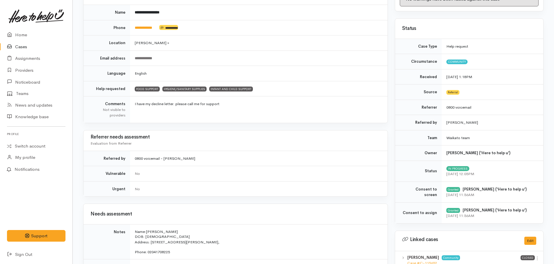
scroll to position [0, 0]
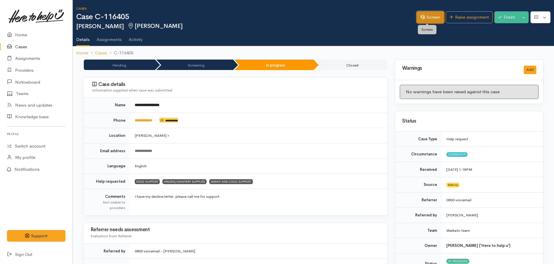
drag, startPoint x: 422, startPoint y: 18, endPoint x: 415, endPoint y: 29, distance: 12.7
click at [422, 18] on link "Screen" at bounding box center [430, 17] width 27 height 12
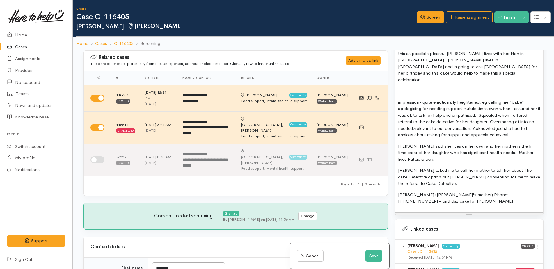
scroll to position [801, 0]
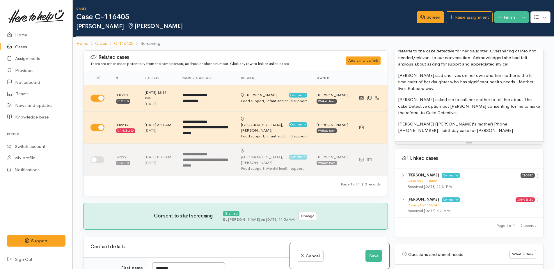
click at [406, 121] on p "[PERSON_NAME] ([PERSON_NAME]'s mother) Phone: [PHONE_NUMBER] - birthday cake fo…" at bounding box center [469, 127] width 142 height 13
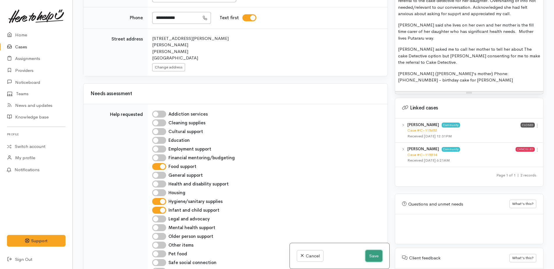
click at [373, 257] on button "Save" at bounding box center [373, 256] width 17 height 12
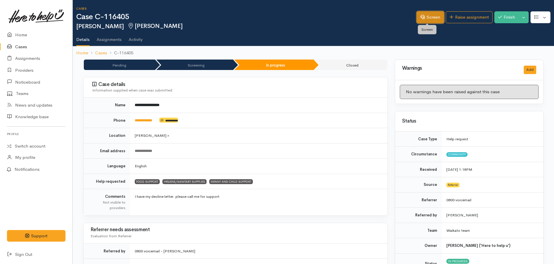
drag, startPoint x: 432, startPoint y: 14, endPoint x: 428, endPoint y: 18, distance: 4.9
click at [431, 15] on link "Screen" at bounding box center [430, 17] width 27 height 12
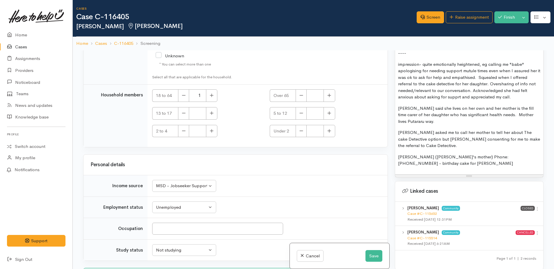
scroll to position [801, 0]
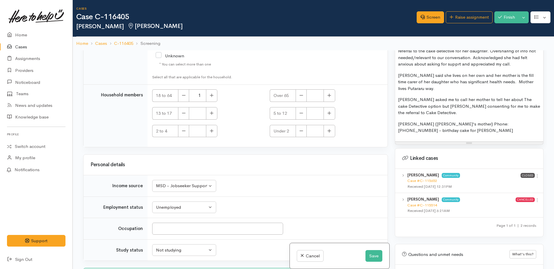
click at [536, 121] on p "Sam (Mel's mother) Phone: 027 282 7579 - birthday cake for Avaleigh" at bounding box center [469, 127] width 142 height 13
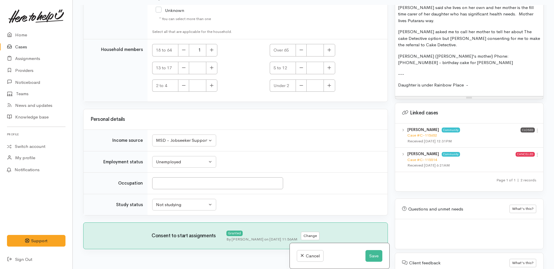
scroll to position [50, 0]
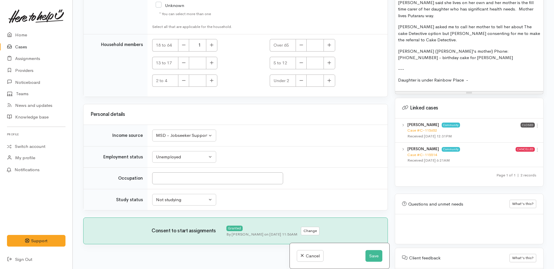
click at [406, 48] on p "Sam (Mel's mother) Phone: 027 282 7579 - birthday cake for Avaleigh" at bounding box center [469, 54] width 142 height 13
click at [374, 257] on button "Save" at bounding box center [373, 256] width 17 height 12
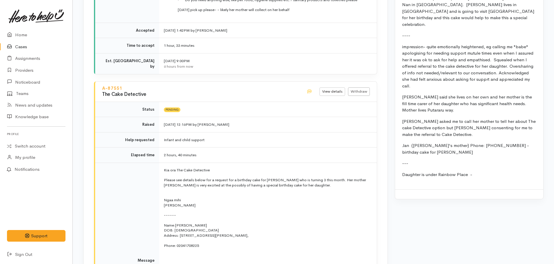
scroll to position [873, 0]
click at [361, 87] on link "Withdraw" at bounding box center [359, 91] width 22 height 8
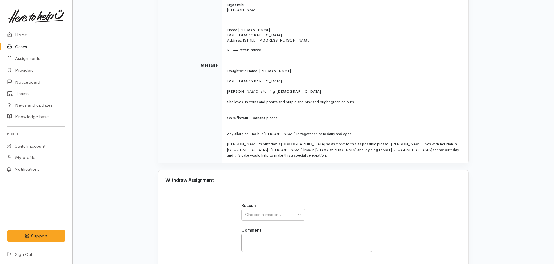
scroll to position [190, 0]
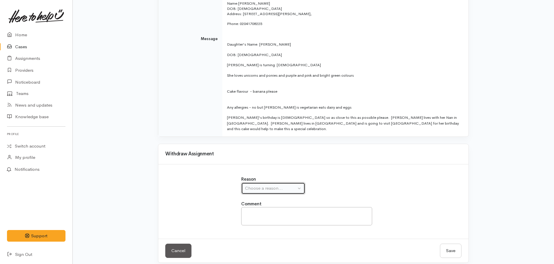
click at [276, 185] on div "Choose a reason..." at bounding box center [270, 188] width 51 height 7
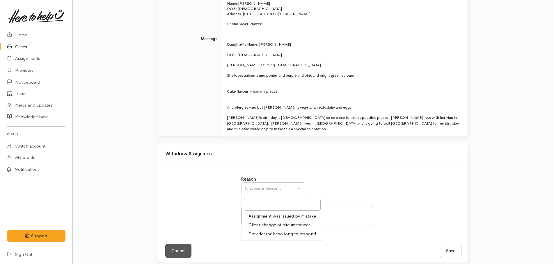
click at [258, 213] on span "Assignment was issued by mistake" at bounding box center [281, 216] width 67 height 7
select select "1"
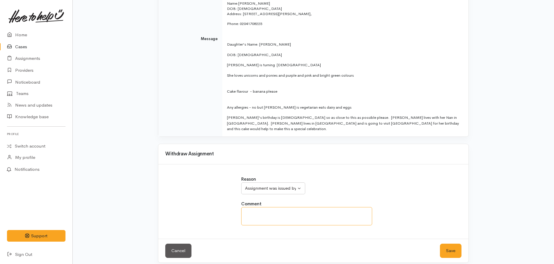
click at [258, 211] on textarea at bounding box center [306, 216] width 131 height 18
drag, startPoint x: 278, startPoint y: 208, endPoint x: 265, endPoint y: 212, distance: 13.8
click at [260, 214] on textarea "already being arrnaged through rainbow Place" at bounding box center [306, 216] width 131 height 18
click at [292, 207] on textarea "already being arrnaged through rainbow Place" at bounding box center [306, 216] width 131 height 18
click at [337, 207] on textarea "already being arrnaged through rainbow Place" at bounding box center [306, 216] width 131 height 18
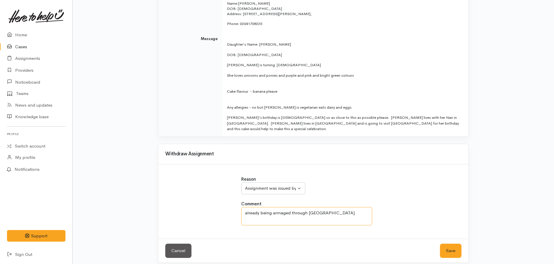
click at [310, 207] on textarea "already being arrnaged through rainbow Place" at bounding box center [306, 216] width 131 height 18
click at [345, 207] on textarea "already being arranged through [GEOGRAPHIC_DATA]" at bounding box center [306, 216] width 131 height 18
type textarea "already being arranged through [GEOGRAPHIC_DATA]"
click at [453, 244] on button "Save" at bounding box center [451, 251] width 22 height 14
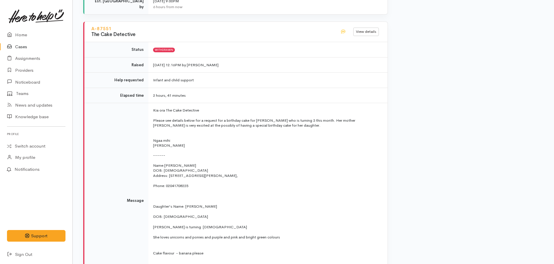
scroll to position [426, 0]
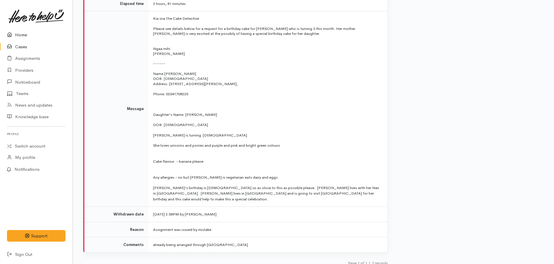
click at [22, 34] on link "Home" at bounding box center [36, 35] width 72 height 12
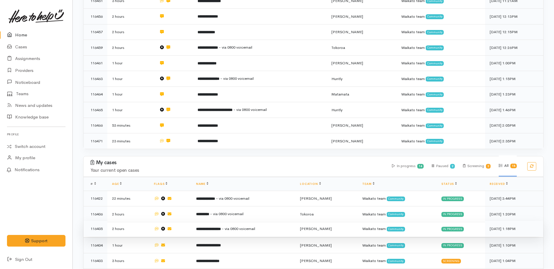
scroll to position [320, 0]
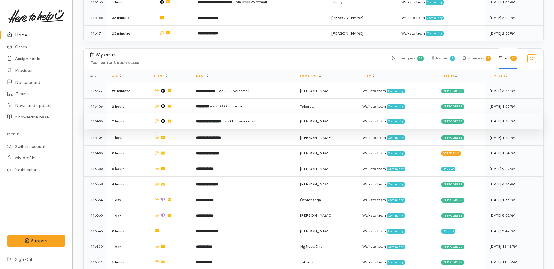
click at [210, 119] on b "**********" at bounding box center [208, 121] width 25 height 4
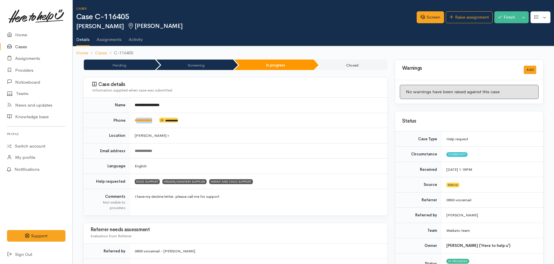
drag, startPoint x: 160, startPoint y: 120, endPoint x: 138, endPoint y: 118, distance: 22.5
click at [138, 118] on td "**********" at bounding box center [258, 120] width 257 height 15
drag, startPoint x: 138, startPoint y: 118, endPoint x: 198, endPoint y: 119, distance: 59.7
click at [214, 120] on td "**********" at bounding box center [258, 120] width 257 height 15
drag, startPoint x: 161, startPoint y: 120, endPoint x: 137, endPoint y: 120, distance: 23.6
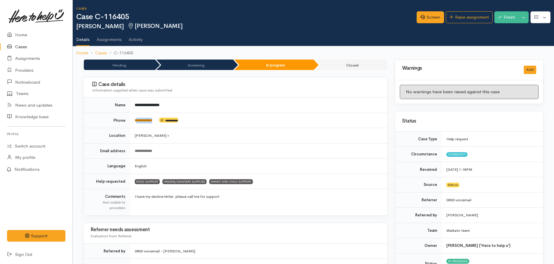
click at [137, 120] on td "**********" at bounding box center [258, 120] width 257 height 15
drag, startPoint x: 137, startPoint y: 120, endPoint x: 141, endPoint y: 121, distance: 3.8
copy td "**********"
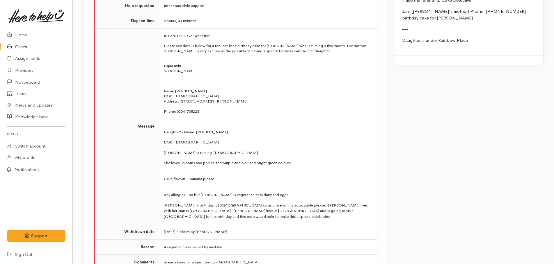
scroll to position [1094, 0]
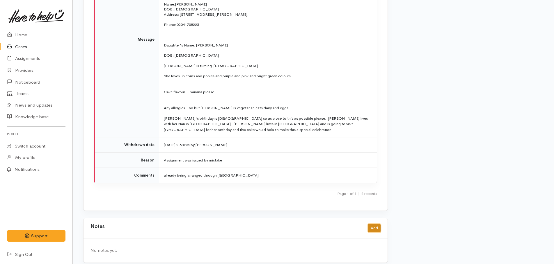
click at [373, 224] on button "Add" at bounding box center [374, 228] width 13 height 8
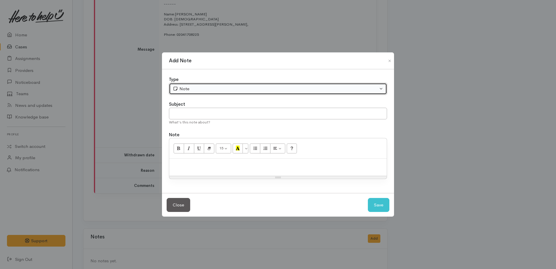
drag, startPoint x: 186, startPoint y: 88, endPoint x: 186, endPoint y: 92, distance: 4.4
click at [186, 88] on div "Note" at bounding box center [275, 89] width 205 height 7
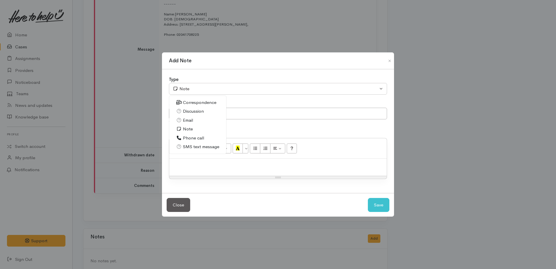
click at [191, 101] on span "Correspondence" at bounding box center [199, 102] width 33 height 7
select select "6"
click at [189, 113] on input "text" at bounding box center [278, 114] width 218 height 12
type input "follow up etxt:"
click at [179, 169] on div at bounding box center [278, 167] width 218 height 17
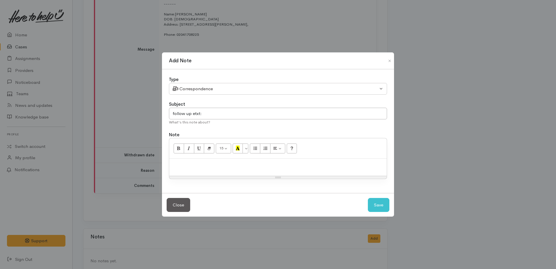
paste div
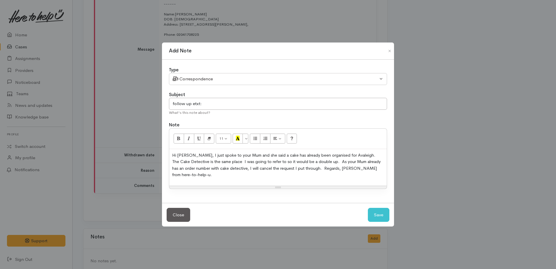
click at [171, 154] on div "Hi [PERSON_NAME], I just spoke to your Mum and she said a cake has already been…" at bounding box center [278, 167] width 218 height 37
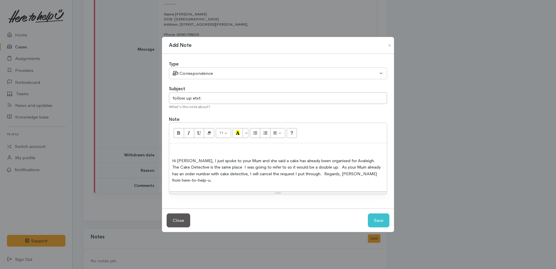
click at [178, 152] on p at bounding box center [278, 149] width 212 height 7
drag, startPoint x: 170, startPoint y: 147, endPoint x: 181, endPoint y: 147, distance: 11.3
click at [181, 147] on p at bounding box center [278, 149] width 212 height 7
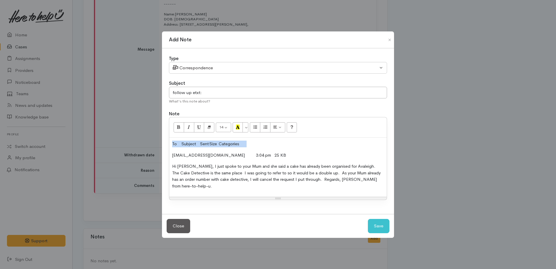
drag, startPoint x: 171, startPoint y: 142, endPoint x: 270, endPoint y: 135, distance: 99.4
click at [269, 135] on div "14 8 9 10 11 12 14 18 24 36 Background Color Transparent Select #ffff00 Text Co…" at bounding box center [278, 158] width 218 height 83
click at [385, 227] on button "Save" at bounding box center [379, 226] width 22 height 14
select select "1"
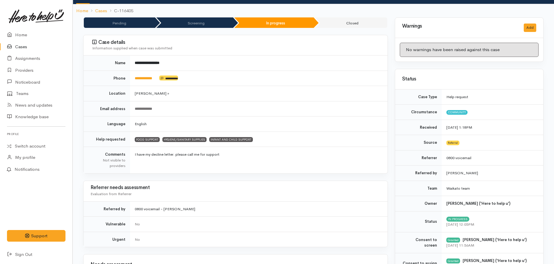
scroll to position [0, 0]
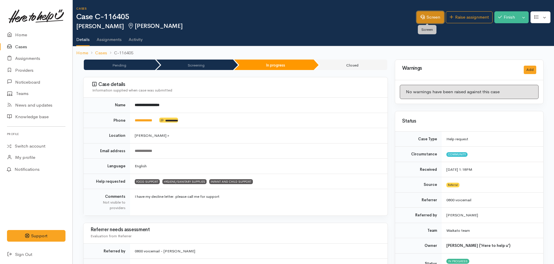
click at [423, 17] on link "Screen" at bounding box center [430, 17] width 27 height 12
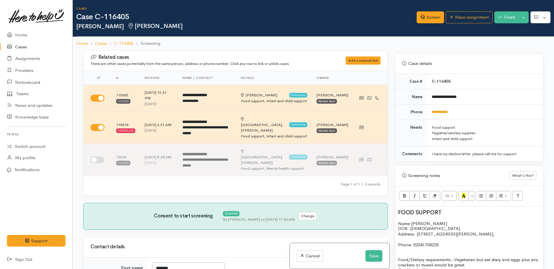
scroll to position [320, 0]
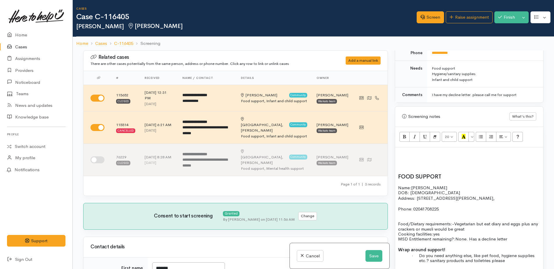
click at [408, 150] on h2 at bounding box center [469, 153] width 142 height 6
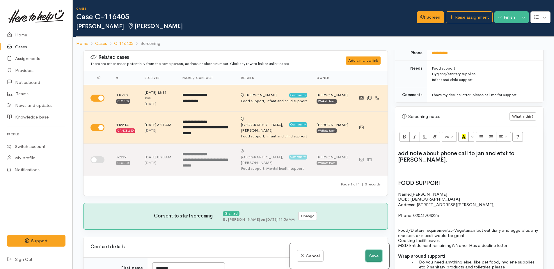
drag, startPoint x: 367, startPoint y: 255, endPoint x: 394, endPoint y: 211, distance: 50.8
click at [368, 253] on button "Save" at bounding box center [373, 256] width 17 height 12
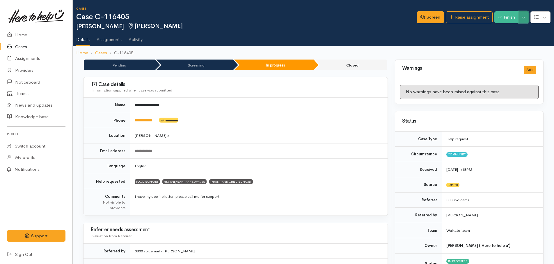
click at [524, 21] on button "Toggle Dropdown" at bounding box center [523, 17] width 10 height 12
click at [506, 29] on link "Pause" at bounding box center [505, 30] width 46 height 9
